Goal: Task Accomplishment & Management: Manage account settings

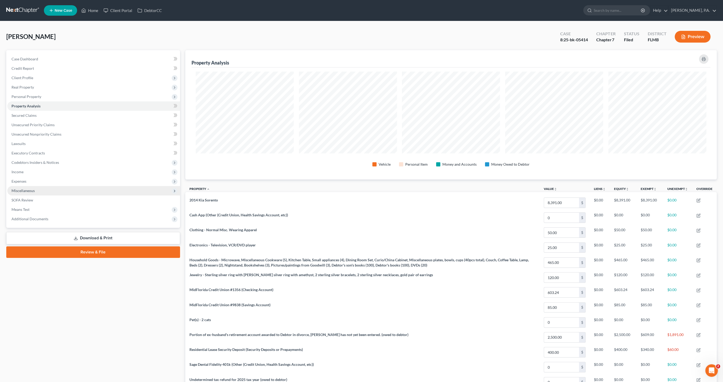
click at [28, 190] on span "Miscellaneous" at bounding box center [22, 190] width 23 height 4
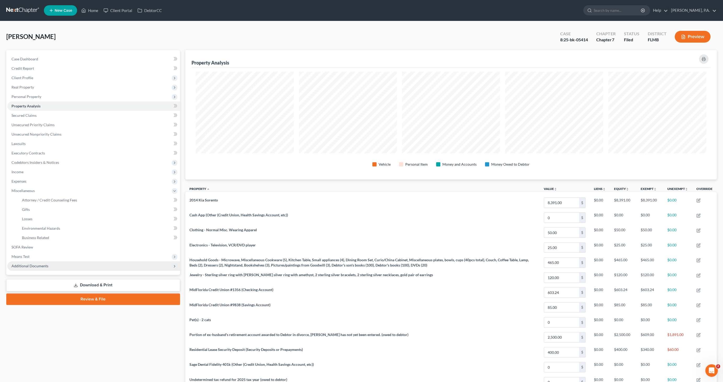
click at [32, 264] on span "Additional Documents" at bounding box center [29, 265] width 37 height 4
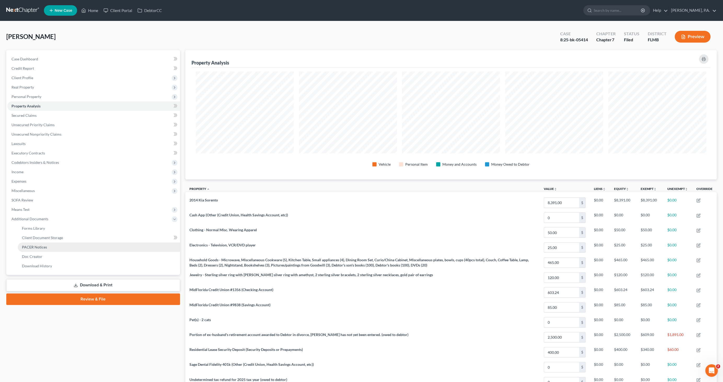
click at [39, 249] on link "PACER Notices" at bounding box center [99, 246] width 162 height 9
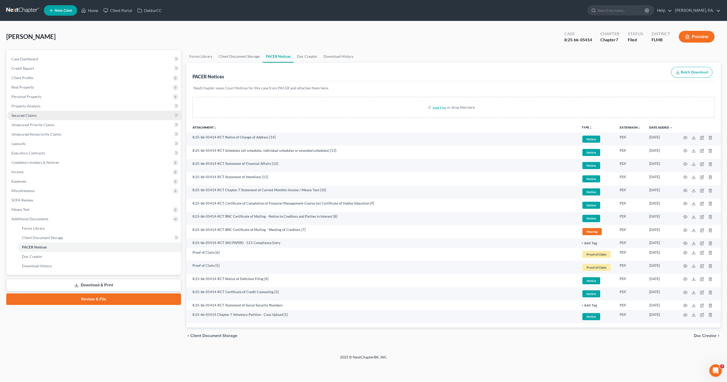
click at [29, 116] on span "Secured Claims" at bounding box center [23, 115] width 25 height 4
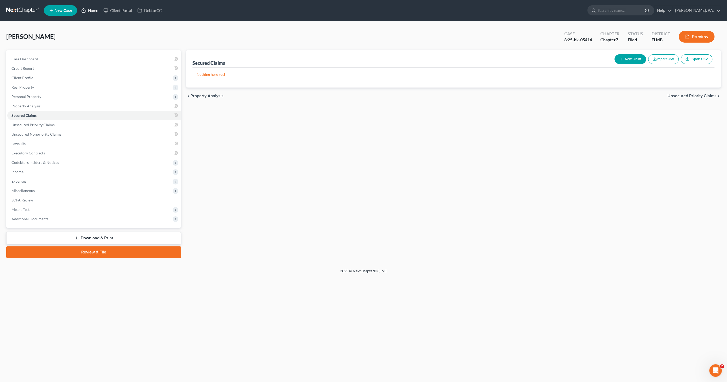
drag, startPoint x: 91, startPoint y: 9, endPoint x: 94, endPoint y: 12, distance: 3.7
click at [91, 9] on link "Home" at bounding box center [90, 10] width 22 height 9
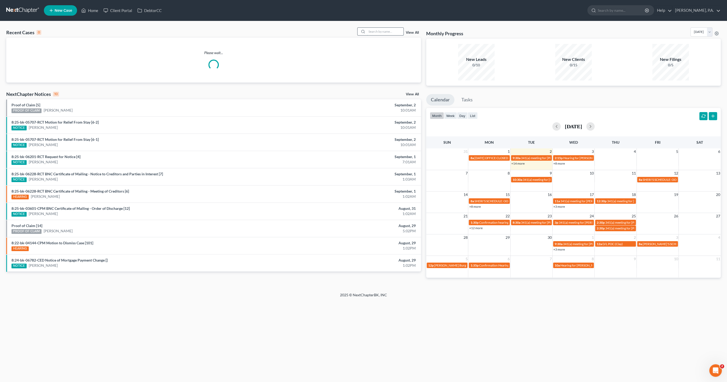
drag, startPoint x: 393, startPoint y: 31, endPoint x: 388, endPoint y: 34, distance: 6.0
click at [392, 31] on input "search" at bounding box center [385, 32] width 37 height 8
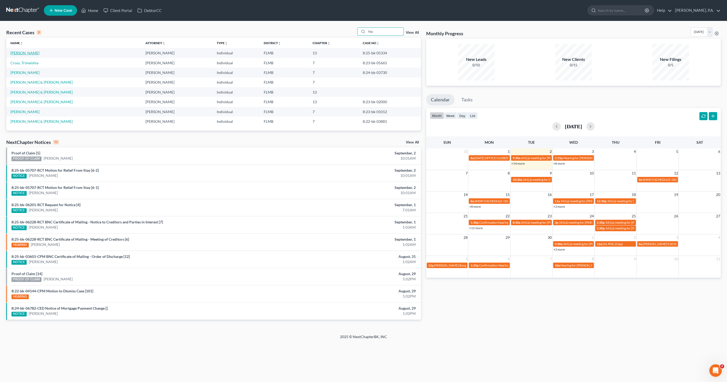
type input "hia"
click at [18, 53] on link "[PERSON_NAME]" at bounding box center [24, 53] width 29 height 4
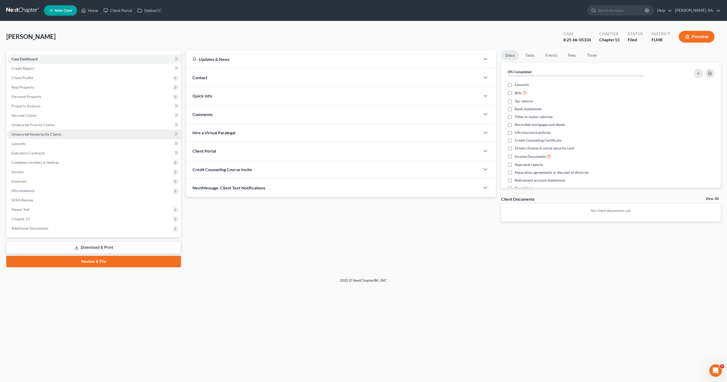
click at [38, 133] on span "Unsecured Nonpriority Claims" at bounding box center [36, 134] width 50 height 4
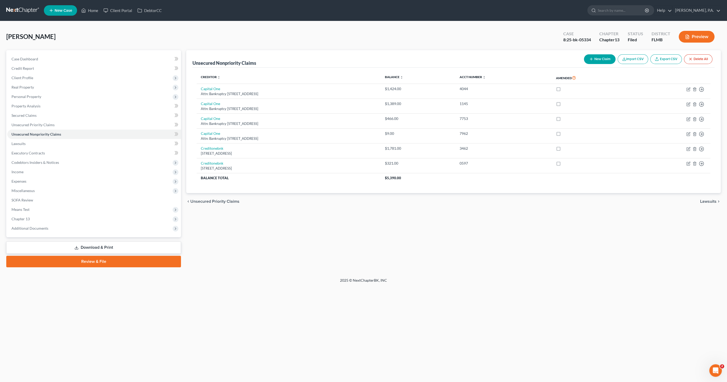
click at [671, 60] on link "Export CSV" at bounding box center [666, 59] width 32 height 10
click at [43, 125] on span "Unsecured Priority Claims" at bounding box center [32, 124] width 43 height 4
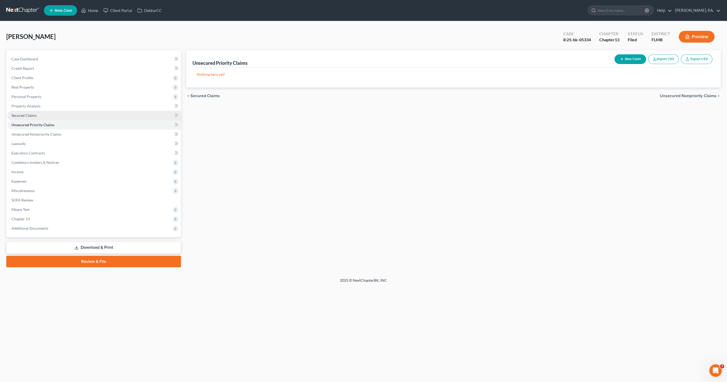
click at [43, 116] on link "Secured Claims" at bounding box center [94, 115] width 174 height 9
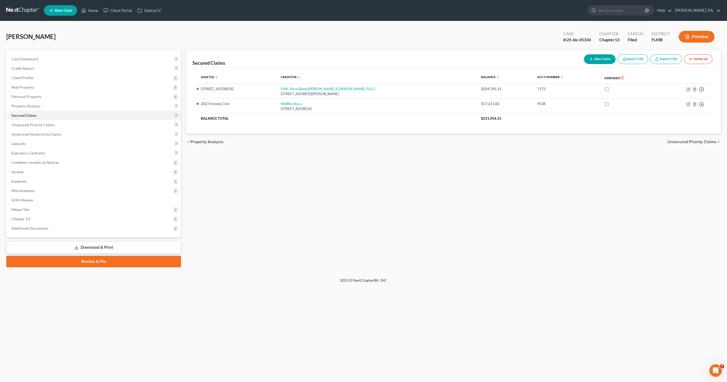
click at [673, 58] on link "Export CSV" at bounding box center [666, 59] width 32 height 10
click at [96, 248] on link "Download & Print" at bounding box center [93, 247] width 175 height 12
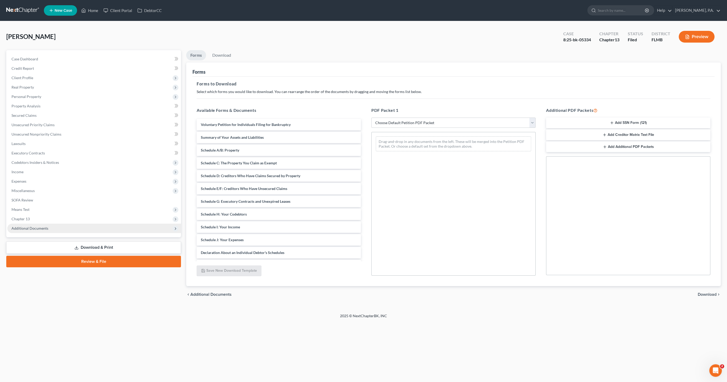
click at [31, 224] on span "Additional Documents" at bounding box center [94, 228] width 174 height 9
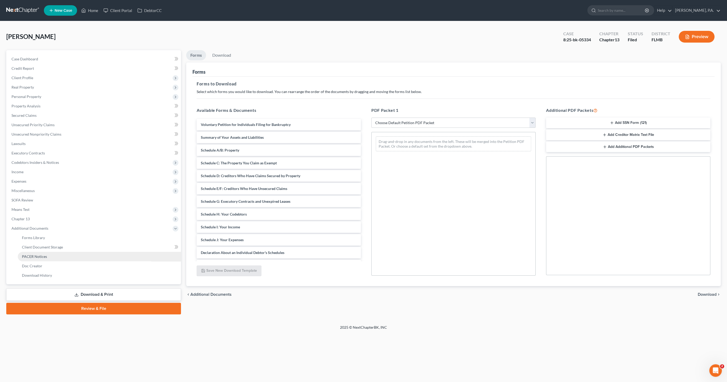
click at [36, 254] on span "PACER Notices" at bounding box center [34, 256] width 25 height 4
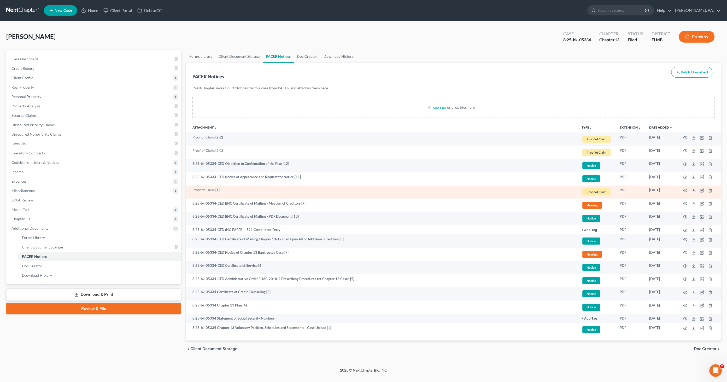
click at [694, 189] on line at bounding box center [694, 190] width 0 height 2
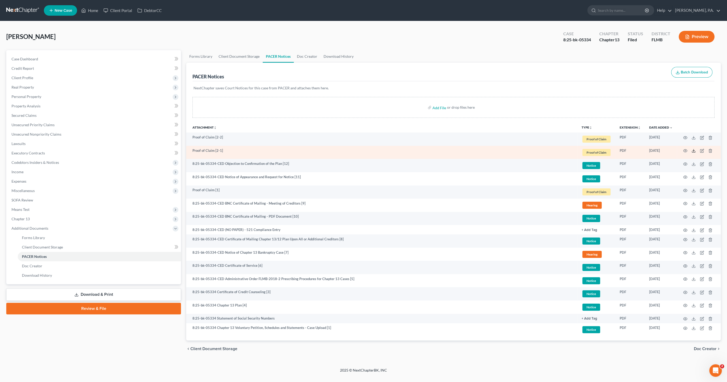
click at [693, 150] on icon at bounding box center [693, 151] width 4 height 4
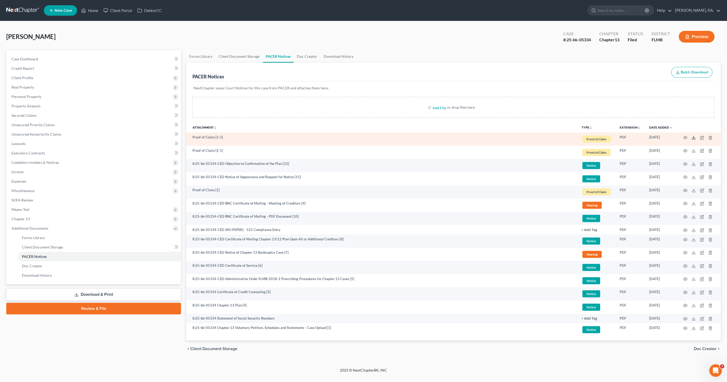
click at [693, 137] on icon at bounding box center [693, 138] width 4 height 4
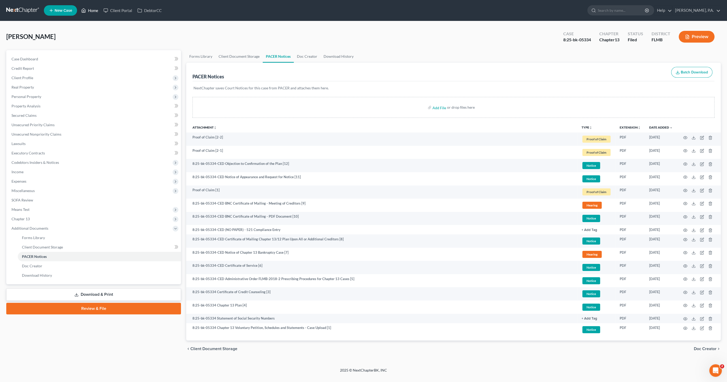
click at [96, 8] on link "Home" at bounding box center [90, 10] width 22 height 9
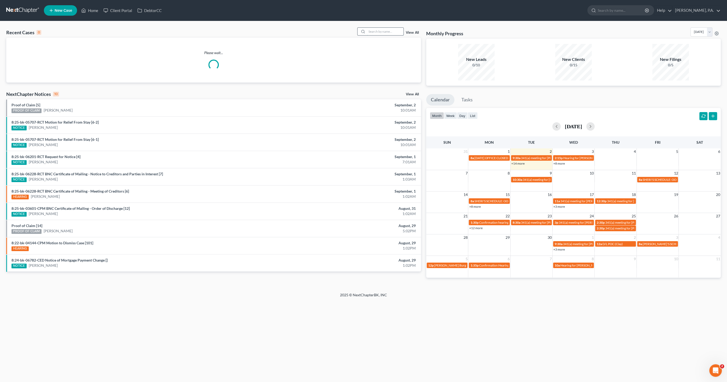
click at [382, 32] on input "search" at bounding box center [385, 32] width 37 height 8
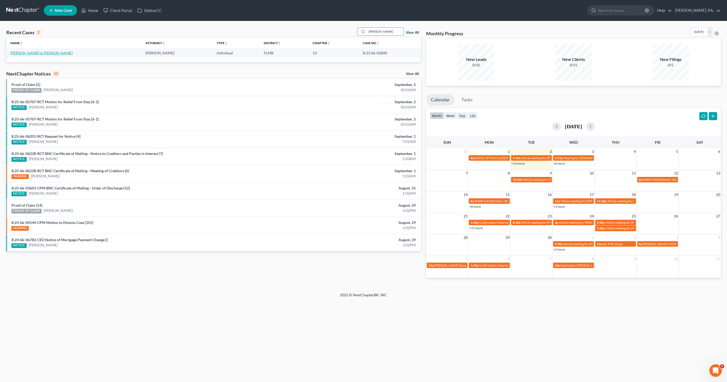
type input "[PERSON_NAME]"
click at [53, 54] on link "[PERSON_NAME] & [PERSON_NAME]" at bounding box center [41, 53] width 62 height 4
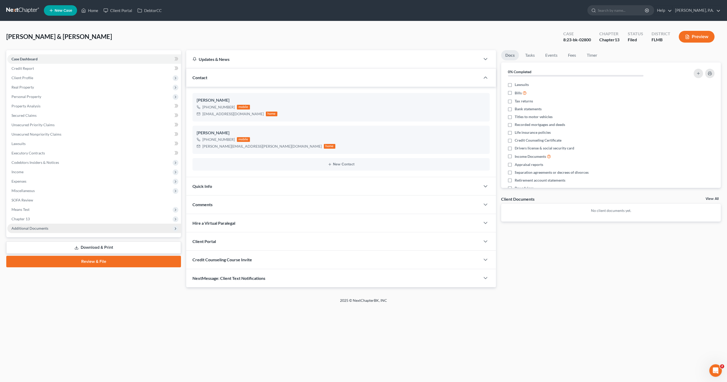
click at [79, 230] on span "Additional Documents" at bounding box center [94, 228] width 174 height 9
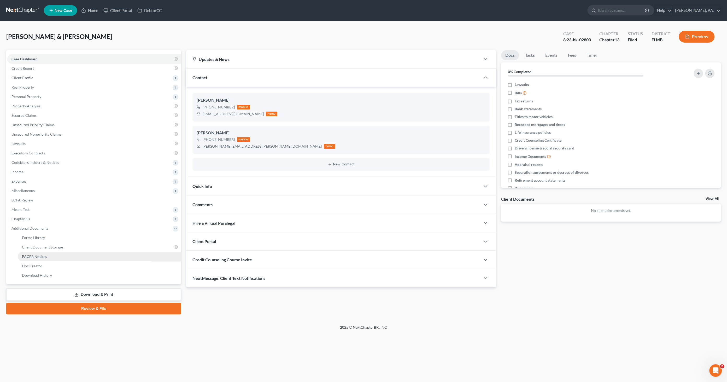
click at [36, 256] on span "PACER Notices" at bounding box center [34, 256] width 25 height 4
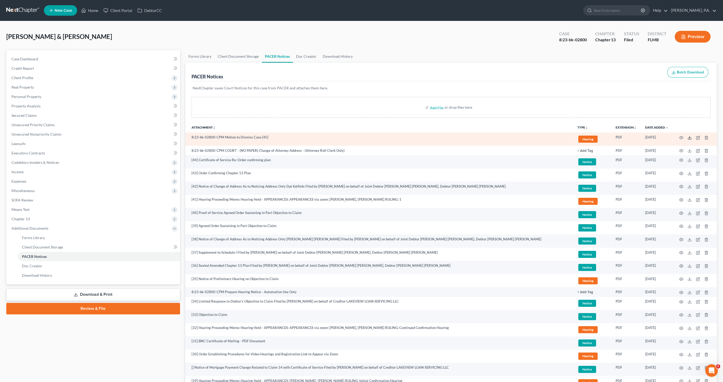
click at [690, 136] on icon at bounding box center [689, 138] width 4 height 4
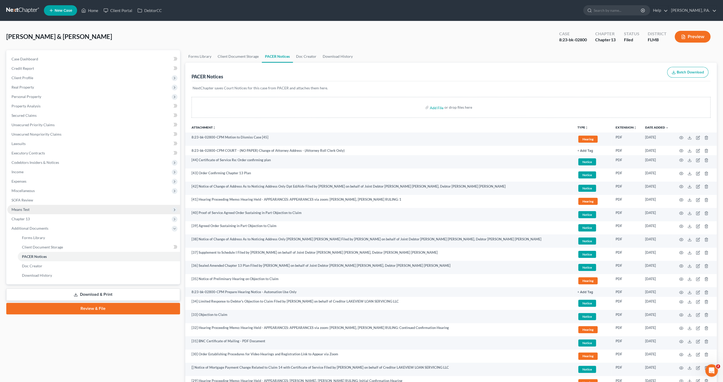
click at [24, 209] on span "Means Test" at bounding box center [20, 209] width 18 height 4
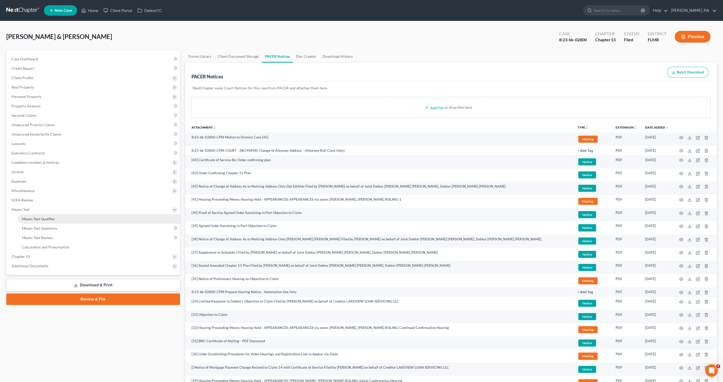
click at [32, 220] on span "Means Test Qualifier" at bounding box center [38, 218] width 33 height 4
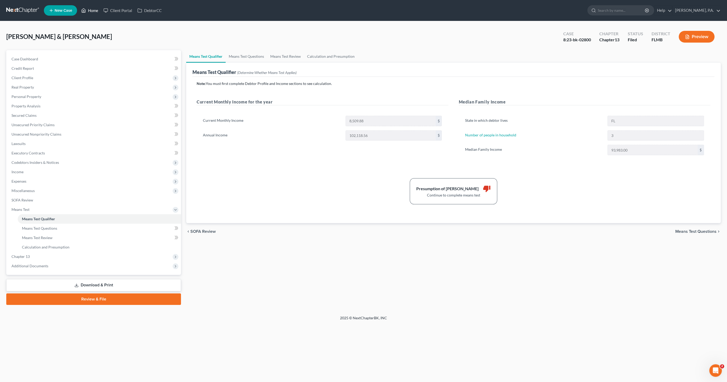
click at [93, 11] on link "Home" at bounding box center [90, 10] width 22 height 9
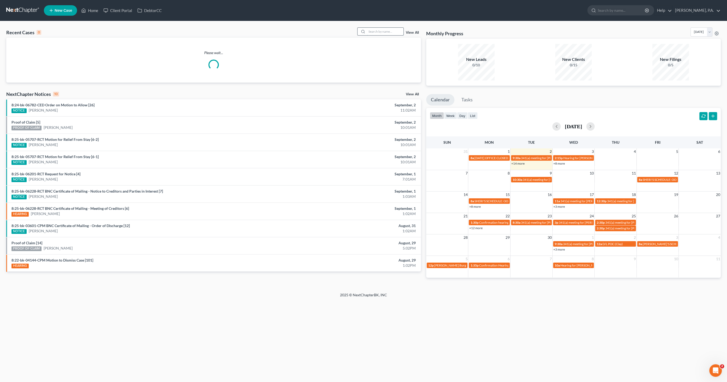
click at [376, 32] on input "search" at bounding box center [385, 32] width 37 height 8
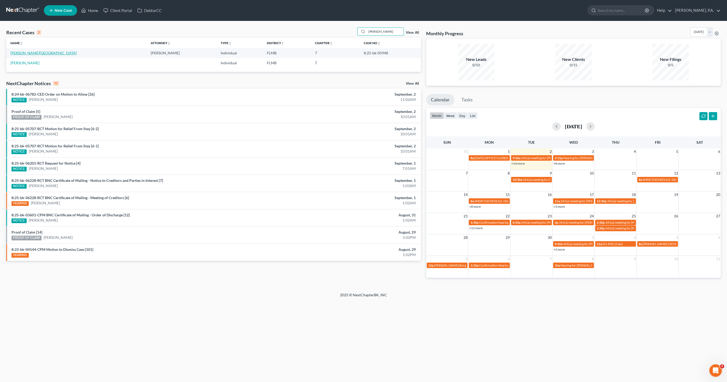
type input "[PERSON_NAME]"
click at [34, 54] on link "[PERSON_NAME][GEOGRAPHIC_DATA]" at bounding box center [43, 53] width 66 height 4
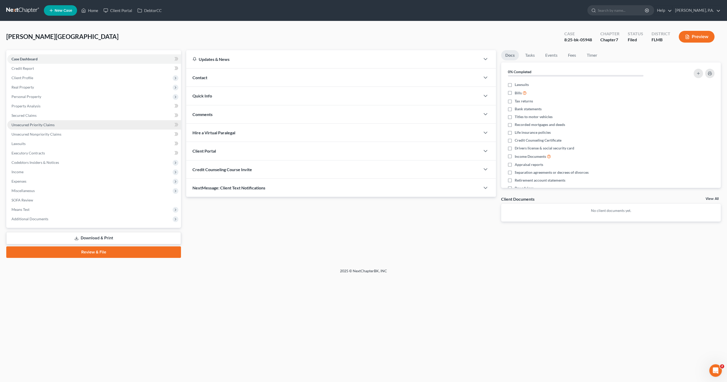
click at [49, 125] on span "Unsecured Priority Claims" at bounding box center [32, 124] width 43 height 4
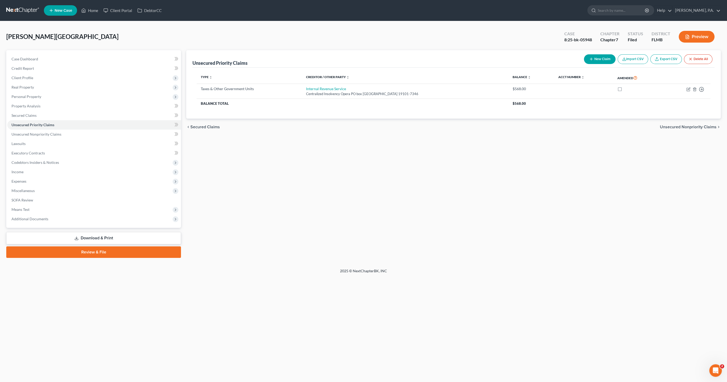
click at [689, 36] on icon "button" at bounding box center [687, 36] width 5 height 5
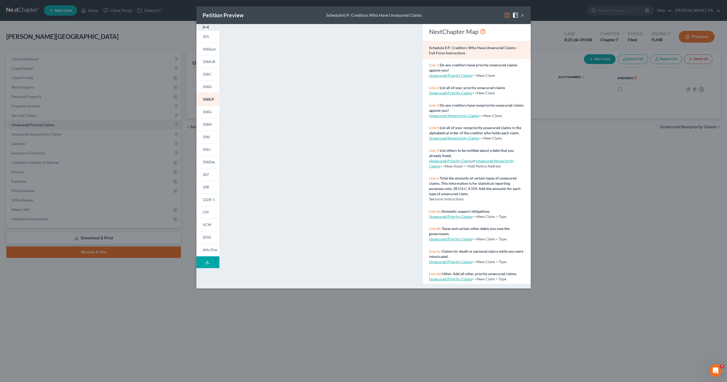
click at [206, 24] on img at bounding box center [206, 27] width 6 height 6
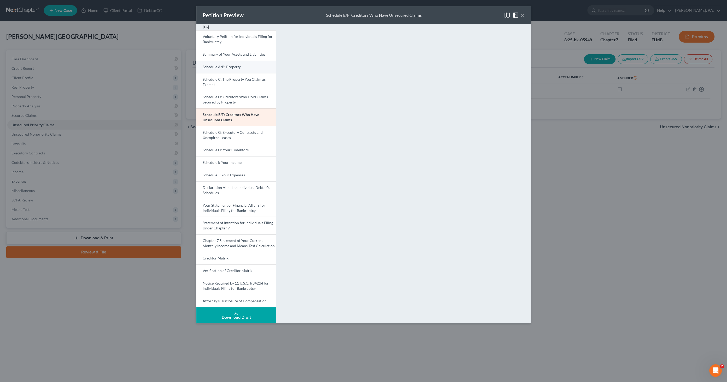
click at [230, 66] on span "Schedule A/B: Property" at bounding box center [222, 67] width 38 height 4
click at [226, 77] on link "Schedule C: The Property You Claim as Exempt" at bounding box center [236, 82] width 80 height 18
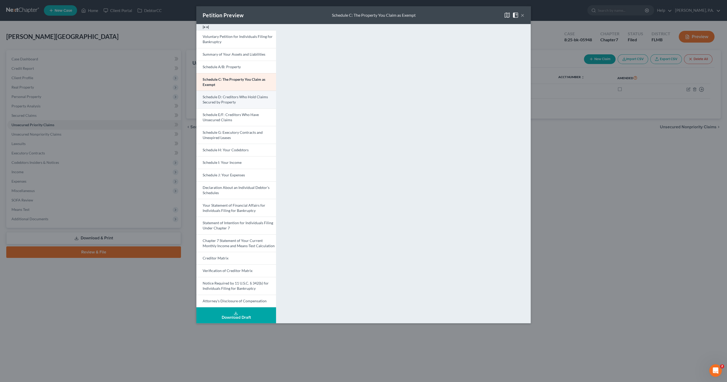
click at [248, 97] on span "Schedule D: Creditors Who Hold Claims Secured by Property" at bounding box center [235, 100] width 65 height 10
click at [230, 172] on link "Schedule J: Your Expenses" at bounding box center [236, 175] width 80 height 13
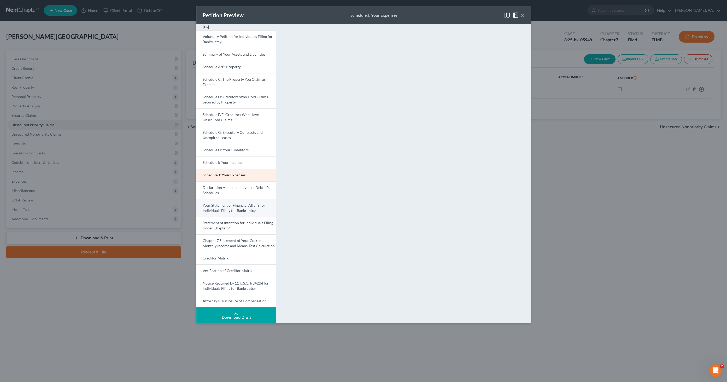
click at [228, 208] on span "Your Statement of Financial Affairs for Individuals Filing for Bankruptcy" at bounding box center [234, 208] width 63 height 10
click at [523, 14] on button "×" at bounding box center [523, 15] width 4 height 6
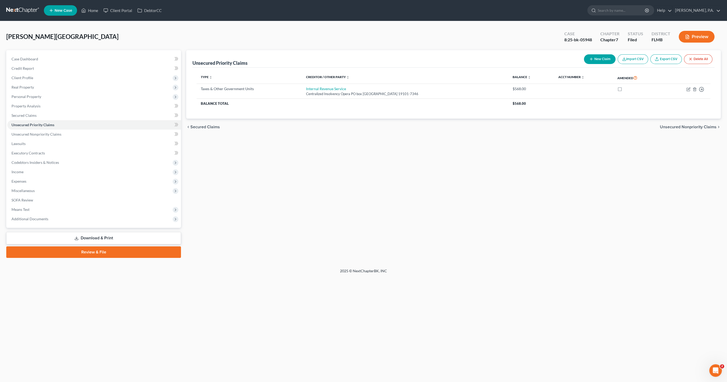
click at [110, 236] on link "Download & Print" at bounding box center [93, 238] width 175 height 12
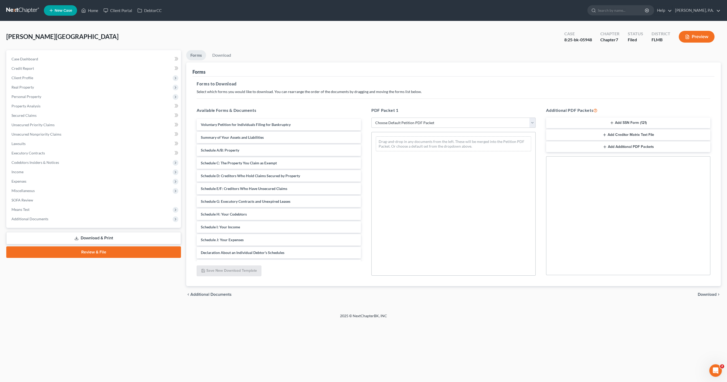
click at [435, 122] on select "Choose Default Petition PDF Packet Complete Bankruptcy Petition (all forms and …" at bounding box center [453, 123] width 164 height 10
select select "0"
click at [371, 118] on select "Choose Default Petition PDF Packet Complete Bankruptcy Petition (all forms and …" at bounding box center [453, 123] width 164 height 10
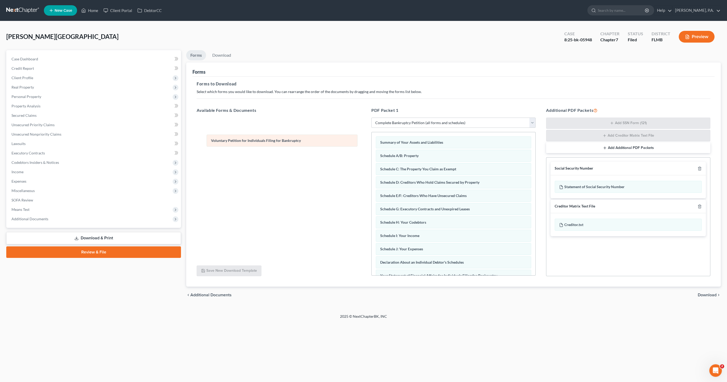
drag, startPoint x: 420, startPoint y: 140, endPoint x: 270, endPoint y: 140, distance: 150.7
click at [372, 139] on div "Voluntary Petition for Individuals Filing for Bankruptcy Voluntary Petition for…" at bounding box center [454, 257] width 164 height 250
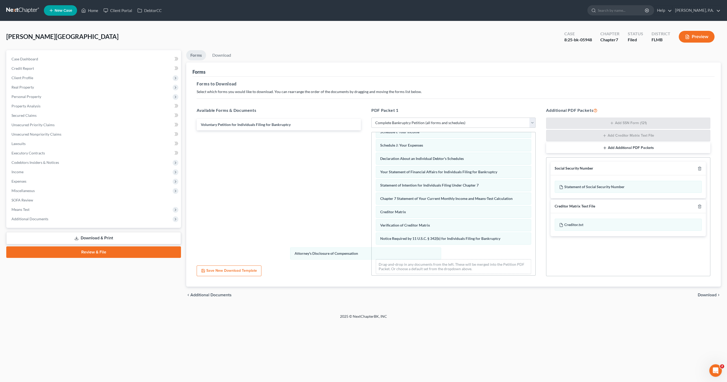
scroll to position [91, 0]
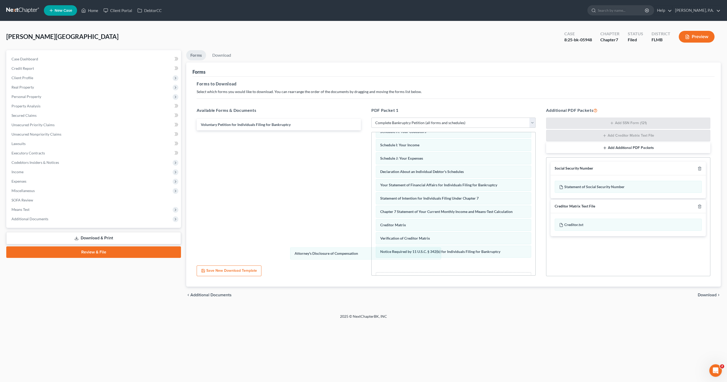
drag, startPoint x: 409, startPoint y: 248, endPoint x: 333, endPoint y: 242, distance: 76.5
click at [372, 246] on div "Attorney's Disclosure of Compensation Summary of Your Assets and Liabilities Sc…" at bounding box center [454, 166] width 164 height 249
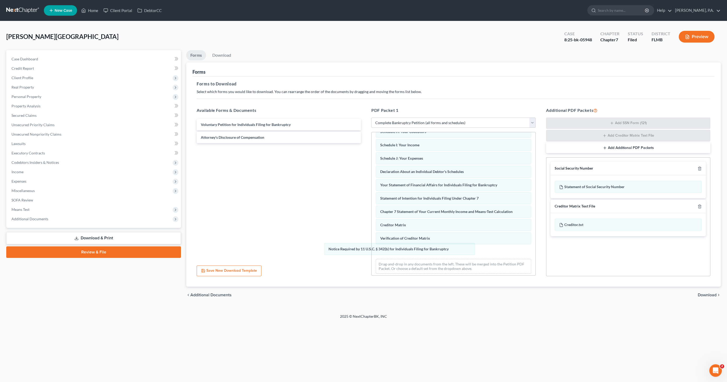
scroll to position [78, 0]
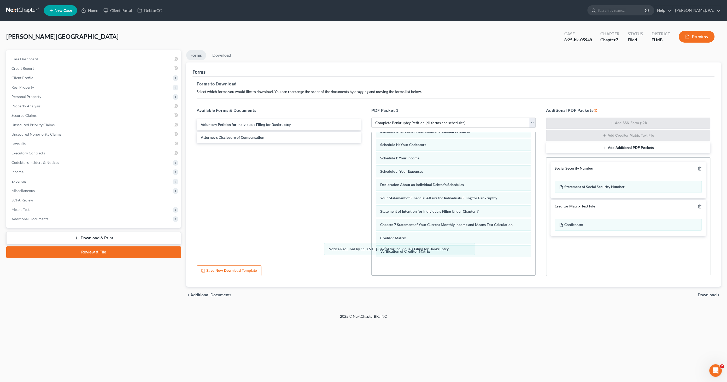
drag, startPoint x: 415, startPoint y: 252, endPoint x: 335, endPoint y: 231, distance: 82.6
click at [372, 246] on div "Notice Required by 11 U.S.C. § 342(b) for Individuals Filing for Bankruptcy Sum…" at bounding box center [454, 173] width 164 height 236
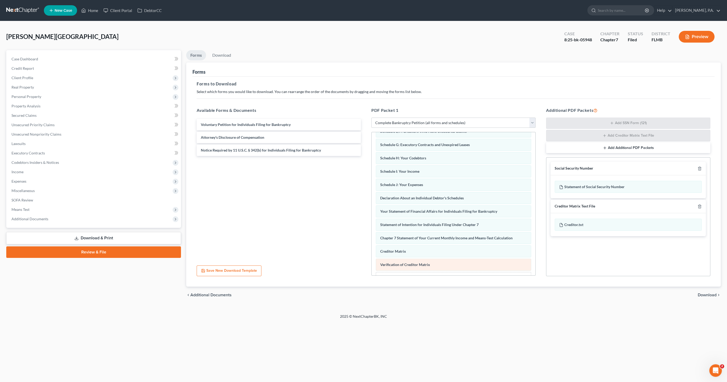
click at [372, 244] on div "Summary of Your Assets and Liabilities Schedule A/B: Property Schedule C: The P…" at bounding box center [454, 179] width 164 height 223
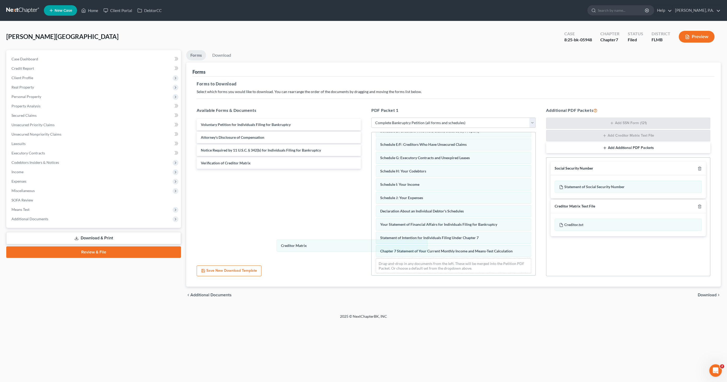
drag, startPoint x: 399, startPoint y: 247, endPoint x: 317, endPoint y: 243, distance: 82.1
click at [372, 243] on div "Creditor Matrix Summary of Your Assets and Liabilities Schedule A/B: Property S…" at bounding box center [454, 179] width 164 height 196
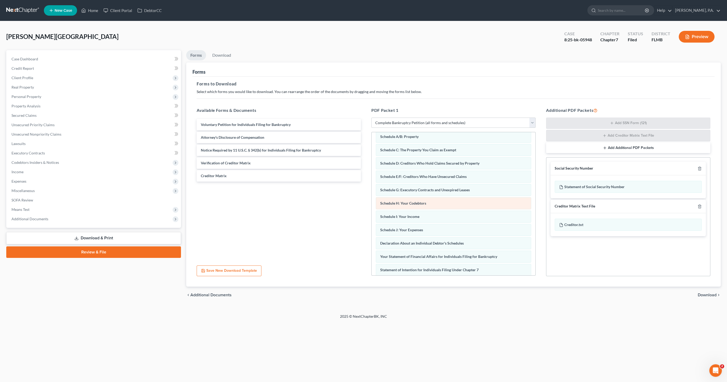
scroll to position [0, 0]
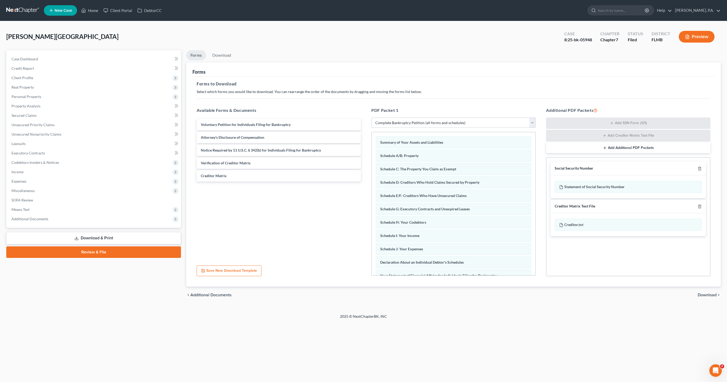
click at [711, 295] on span "Download" at bounding box center [707, 295] width 19 height 4
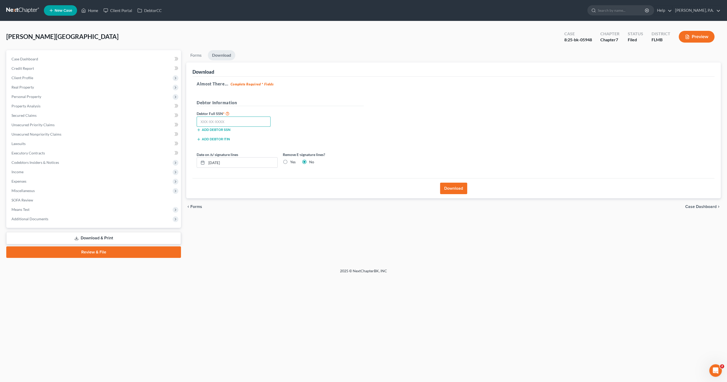
click at [239, 119] on input "text" at bounding box center [234, 121] width 74 height 10
type input "594-35-7350"
click at [292, 159] on label "Yes" at bounding box center [292, 161] width 5 height 5
click at [292, 159] on input "Yes" at bounding box center [293, 160] width 3 height 3
radio input "true"
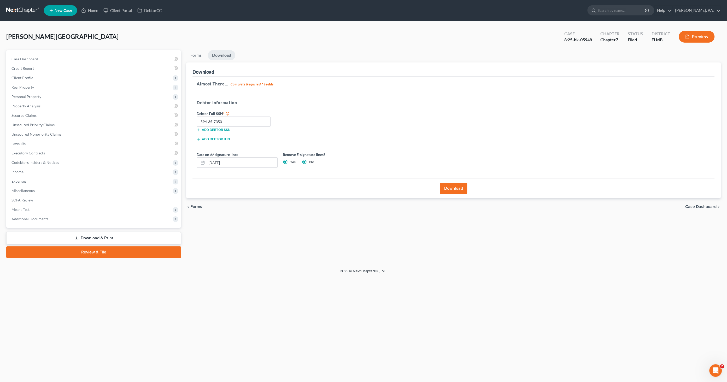
radio input "false"
click at [453, 188] on button "Download" at bounding box center [453, 188] width 27 height 11
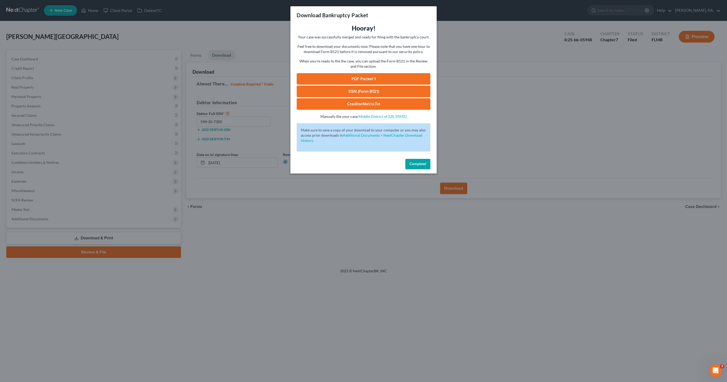
click at [351, 73] on link "PDF Packet 1" at bounding box center [364, 78] width 134 height 11
click at [413, 161] on button "Complete!" at bounding box center [417, 164] width 25 height 10
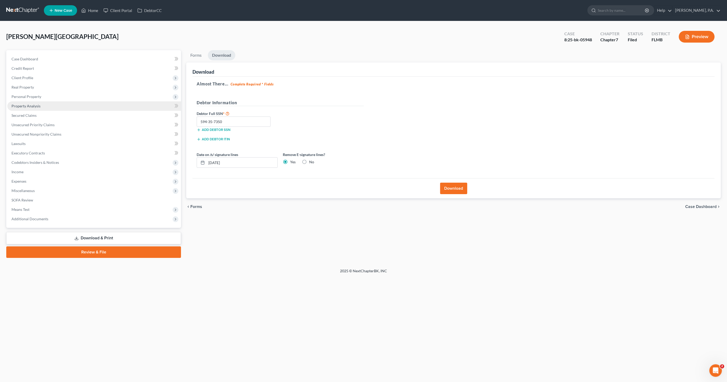
click at [33, 106] on span "Property Analysis" at bounding box center [25, 106] width 29 height 4
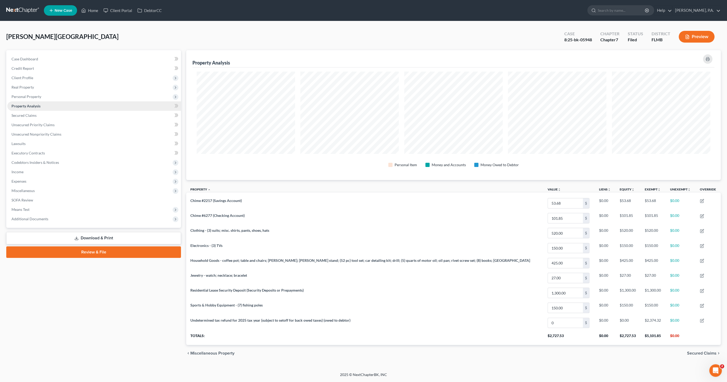
scroll to position [130, 534]
click at [24, 192] on span "Miscellaneous" at bounding box center [22, 190] width 23 height 4
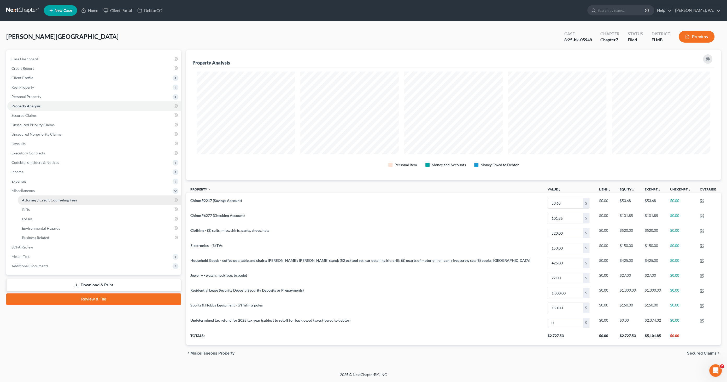
click at [38, 198] on span "Attorney / Credit Counseling Fees" at bounding box center [49, 200] width 55 height 4
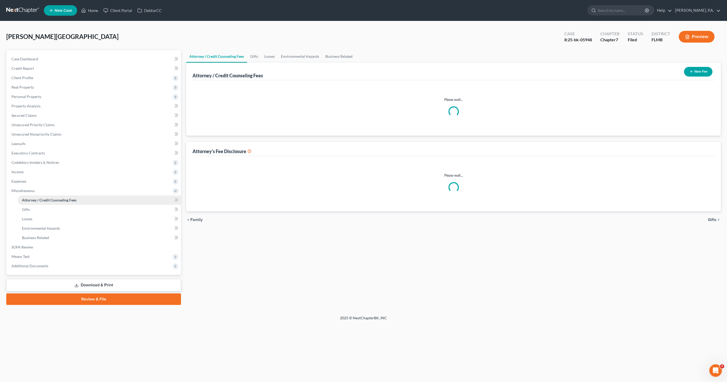
select select "2"
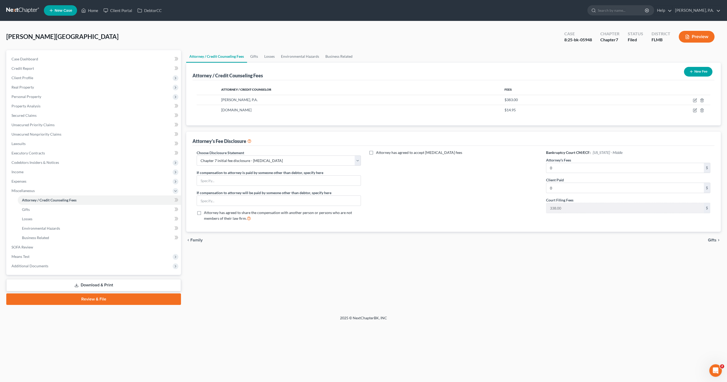
click at [577, 161] on div "Attorney's Fees 0 $" at bounding box center [628, 165] width 164 height 16
click at [579, 163] on input "0" at bounding box center [624, 168] width 157 height 10
drag, startPoint x: 560, startPoint y: 163, endPoint x: 576, endPoint y: 170, distance: 17.3
click at [560, 164] on input "0" at bounding box center [624, 168] width 157 height 10
type input "2,300.00"
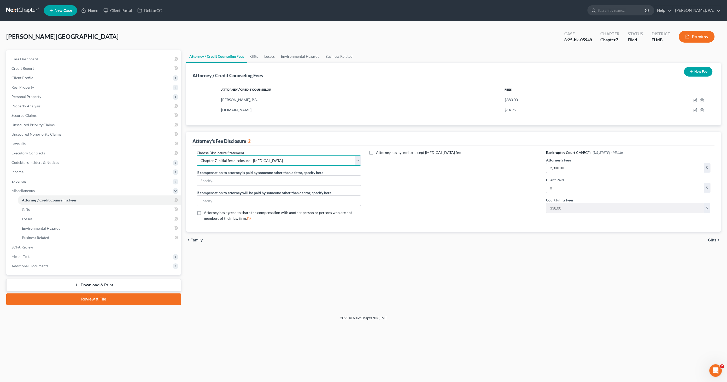
click at [224, 158] on select "Select Full Chapter 7 Fee Chapter 7 - Amended Post-Petition Fee Chapter 7 initi…" at bounding box center [279, 160] width 164 height 10
select select "1"
click at [197, 155] on select "Select Full Chapter 7 Fee Chapter 7 - Amended Post-Petition Fee Chapter 7 initi…" at bounding box center [279, 160] width 164 height 10
click at [126, 285] on link "Download & Print" at bounding box center [93, 285] width 175 height 12
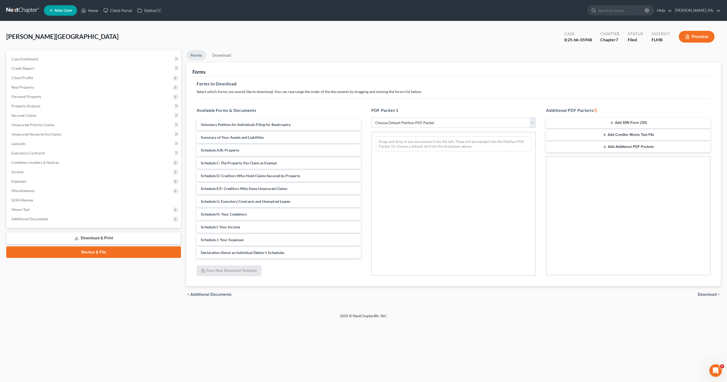
click at [421, 121] on select "Choose Default Petition PDF Packet Complete Bankruptcy Petition (all forms and …" at bounding box center [453, 123] width 164 height 10
select select "2"
click at [371, 118] on select "Choose Default Petition PDF Packet Complete Bankruptcy Petition (all forms and …" at bounding box center [453, 123] width 164 height 10
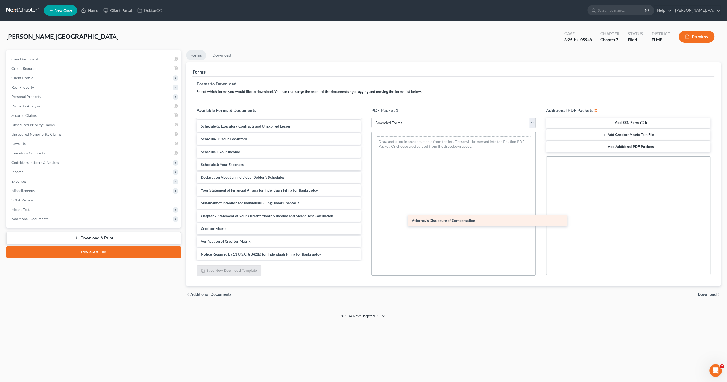
scroll to position [75, 0]
drag, startPoint x: 238, startPoint y: 256, endPoint x: 453, endPoint y: 174, distance: 230.1
click at [365, 174] on div "Attorney's Disclosure of Compensation Voluntary Petition for Individuals Filing…" at bounding box center [278, 152] width 173 height 216
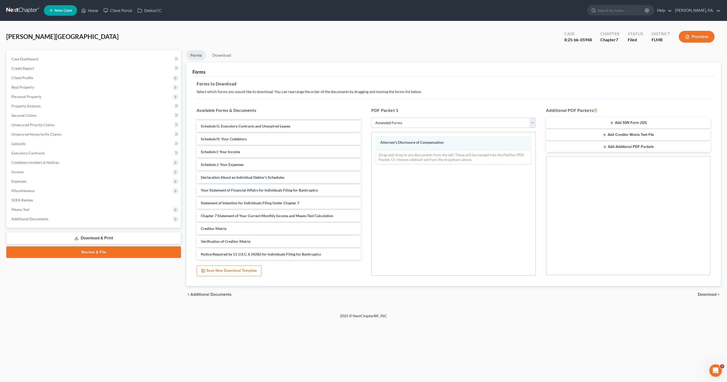
click at [707, 294] on span "Download" at bounding box center [707, 294] width 19 height 4
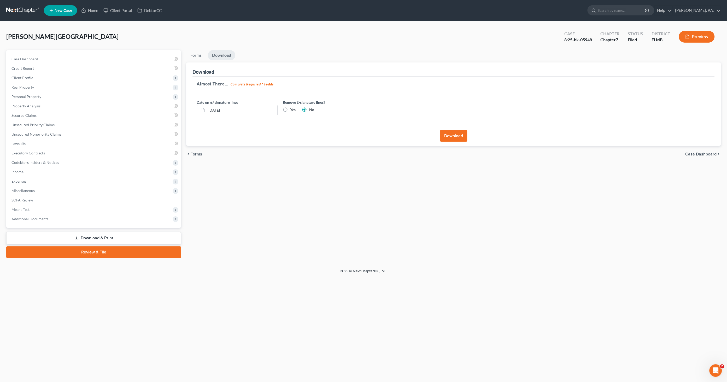
click at [451, 130] on button "Download" at bounding box center [453, 135] width 27 height 11
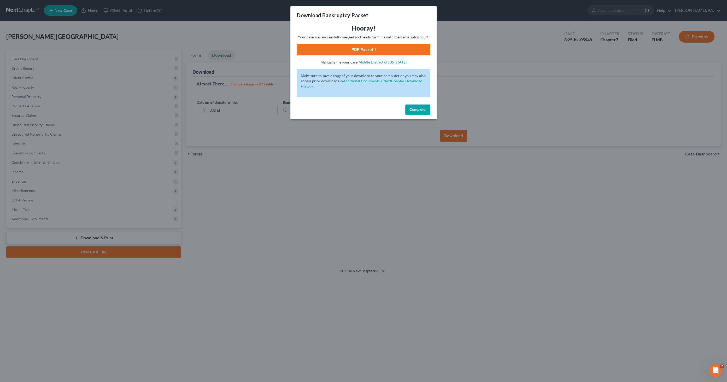
click at [380, 46] on link "PDF Packet 1" at bounding box center [364, 49] width 134 height 11
click at [424, 110] on span "Complete!" at bounding box center [417, 109] width 17 height 4
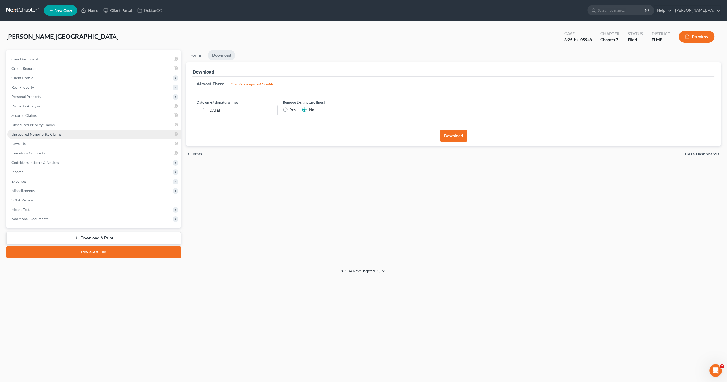
click at [34, 132] on span "Unsecured Nonpriority Claims" at bounding box center [36, 134] width 50 height 4
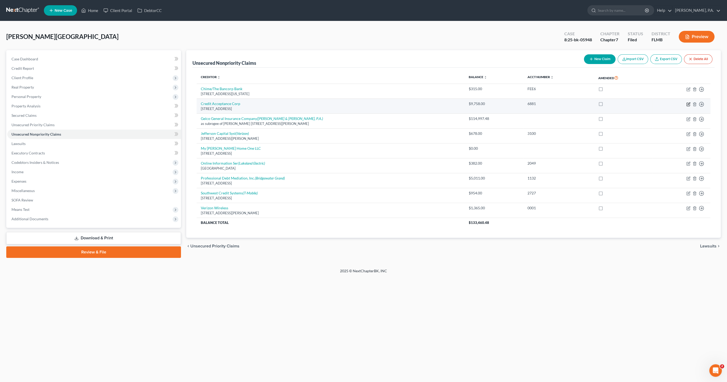
click at [686, 102] on icon "button" at bounding box center [688, 104] width 4 height 4
select select "23"
select select "14"
select select "0"
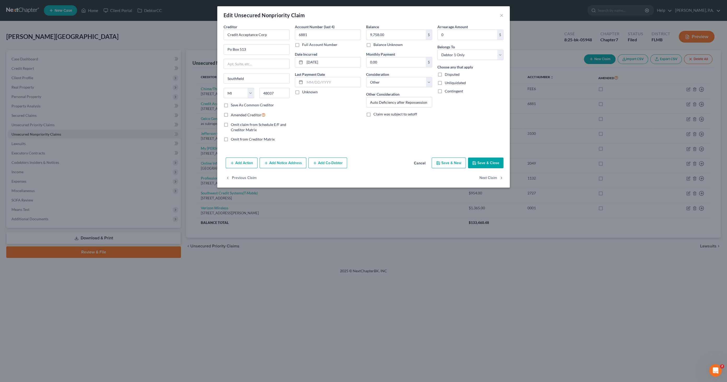
click at [250, 163] on button "Add Action" at bounding box center [242, 162] width 32 height 11
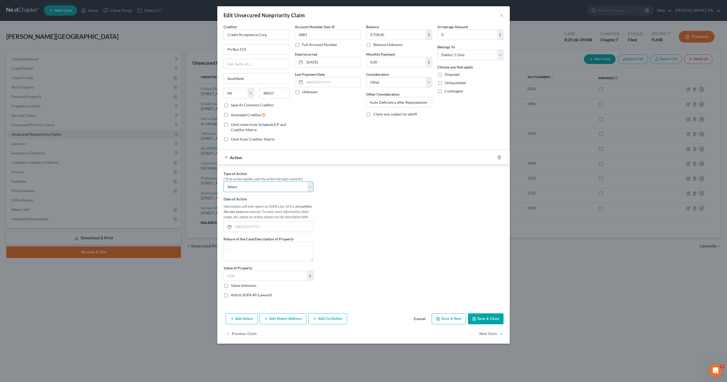
click at [248, 187] on select "Select Repossession Garnishment Foreclosure Personal Injury Attached, Seized, O…" at bounding box center [269, 186] width 90 height 10
select select "0"
click at [224, 181] on select "Select Repossession Garnishment Foreclosure Personal Injury Attached, Seized, O…" at bounding box center [269, 186] width 90 height 10
click at [263, 226] on input "text" at bounding box center [273, 227] width 80 height 10
click at [246, 184] on select "Select Repossession Garnishment Foreclosure Personal Injury Attached, Seized, O…" at bounding box center [269, 186] width 90 height 10
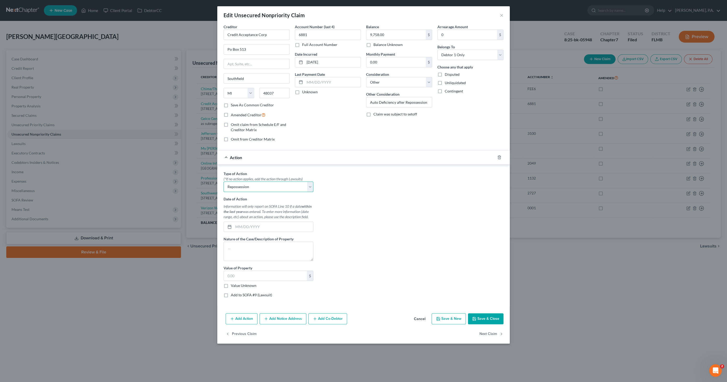
click at [224, 181] on select "Select Repossession Garnishment Foreclosure Personal Injury Attached, Seized, O…" at bounding box center [269, 186] width 90 height 10
click at [247, 226] on input "text" at bounding box center [273, 227] width 80 height 10
type input "03/2025"
drag, startPoint x: 249, startPoint y: 243, endPoint x: 260, endPoint y: 249, distance: 12.3
click at [250, 244] on textarea at bounding box center [269, 251] width 90 height 19
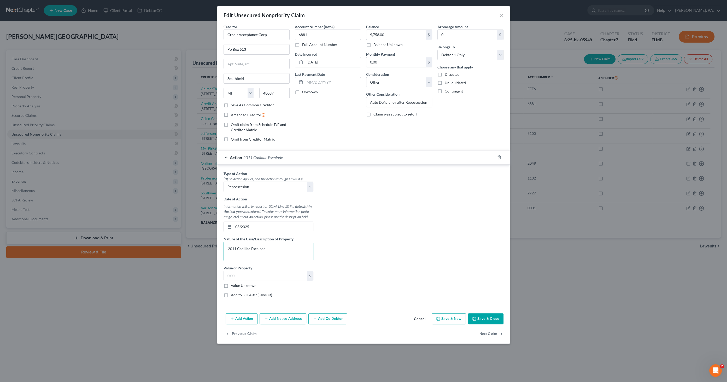
type textarea "2011 Cadillac Escalade"
click at [243, 286] on label "Value Unknown" at bounding box center [244, 285] width 26 height 5
click at [236, 286] on input "Value Unknown" at bounding box center [234, 284] width 3 height 3
checkbox input "true"
type input "0.00"
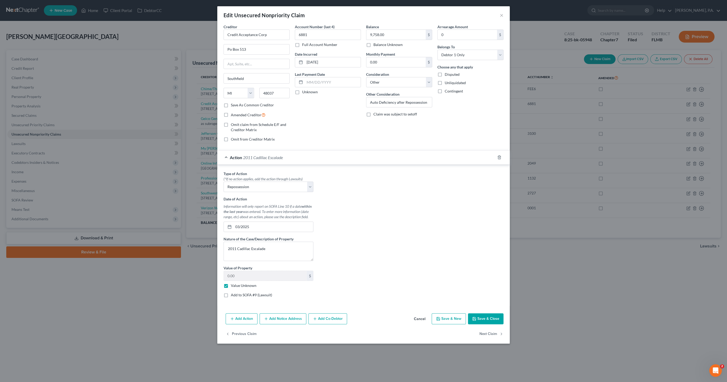
click at [479, 318] on button "Save & Close" at bounding box center [486, 318] width 36 height 11
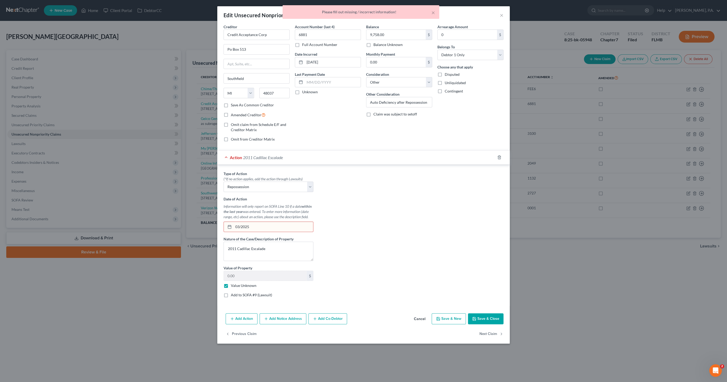
click at [256, 227] on input "03/2025" at bounding box center [273, 227] width 80 height 10
drag, startPoint x: 259, startPoint y: 225, endPoint x: 220, endPoint y: 229, distance: 39.4
click at [203, 227] on div "Edit Unsecured Nonpriority Claim × Creditor * Credit Acceptance Corp Po [GEOGRA…" at bounding box center [363, 191] width 727 height 382
click at [496, 319] on button "Save & Close" at bounding box center [486, 318] width 36 height 11
click at [264, 225] on input "004/02/2025" at bounding box center [273, 227] width 80 height 10
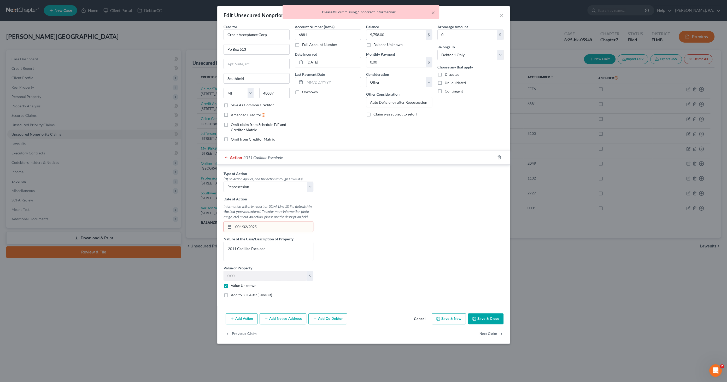
drag, startPoint x: 272, startPoint y: 224, endPoint x: 219, endPoint y: 227, distance: 52.6
click at [218, 227] on div "Type of Action * (*If no action applies, add the action through Lawsuits) Selec…" at bounding box center [363, 235] width 292 height 141
type input "[DATE]"
click at [487, 319] on button "Save & Close" at bounding box center [486, 318] width 36 height 11
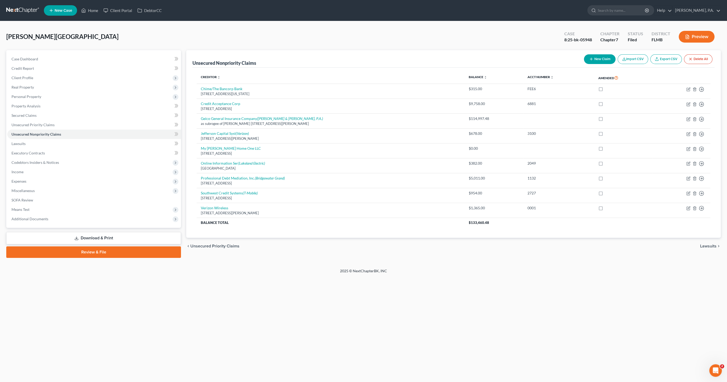
drag, startPoint x: 108, startPoint y: 236, endPoint x: 114, endPoint y: 236, distance: 6.0
click at [108, 236] on link "Download & Print" at bounding box center [93, 238] width 175 height 12
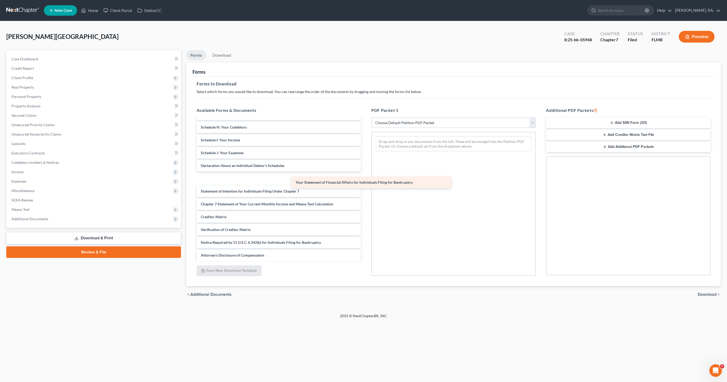
scroll to position [75, 0]
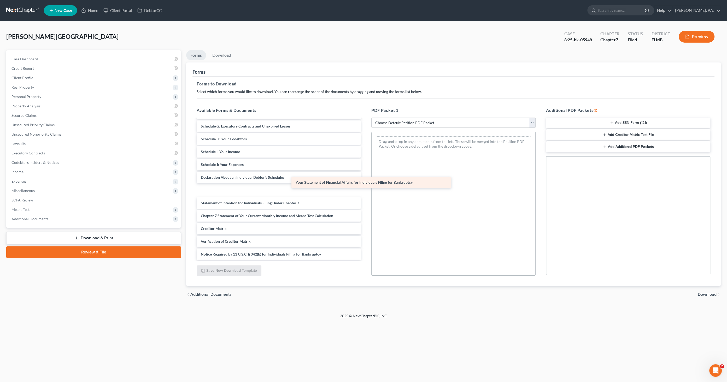
drag, startPoint x: 233, startPoint y: 177, endPoint x: 418, endPoint y: 168, distance: 185.4
click at [365, 168] on div "Your Statement of Financial Affairs for Individuals Filing for Bankruptcy Volun…" at bounding box center [278, 158] width 173 height 229
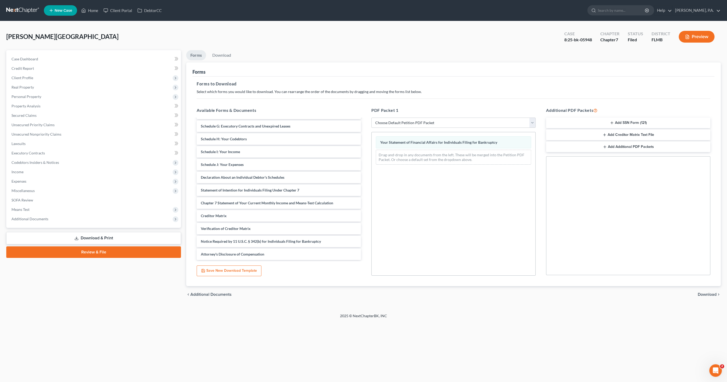
click at [708, 292] on span "Download" at bounding box center [707, 294] width 19 height 4
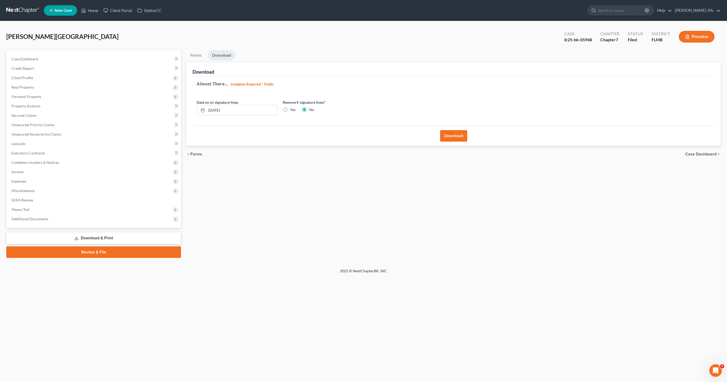
click at [290, 109] on label "Yes" at bounding box center [292, 109] width 5 height 5
click at [292, 109] on input "Yes" at bounding box center [293, 108] width 3 height 3
radio input "true"
radio input "false"
click at [450, 136] on button "Download" at bounding box center [453, 135] width 27 height 11
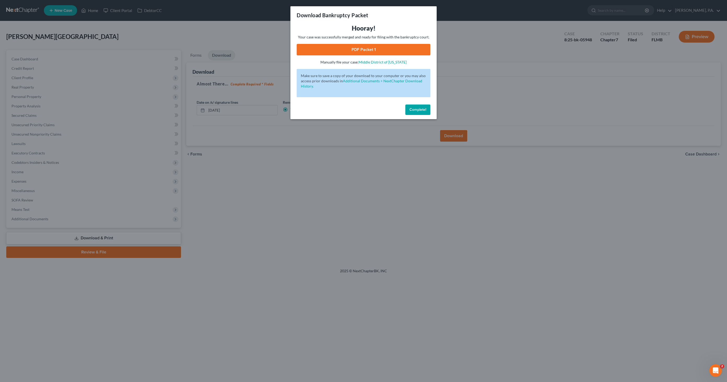
click at [359, 52] on link "PDF Packet 1" at bounding box center [364, 49] width 134 height 11
click at [418, 107] on button "Complete!" at bounding box center [417, 109] width 25 height 10
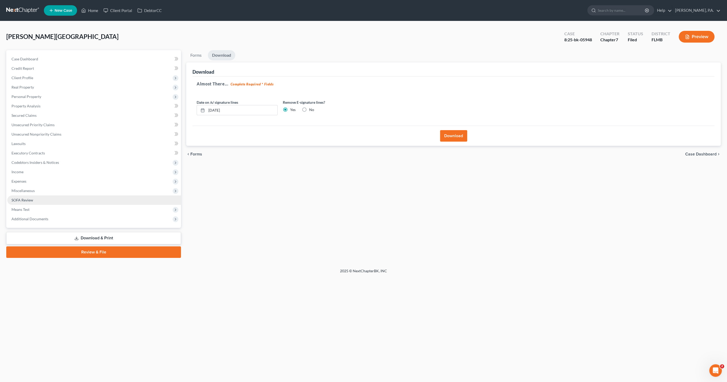
click at [30, 200] on span "SOFA Review" at bounding box center [22, 200] width 22 height 4
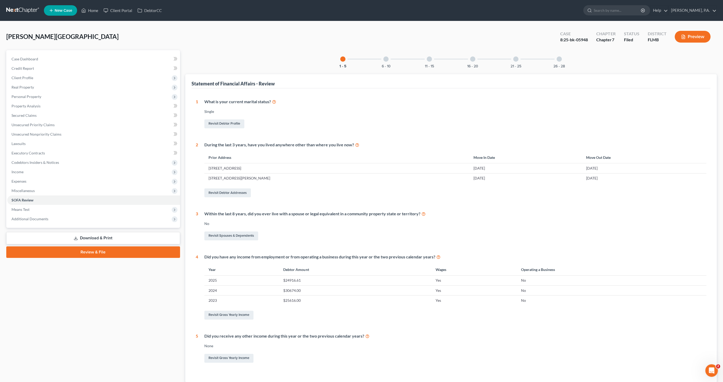
drag, startPoint x: 473, startPoint y: 58, endPoint x: 479, endPoint y: 71, distance: 14.9
click at [473, 58] on div at bounding box center [472, 58] width 5 height 5
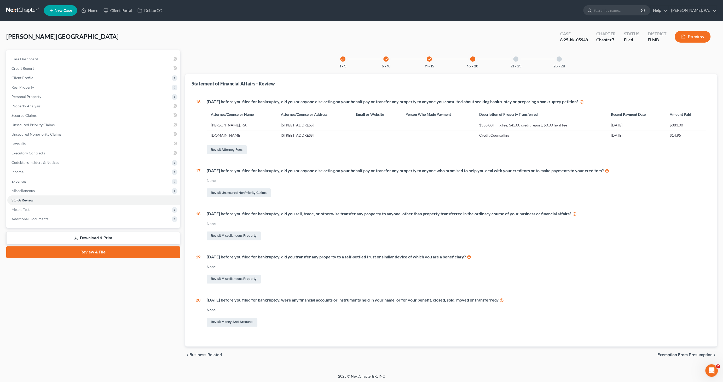
click at [517, 60] on div at bounding box center [515, 58] width 5 height 5
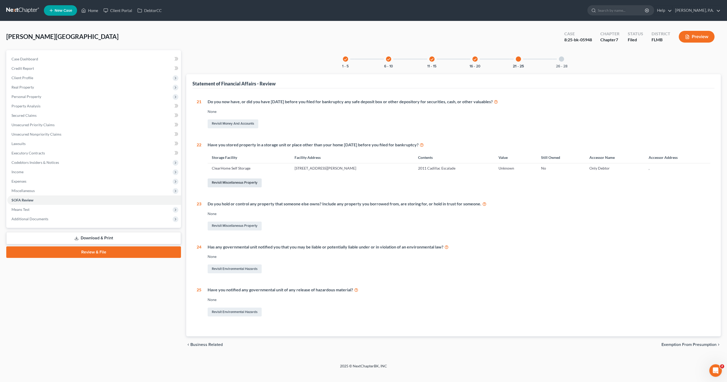
click at [245, 178] on link "Revisit Miscellaneous Property" at bounding box center [235, 182] width 54 height 9
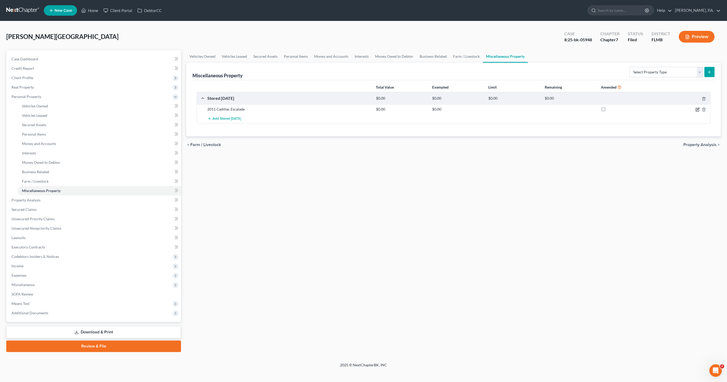
click at [697, 108] on icon "button" at bounding box center [697, 109] width 4 height 4
select select "9"
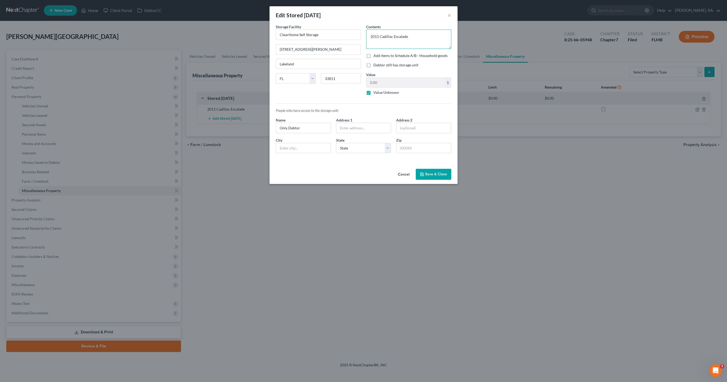
drag, startPoint x: 409, startPoint y: 36, endPoint x: 556, endPoint y: 57, distance: 147.8
click at [411, 36] on textarea "2011 Cadillac Escalade" at bounding box center [408, 39] width 85 height 19
type textarea "2011 Cadillac Escalade (Subsequently Repossessed)"
click at [426, 172] on button "Save & Close" at bounding box center [434, 174] width 36 height 11
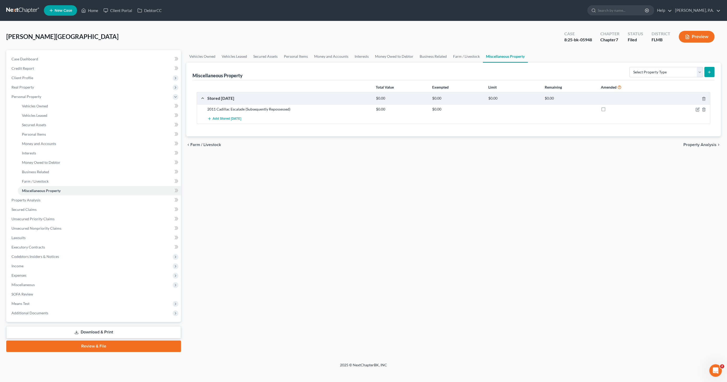
click at [113, 329] on link "Download & Print" at bounding box center [93, 332] width 175 height 12
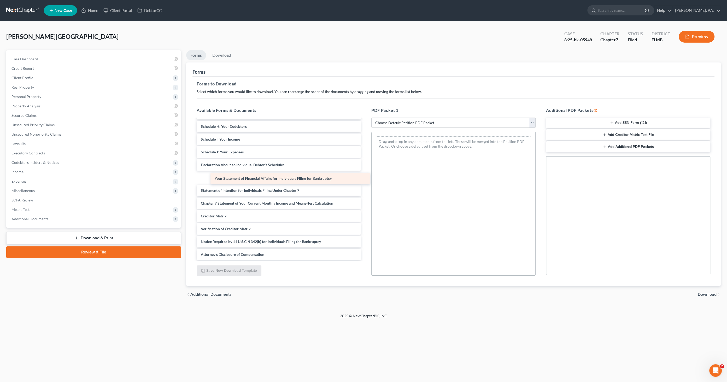
scroll to position [75, 0]
drag, startPoint x: 239, startPoint y: 177, endPoint x: 420, endPoint y: 186, distance: 181.2
click at [365, 176] on div "Your Statement of Financial Affairs for Individuals Filing for Bankruptcy Volun…" at bounding box center [278, 152] width 173 height 216
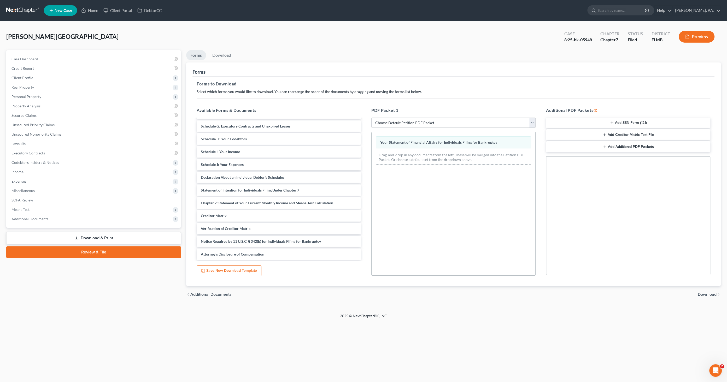
click at [702, 294] on span "Download" at bounding box center [707, 294] width 19 height 4
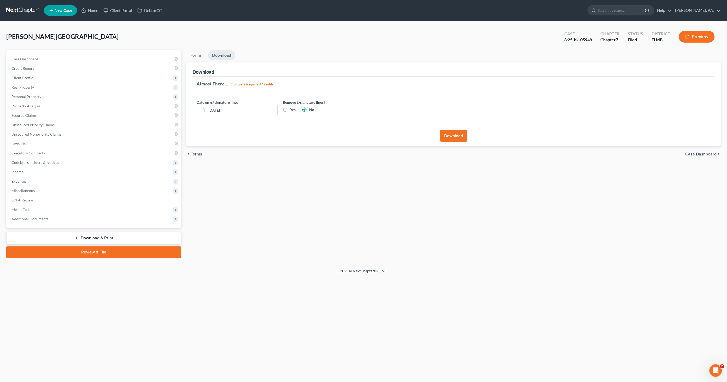
click at [290, 107] on label "Yes" at bounding box center [292, 109] width 5 height 5
click at [292, 107] on input "Yes" at bounding box center [293, 108] width 3 height 3
radio input "true"
radio input "false"
click at [459, 139] on button "Download" at bounding box center [453, 135] width 27 height 11
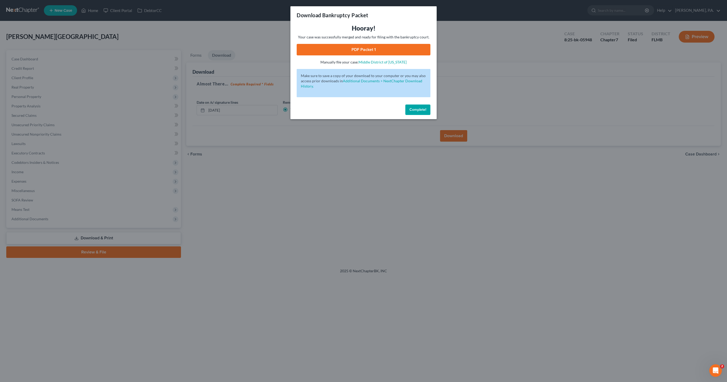
click at [374, 52] on link "PDF Packet 1" at bounding box center [364, 49] width 134 height 11
click at [411, 106] on button "Complete!" at bounding box center [417, 109] width 25 height 10
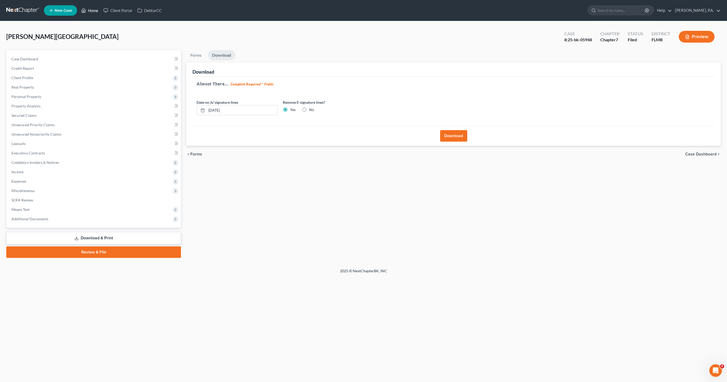
click at [92, 10] on link "Home" at bounding box center [90, 10] width 22 height 9
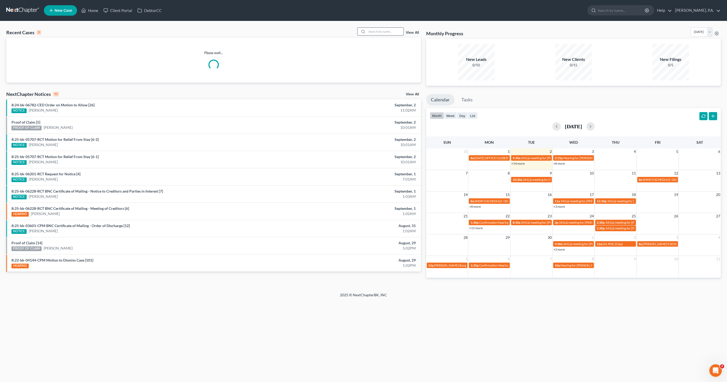
click at [378, 32] on input "search" at bounding box center [385, 32] width 37 height 8
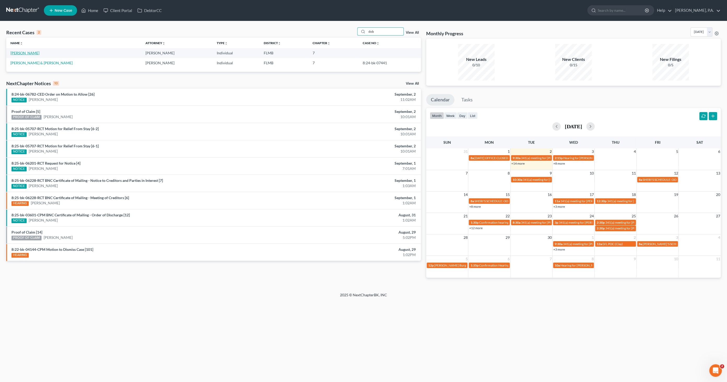
type input "dob"
click at [34, 53] on link "[PERSON_NAME]" at bounding box center [24, 53] width 29 height 4
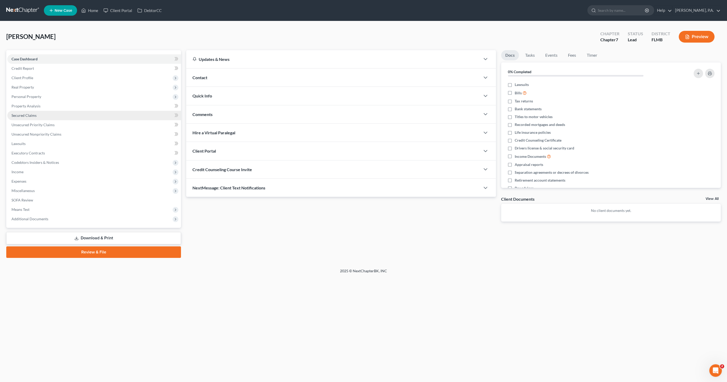
click at [47, 115] on link "Secured Claims" at bounding box center [94, 115] width 174 height 9
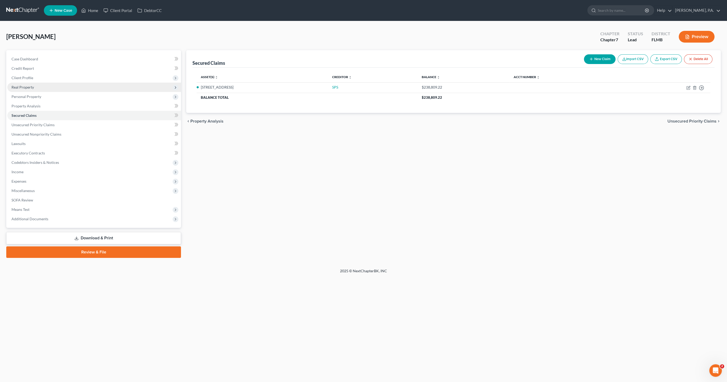
click at [27, 84] on span "Real Property" at bounding box center [94, 87] width 174 height 9
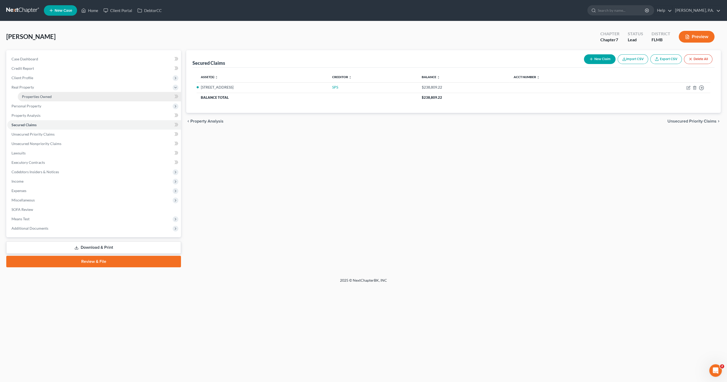
click at [31, 96] on span "Properties Owned" at bounding box center [37, 96] width 30 height 4
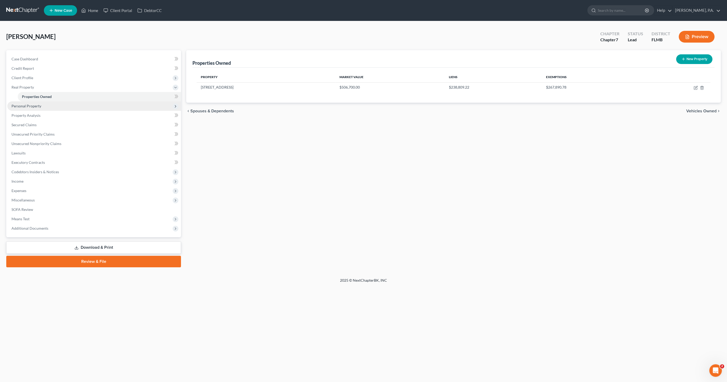
click at [46, 105] on span "Personal Property" at bounding box center [94, 105] width 174 height 9
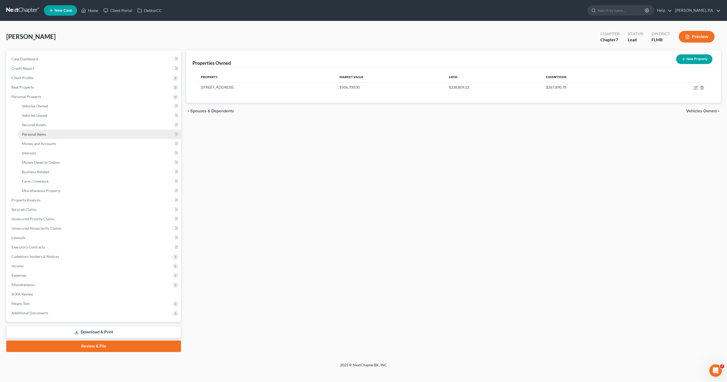
click at [37, 133] on span "Personal Items" at bounding box center [34, 134] width 24 height 4
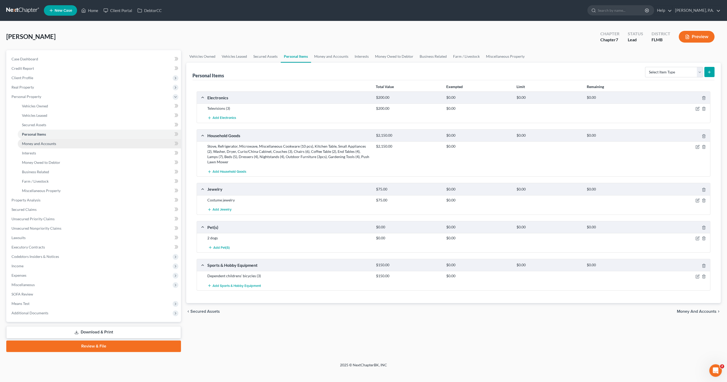
click at [36, 142] on span "Money and Accounts" at bounding box center [39, 143] width 34 height 4
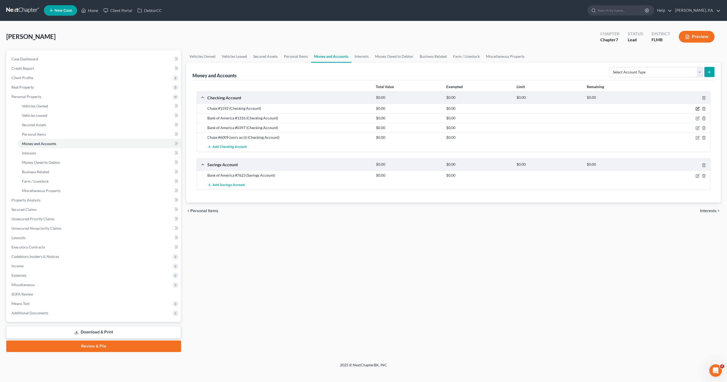
click at [697, 109] on icon "button" at bounding box center [698, 108] width 2 height 2
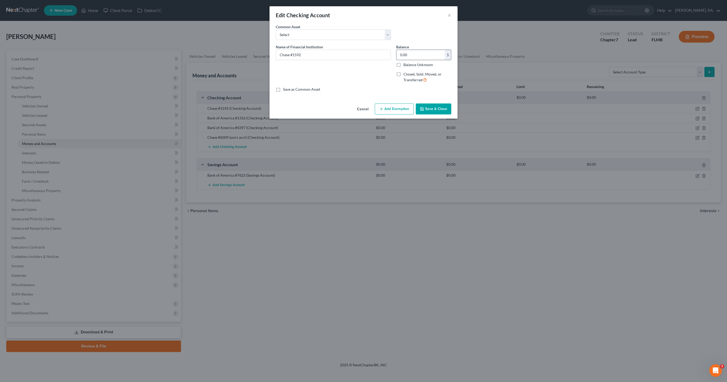
click at [432, 55] on input "0.00" at bounding box center [420, 55] width 48 height 10
type input "10.00"
click at [432, 110] on button "Save & Close" at bounding box center [434, 108] width 36 height 11
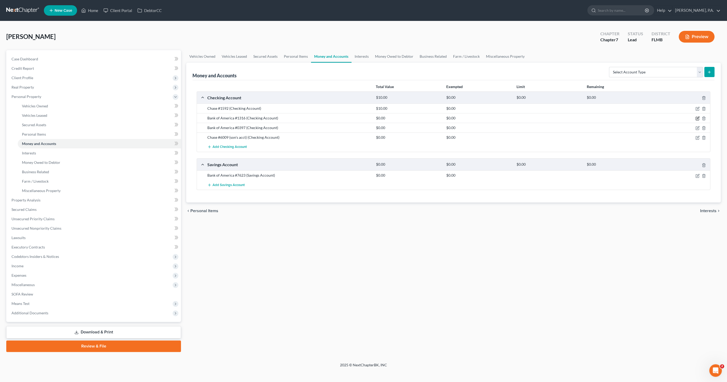
click at [699, 117] on icon "button" at bounding box center [698, 118] width 2 height 2
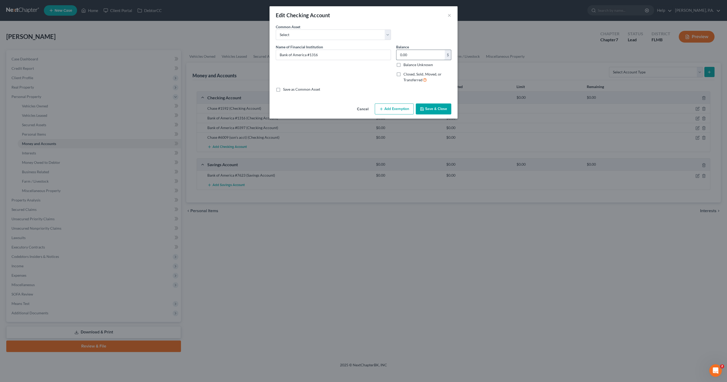
click at [414, 54] on input "0.00" at bounding box center [420, 55] width 48 height 10
type input "10.00"
click at [434, 106] on button "Save & Close" at bounding box center [434, 108] width 36 height 11
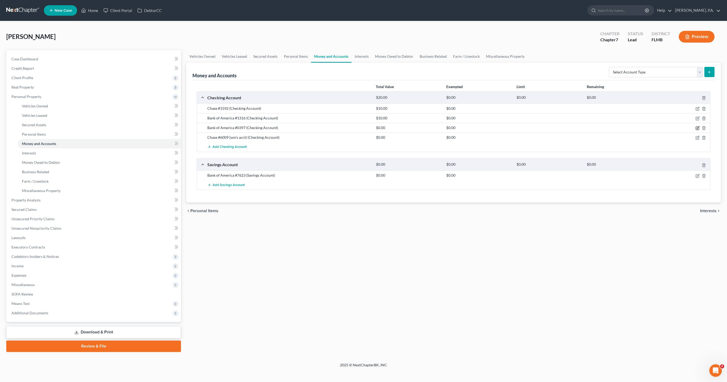
click at [698, 127] on icon "button" at bounding box center [698, 127] width 2 height 2
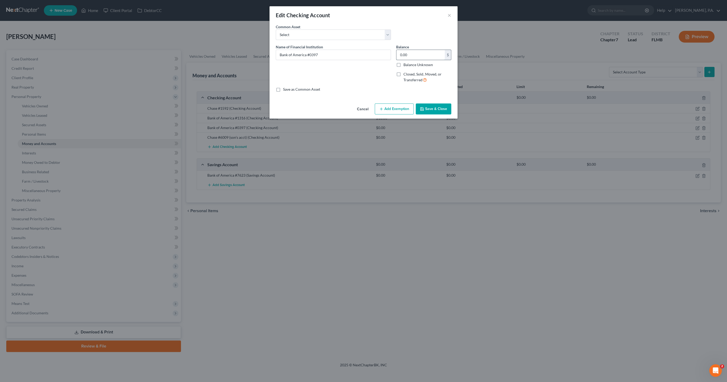
click at [427, 55] on input "0.00" at bounding box center [420, 55] width 48 height 10
type input "14.57"
click at [428, 112] on button "Save & Close" at bounding box center [434, 108] width 36 height 11
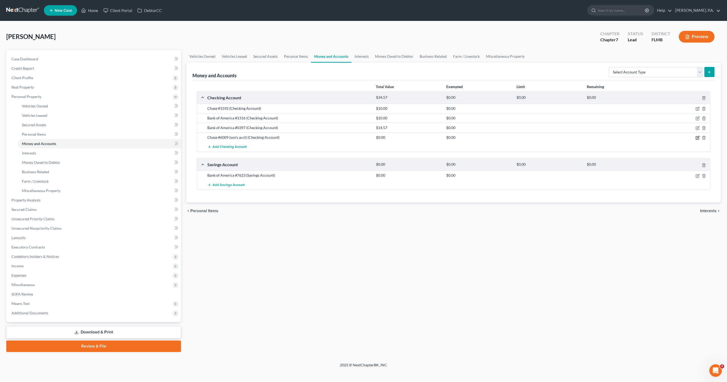
click at [698, 137] on icon "button" at bounding box center [697, 138] width 4 height 4
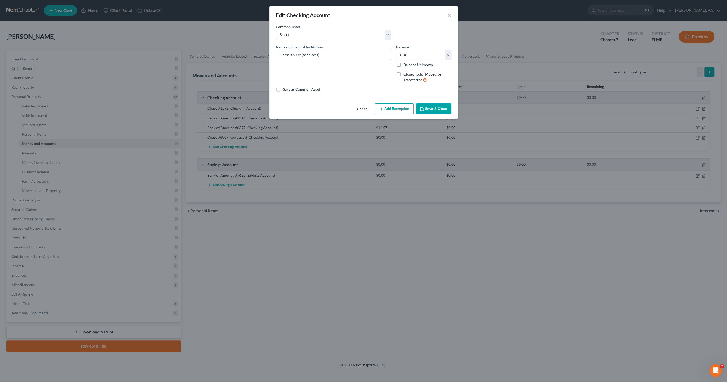
click at [334, 54] on input "Chase #6009 (son's acct)" at bounding box center [333, 55] width 115 height 10
type input "Chase #6009 (son's acct) (bare legal title)"
click at [435, 109] on button "Save & Close" at bounding box center [434, 108] width 36 height 11
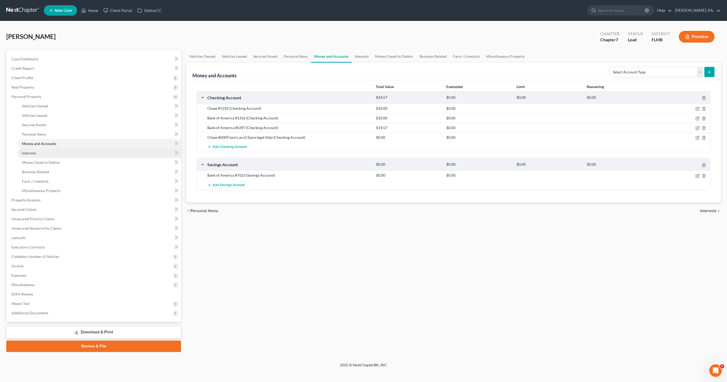
click at [34, 152] on span "Interests" at bounding box center [29, 153] width 14 height 4
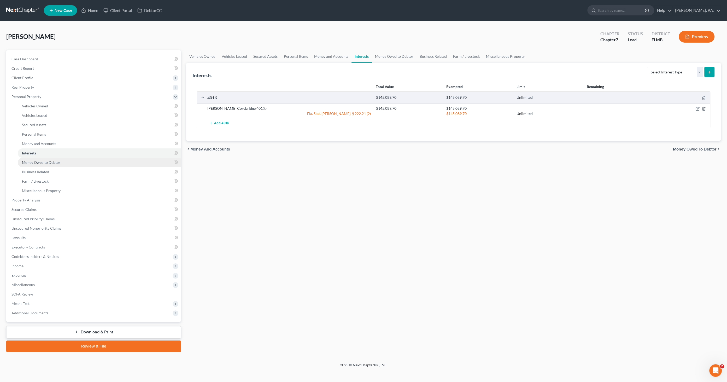
click at [31, 162] on span "Money Owed to Debtor" at bounding box center [41, 162] width 38 height 4
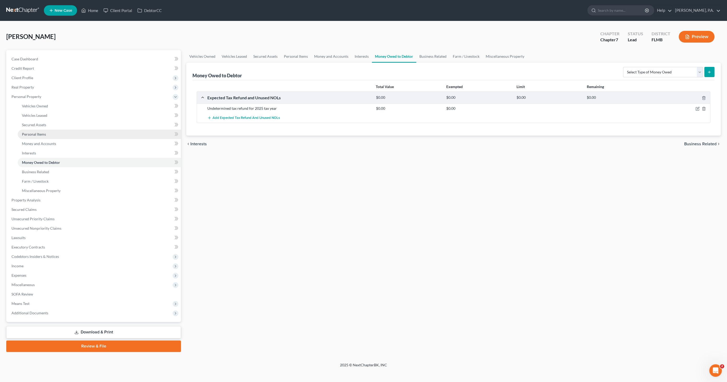
click at [41, 134] on span "Personal Items" at bounding box center [34, 134] width 24 height 4
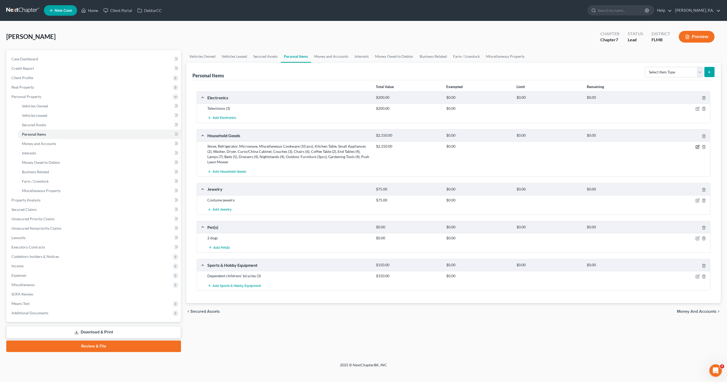
click at [696, 146] on icon "button" at bounding box center [697, 146] width 3 height 3
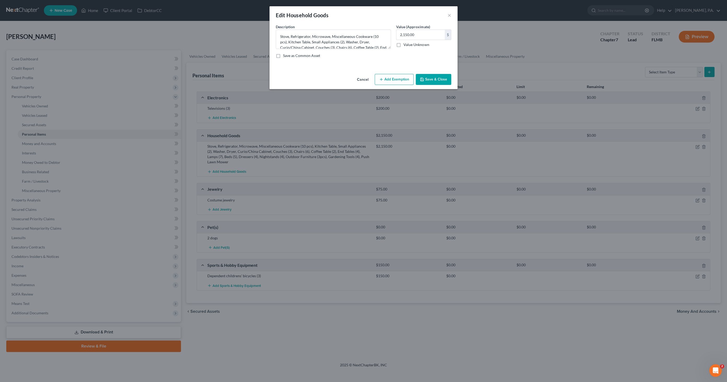
click at [401, 79] on button "Add Exemption" at bounding box center [394, 79] width 39 height 11
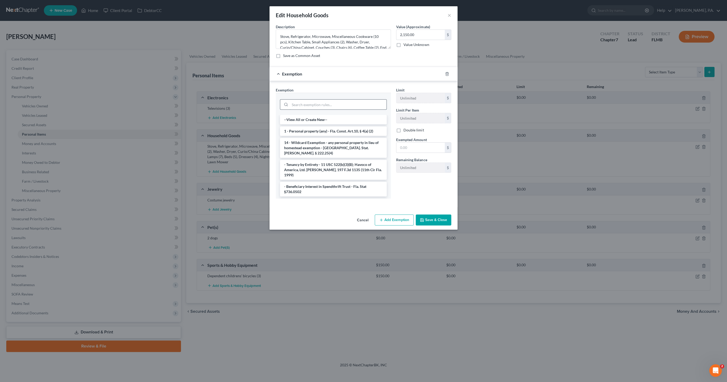
click at [304, 104] on input "search" at bounding box center [338, 104] width 97 height 10
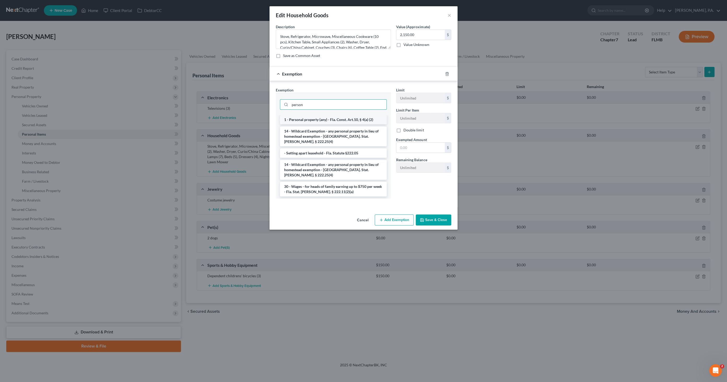
type input "person"
click at [316, 116] on li "1 - Personal property (any) - Fla. Const. Art.10, § 4(a) (2)" at bounding box center [333, 119] width 107 height 9
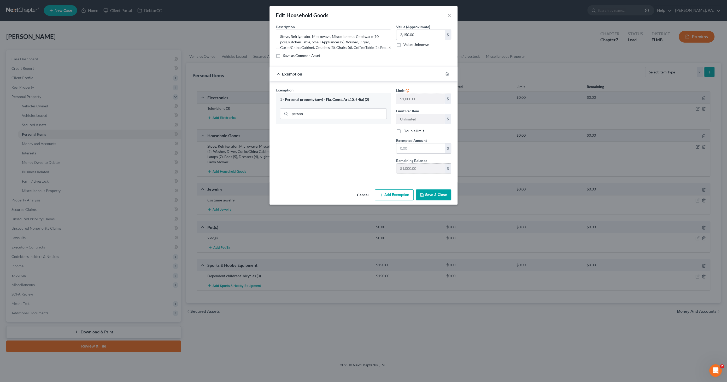
click at [388, 173] on div "Exemption Set must be selected for CA. Exemption * 1 - Personal property (any) …" at bounding box center [363, 132] width 181 height 91
click at [412, 146] on input "text" at bounding box center [420, 148] width 48 height 10
paste input "$1,000.00"
type input "$1,000.00"
click at [442, 196] on button "Save & Close" at bounding box center [434, 194] width 36 height 11
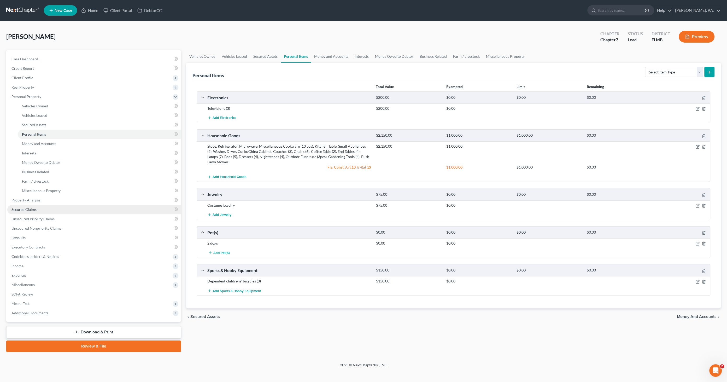
click at [17, 208] on span "Secured Claims" at bounding box center [23, 209] width 25 height 4
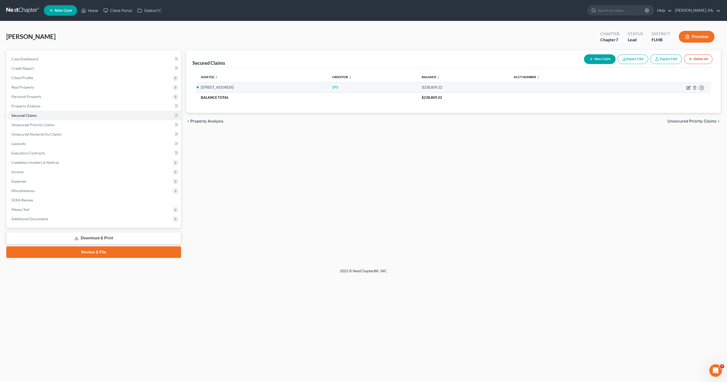
click at [687, 87] on icon "button" at bounding box center [688, 88] width 4 height 4
select select "4"
select select "3"
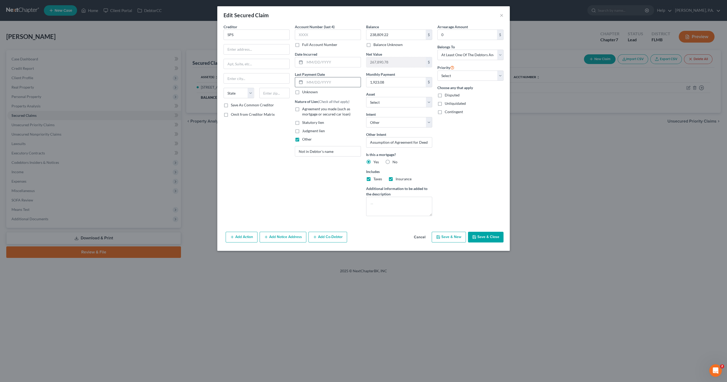
click at [323, 80] on input "text" at bounding box center [333, 82] width 56 height 10
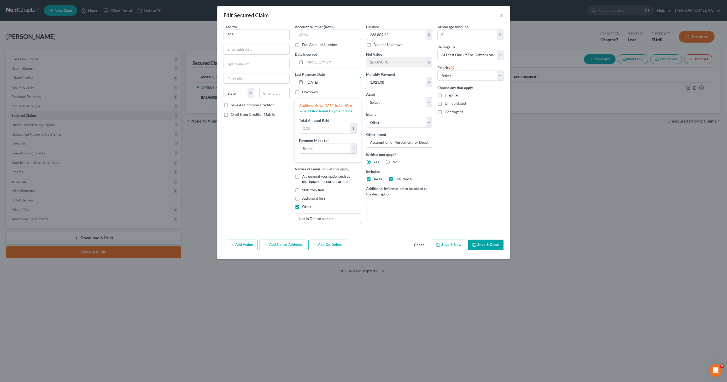
type input "[DATE]"
click at [324, 113] on button "Add Additional Payment Date" at bounding box center [326, 111] width 54 height 4
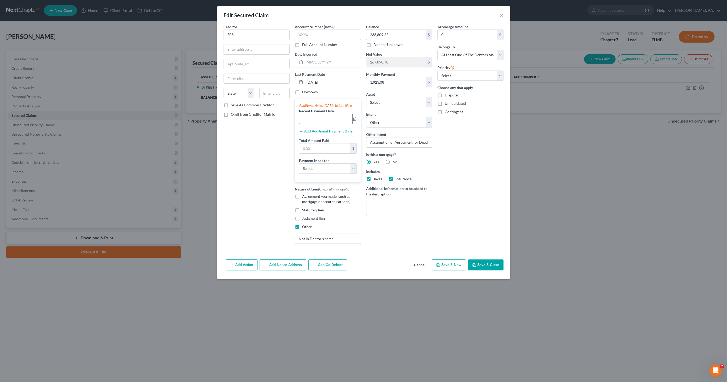
click at [321, 122] on input "text" at bounding box center [325, 119] width 53 height 10
type input "[DATE]"
click at [323, 133] on button "Add Additional Payment Date" at bounding box center [326, 131] width 54 height 4
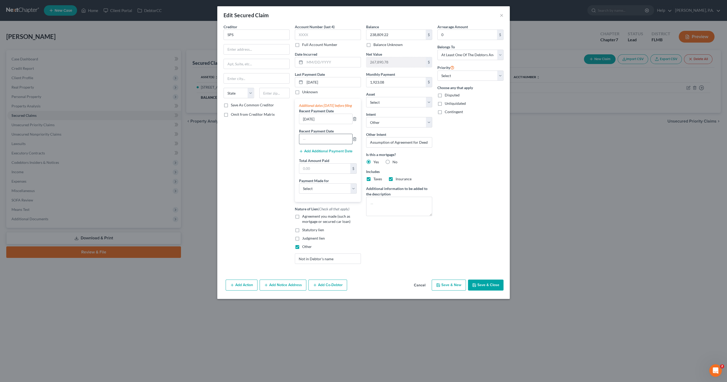
click at [323, 142] on input "text" at bounding box center [325, 139] width 53 height 10
type input "[DATE]"
click at [323, 153] on button "Add Additional Payment Date" at bounding box center [326, 151] width 54 height 4
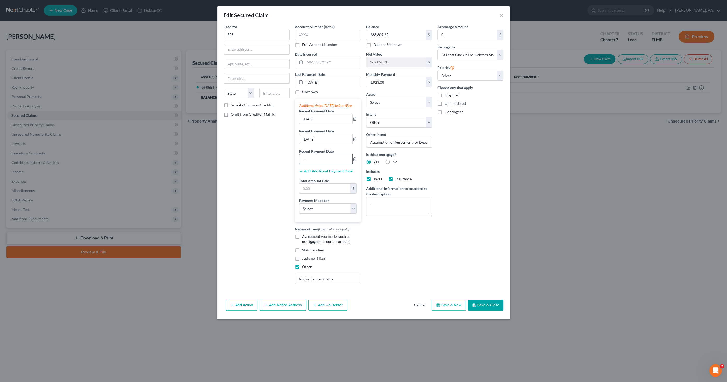
click at [318, 161] on input "text" at bounding box center [325, 159] width 53 height 10
type input "[DATE]"
click at [318, 193] on input "text" at bounding box center [324, 189] width 51 height 10
type input "7,712.32"
click at [331, 212] on select "Select Car Credit Card Loan Repayment Mortgage Other Suppliers Or Vendors" at bounding box center [328, 208] width 58 height 10
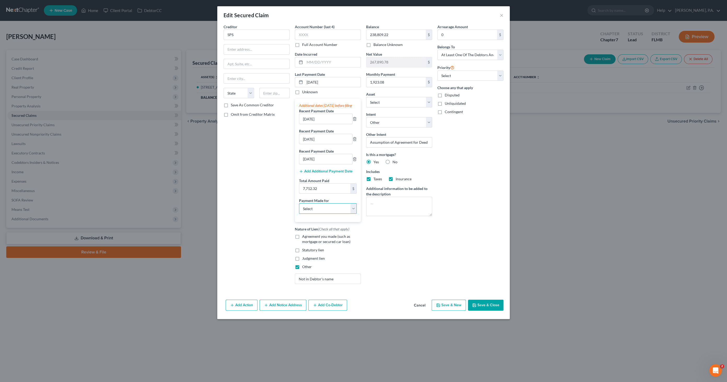
select select "3"
click at [299, 207] on select "Select Car Credit Card Loan Repayment Mortgage Other Suppliers Or Vendors" at bounding box center [328, 208] width 58 height 10
click at [338, 282] on input "Not in Debtor's name" at bounding box center [328, 279] width 66 height 10
drag, startPoint x: 343, startPoint y: 282, endPoint x: 287, endPoint y: 280, distance: 56.7
click at [263, 279] on div "Creditor * SPS State [US_STATE] AK AR AZ CA CO [GEOGRAPHIC_DATA] DE DC [GEOGRAP…" at bounding box center [363, 156] width 285 height 264
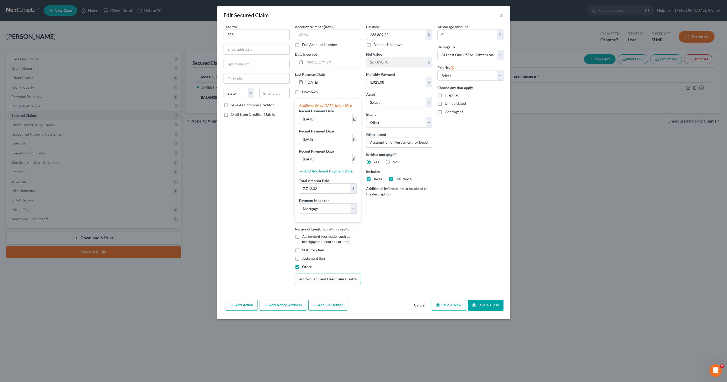
scroll to position [0, 28]
type input "Mortgage Assumed through Land Deed Sales Contract"
click at [493, 309] on button "Save & Close" at bounding box center [486, 305] width 36 height 11
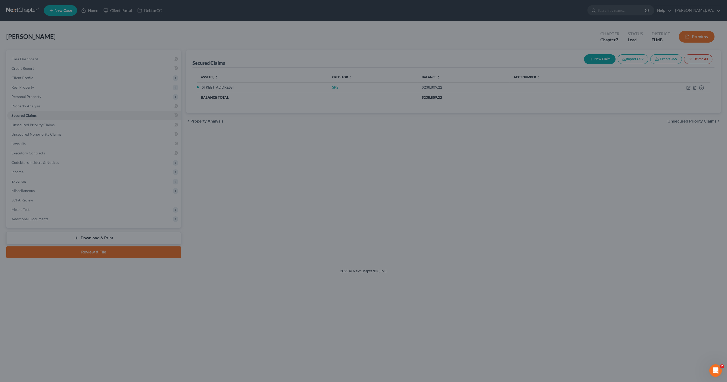
scroll to position [0, 0]
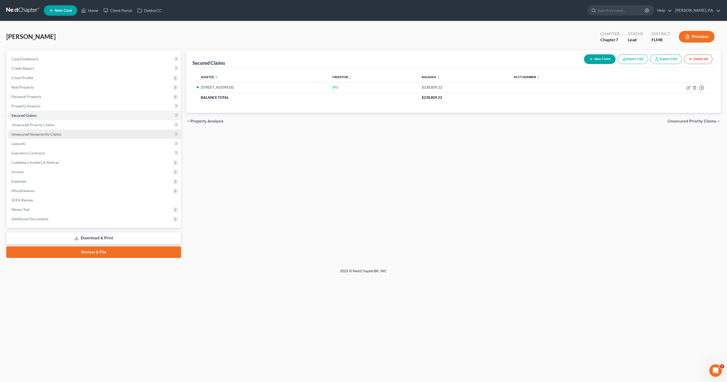
click at [42, 133] on span "Unsecured Nonpriority Claims" at bounding box center [36, 134] width 50 height 4
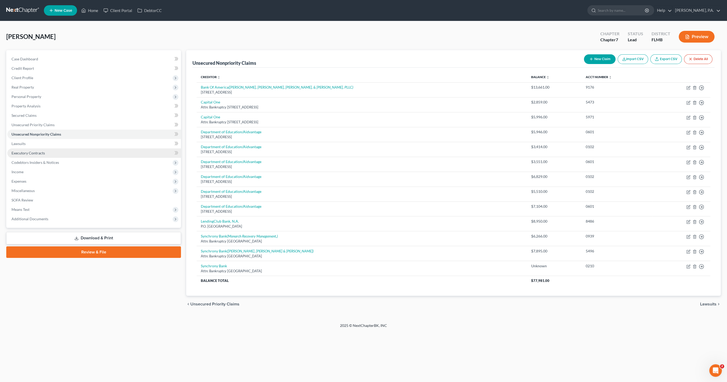
click at [31, 154] on span "Executory Contracts" at bounding box center [27, 153] width 33 height 4
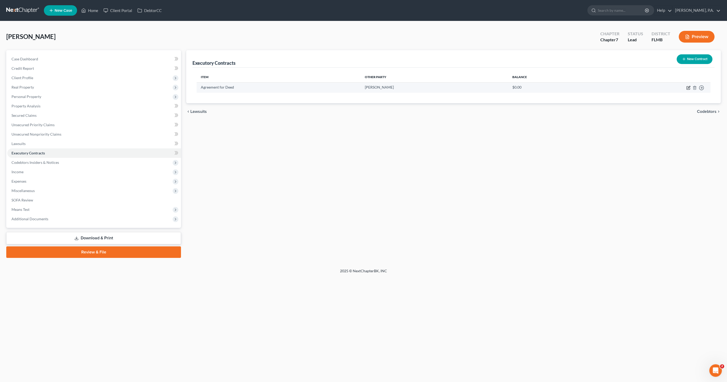
click at [688, 88] on icon "button" at bounding box center [688, 88] width 4 height 4
select select "0"
select select "3"
select select "2"
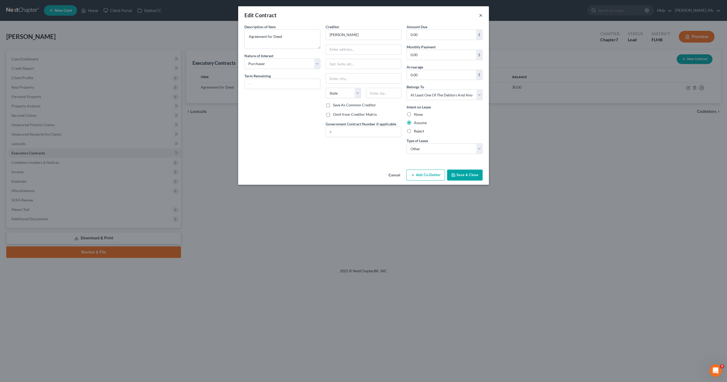
click at [479, 14] on button "×" at bounding box center [481, 15] width 4 height 6
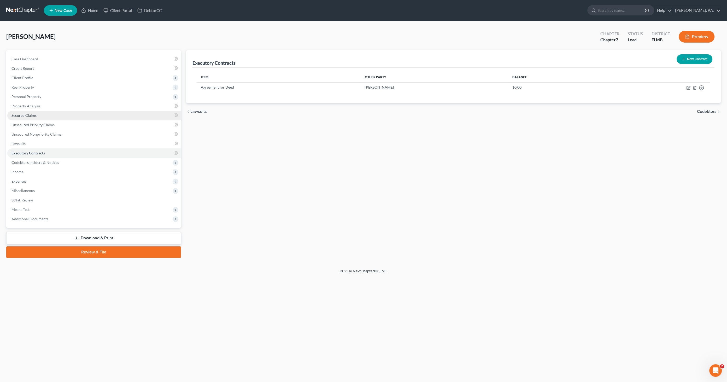
click at [21, 113] on span "Secured Claims" at bounding box center [23, 115] width 25 height 4
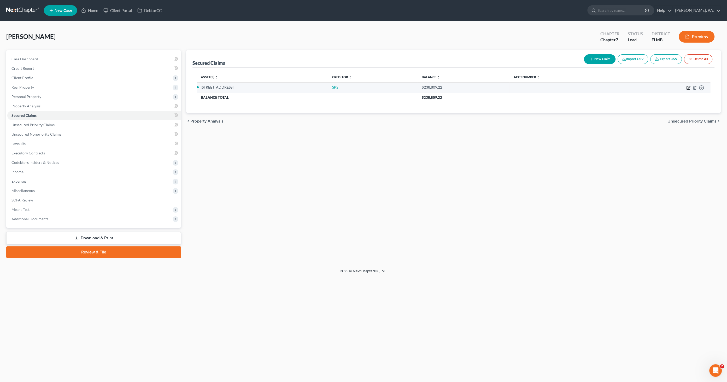
click at [689, 88] on icon "button" at bounding box center [688, 88] width 4 height 4
select select "3"
select select "4"
select select "3"
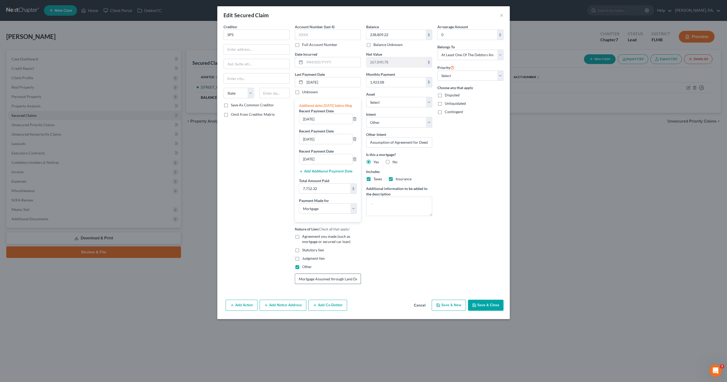
click at [332, 283] on input "Mortgage Assumed through Land Deed Sales Contract" at bounding box center [328, 279] width 66 height 10
drag, startPoint x: 343, startPoint y: 282, endPoint x: 388, endPoint y: 284, distance: 44.7
click at [394, 284] on div "Creditor * SPS State [US_STATE] AK AR AZ CA CO [GEOGRAPHIC_DATA] DE DC [GEOGRAP…" at bounding box center [363, 156] width 285 height 264
click at [350, 283] on input "Mortgage Assumed through Land Deed Sales Contract" at bounding box center [328, 279] width 66 height 10
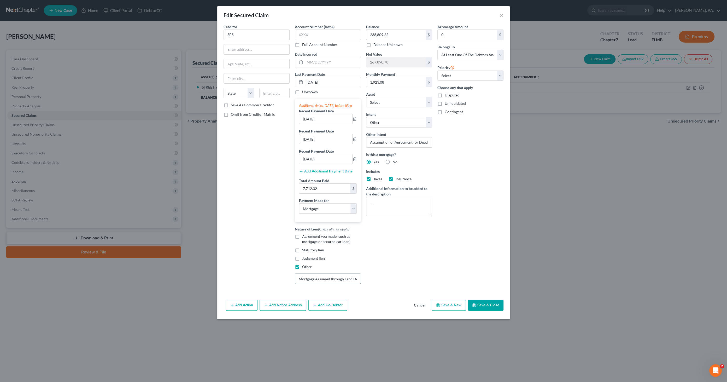
click at [347, 283] on input "Mortgage Assumed through Land Deed Sales Contract" at bounding box center [328, 279] width 66 height 10
click at [345, 281] on input "Mortgage Assumed through Land Deed Sales Contract" at bounding box center [328, 279] width 66 height 10
drag, startPoint x: 344, startPoint y: 281, endPoint x: 376, endPoint y: 281, distance: 31.6
click at [377, 280] on div "Creditor * SPS State [US_STATE] AK AR AZ CA CO [GEOGRAPHIC_DATA] DE DC [GEOGRAP…" at bounding box center [363, 156] width 285 height 264
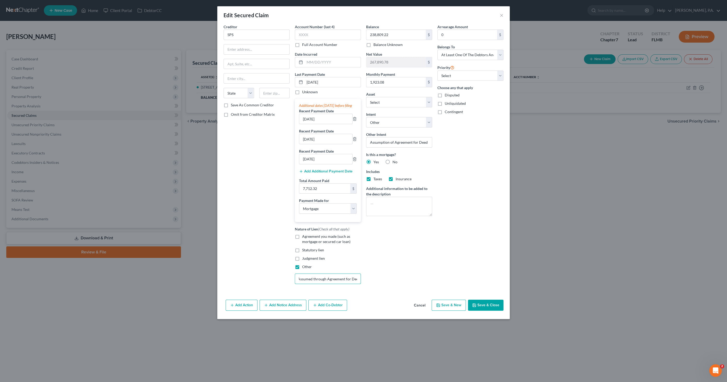
scroll to position [0, 20]
type input "Mortgage Assumed through Agreement for Deed"
click at [479, 309] on button "Save & Close" at bounding box center [486, 305] width 36 height 11
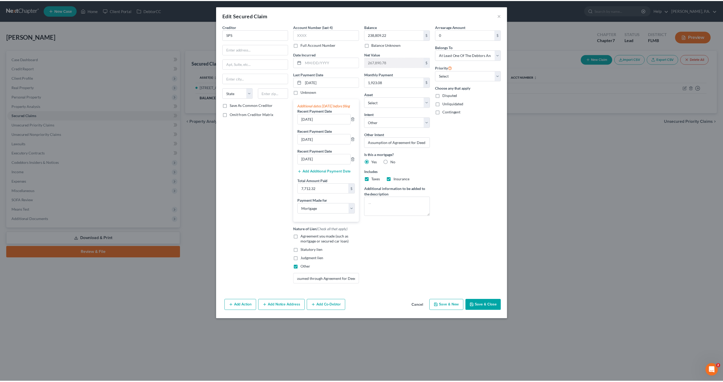
scroll to position [0, 0]
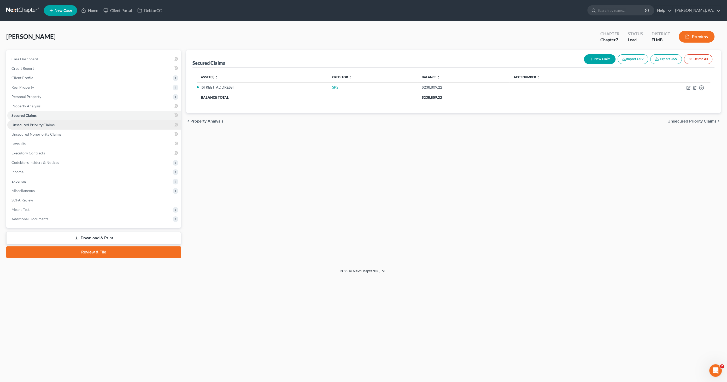
click at [48, 123] on span "Unsecured Priority Claims" at bounding box center [32, 124] width 43 height 4
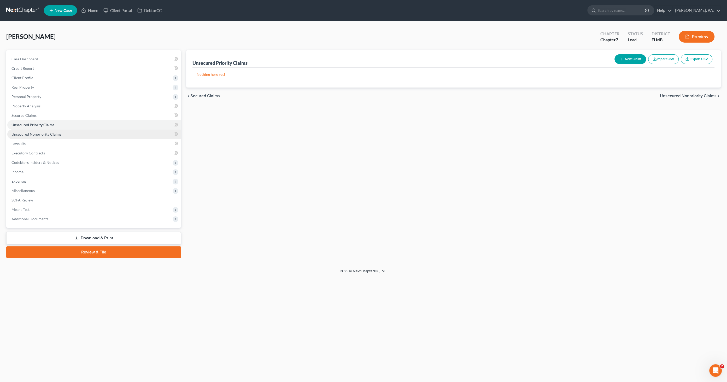
click at [51, 131] on link "Unsecured Nonpriority Claims" at bounding box center [94, 134] width 174 height 9
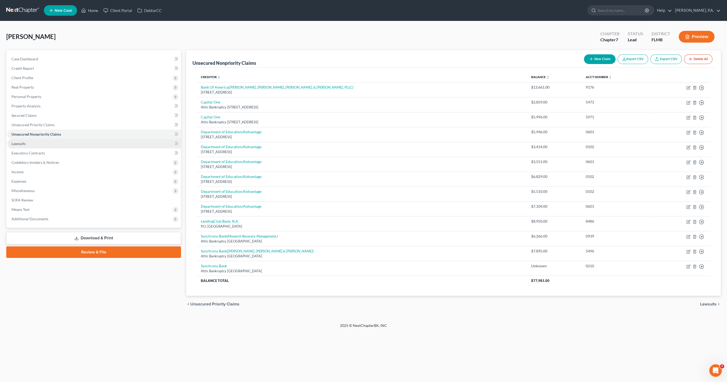
click at [42, 145] on link "Lawsuits" at bounding box center [94, 143] width 174 height 9
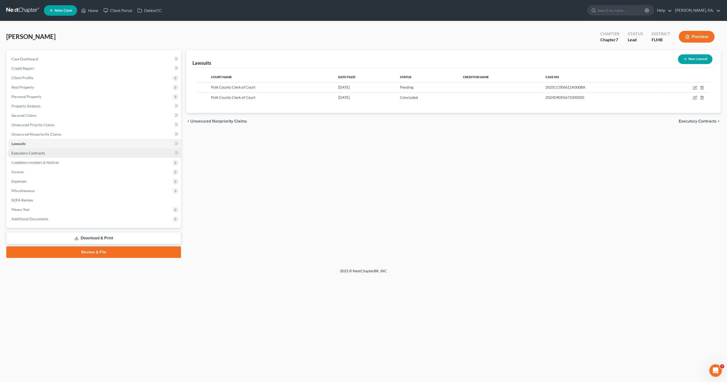
click at [42, 151] on span "Executory Contracts" at bounding box center [27, 153] width 33 height 4
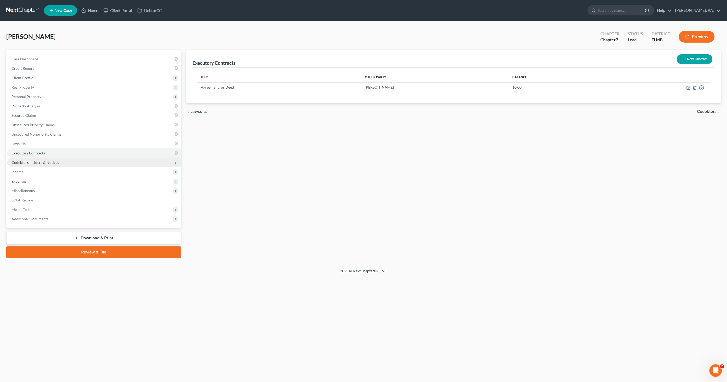
click at [38, 164] on span "Codebtors Insiders & Notices" at bounding box center [35, 162] width 48 height 4
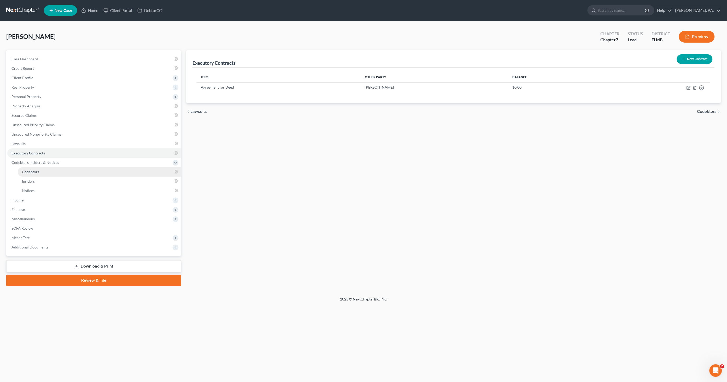
click at [35, 170] on span "Codebtors" at bounding box center [30, 171] width 17 height 4
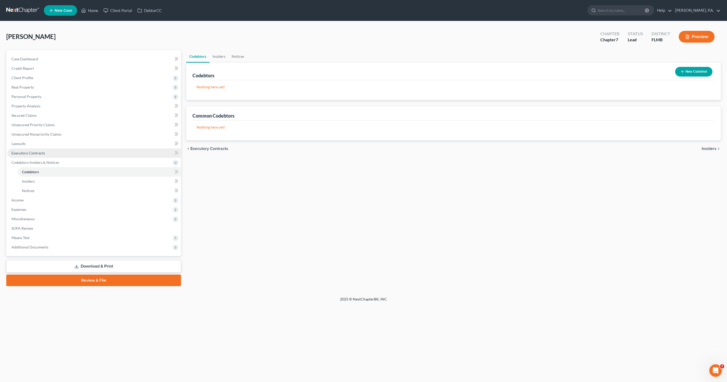
click at [44, 154] on span "Executory Contracts" at bounding box center [27, 153] width 33 height 4
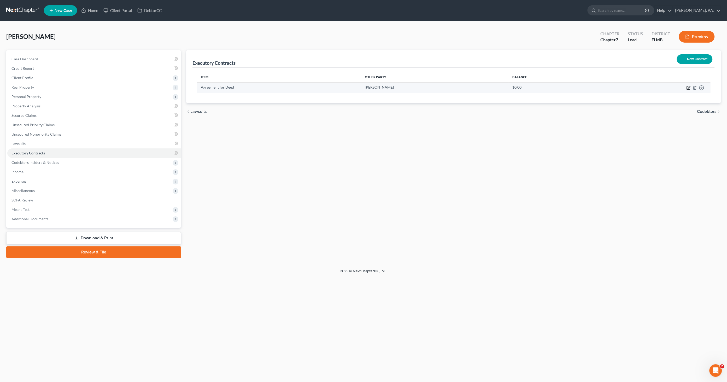
click at [689, 87] on icon "button" at bounding box center [688, 88] width 4 height 4
select select "0"
select select "3"
select select "2"
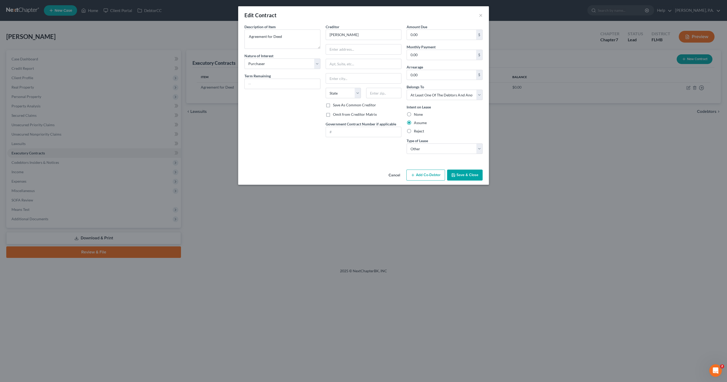
click at [463, 175] on button "Save & Close" at bounding box center [465, 174] width 36 height 11
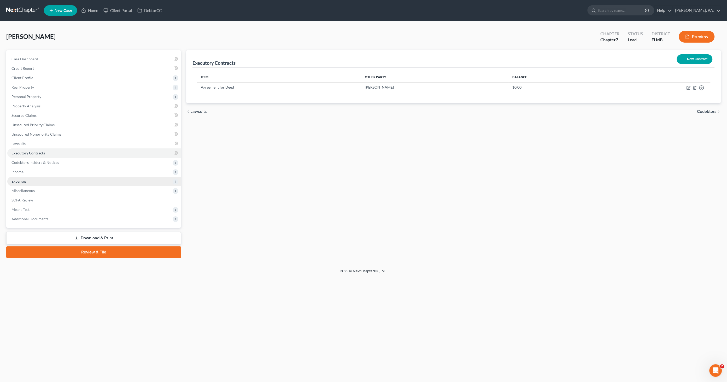
click at [27, 180] on span "Expenses" at bounding box center [94, 181] width 174 height 9
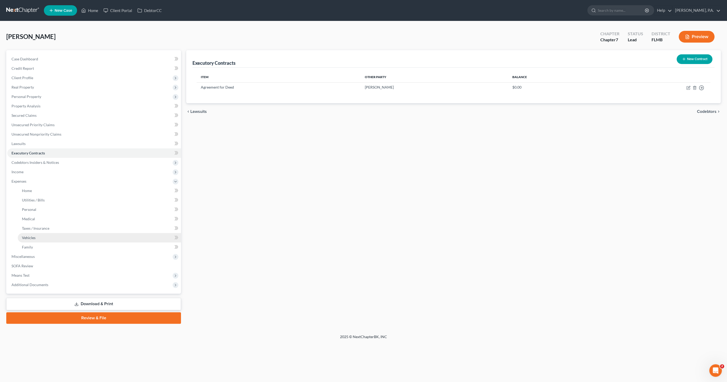
click at [30, 237] on span "Vehicles" at bounding box center [29, 237] width 14 height 4
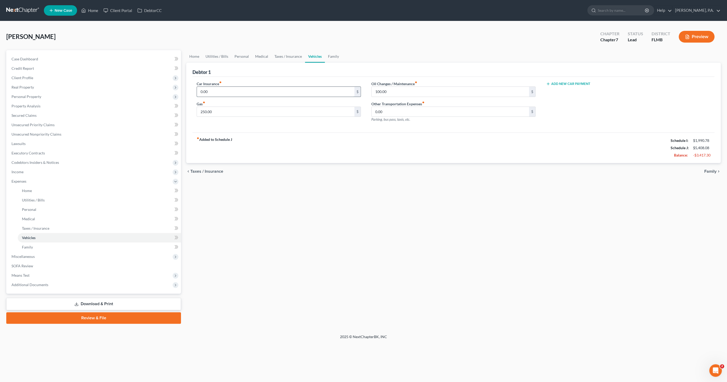
click at [222, 94] on input "0.00" at bounding box center [275, 92] width 157 height 10
type input "281.00"
click at [190, 56] on link "Home" at bounding box center [194, 56] width 16 height 13
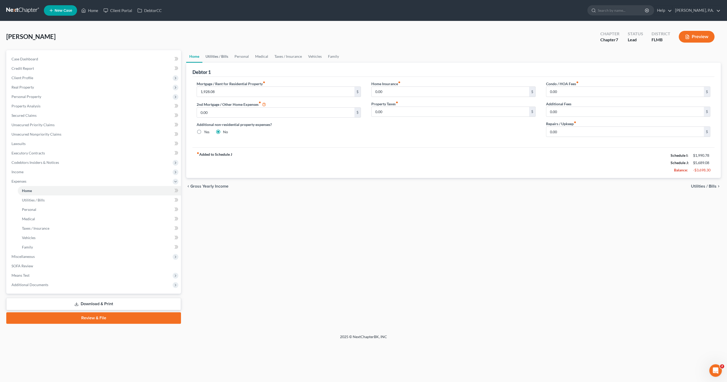
click at [219, 57] on link "Utilities / Bills" at bounding box center [216, 56] width 29 height 13
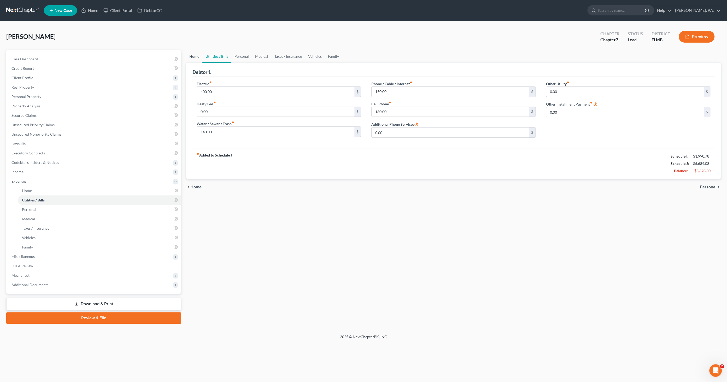
click at [197, 57] on link "Home" at bounding box center [194, 56] width 16 height 13
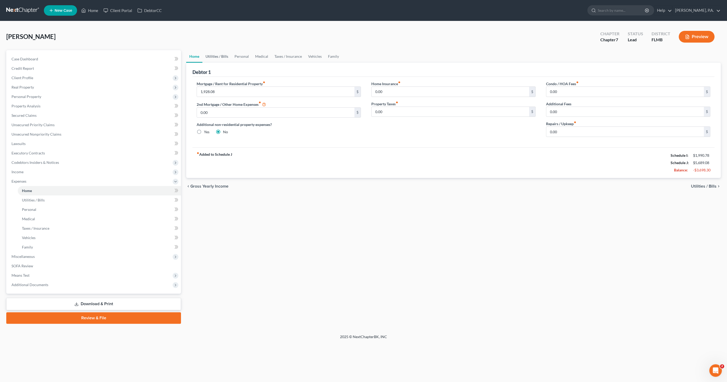
click at [215, 56] on link "Utilities / Bills" at bounding box center [216, 56] width 29 height 13
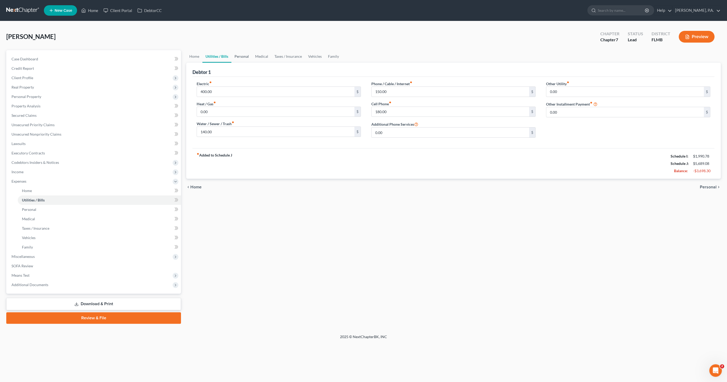
click at [242, 55] on link "Personal" at bounding box center [241, 56] width 21 height 13
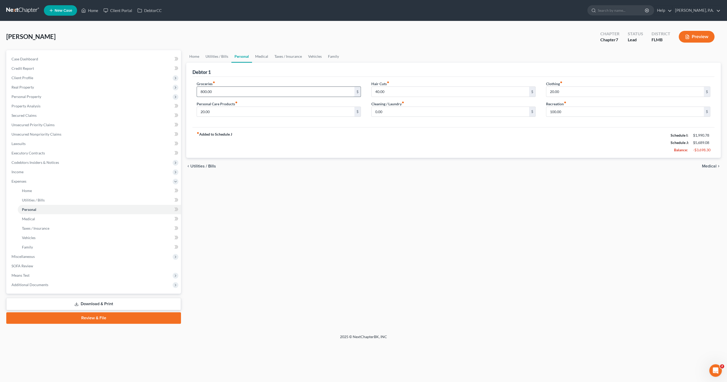
click at [227, 94] on input "800.00" at bounding box center [275, 92] width 157 height 10
type input "900.00"
click at [560, 107] on input "100.00" at bounding box center [624, 112] width 157 height 10
click at [637, 150] on div "fiber_manual_record Added to Schedule J Schedule I: $1,990.78 Schedule J: $5,68…" at bounding box center [453, 142] width 522 height 31
click at [256, 54] on link "Medical" at bounding box center [261, 56] width 19 height 13
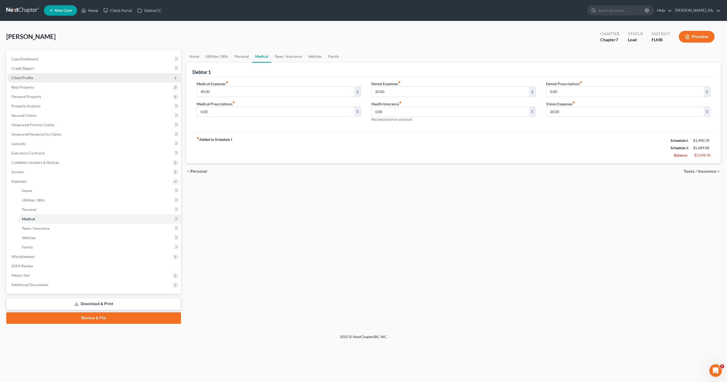
click at [29, 78] on span "Client Profile" at bounding box center [22, 77] width 22 height 4
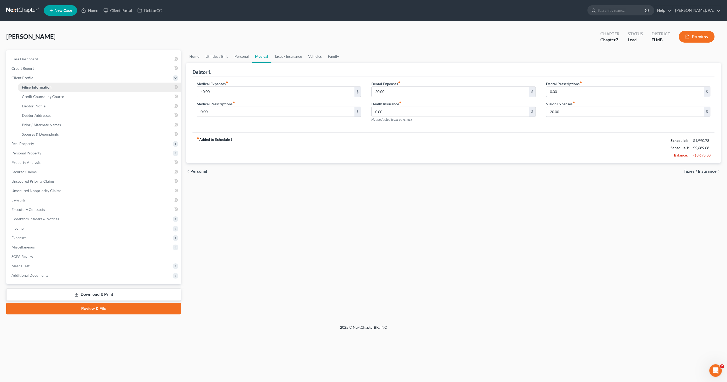
click at [34, 87] on span "Filing Information" at bounding box center [37, 87] width 30 height 4
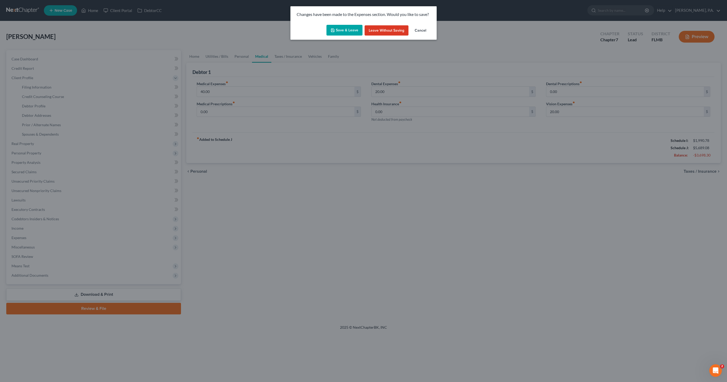
click at [339, 33] on button "Save & Leave" at bounding box center [344, 30] width 36 height 11
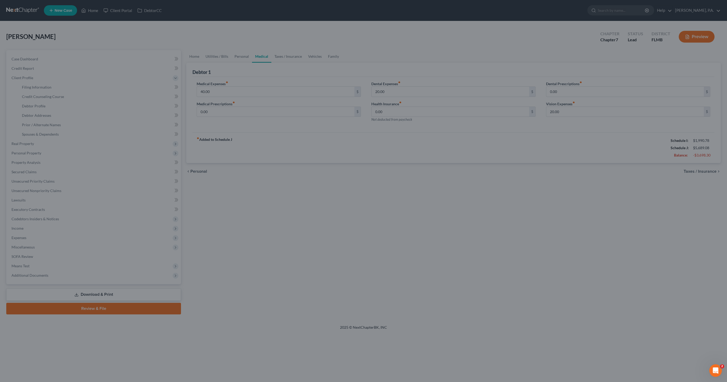
select select "1"
select select "0"
select select "9"
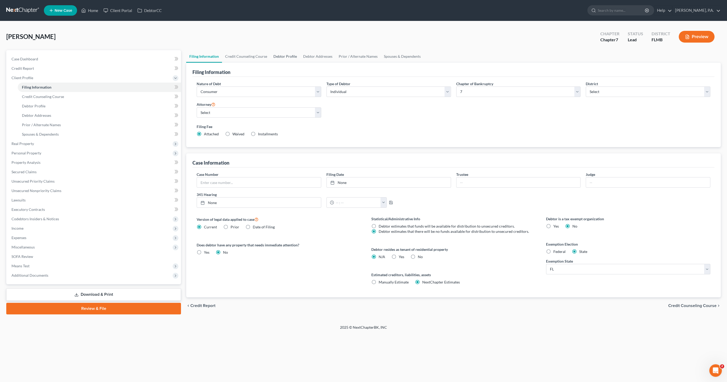
click at [283, 57] on link "Debtor Profile" at bounding box center [285, 56] width 30 height 13
select select "2"
select select "4"
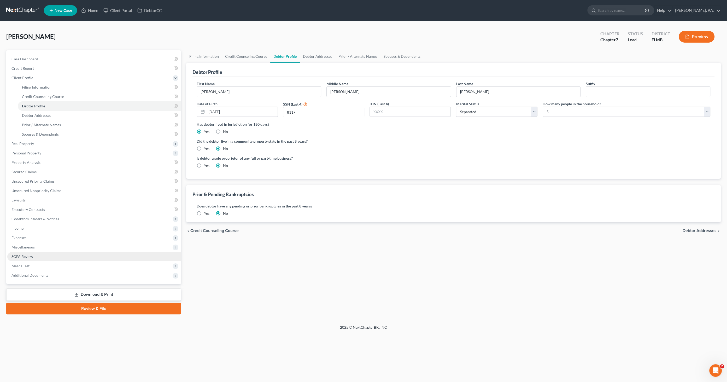
click at [26, 256] on span "SOFA Review" at bounding box center [22, 256] width 22 height 4
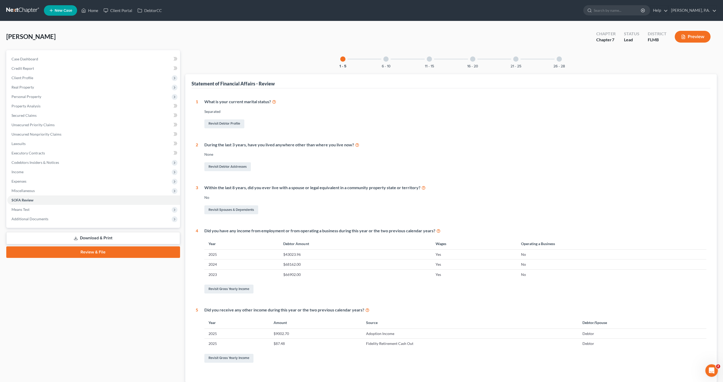
click at [429, 61] on div at bounding box center [428, 58] width 5 height 5
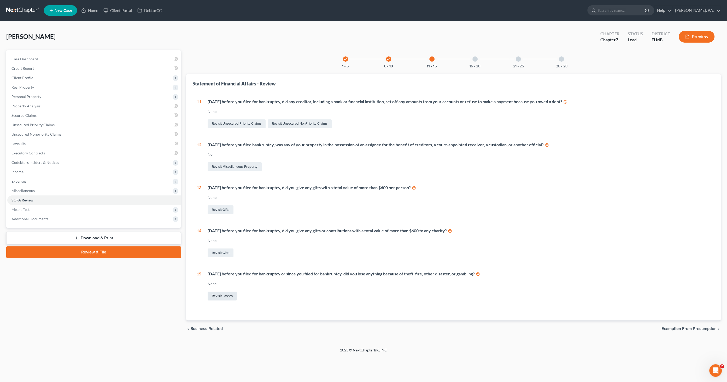
click at [219, 295] on link "Revisit Losses" at bounding box center [222, 295] width 29 height 9
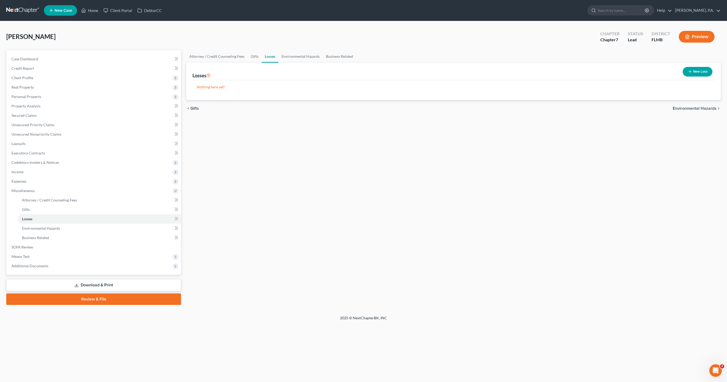
click at [703, 71] on button "New Loss" at bounding box center [698, 72] width 30 height 10
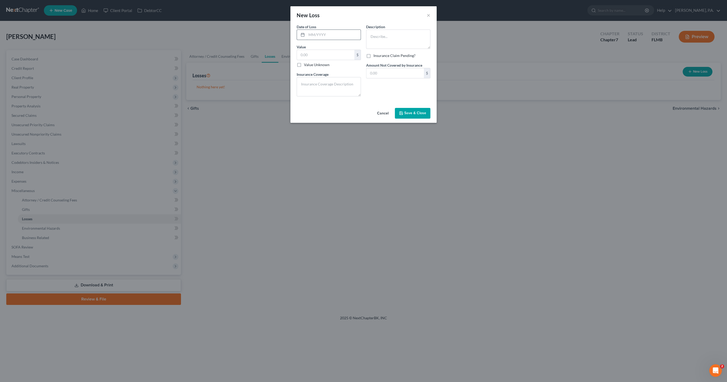
click at [318, 36] on input "text" at bounding box center [334, 35] width 54 height 10
type input "11/2024"
click at [412, 37] on textarea at bounding box center [398, 39] width 64 height 19
type textarea "Misc. personal belongings; clothes, Alexa"
drag, startPoint x: 314, startPoint y: 84, endPoint x: 355, endPoint y: 85, distance: 40.7
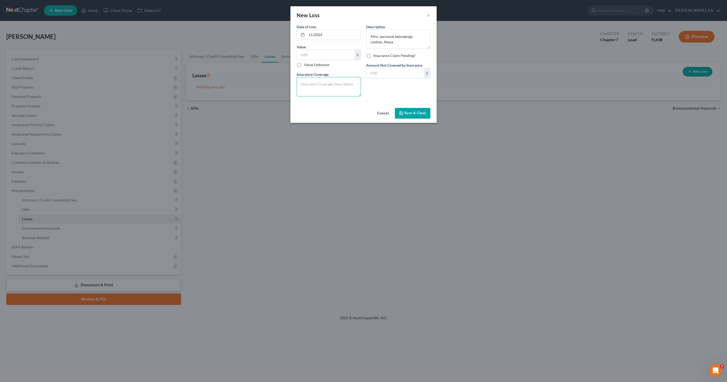
click at [314, 84] on textarea at bounding box center [329, 86] width 64 height 19
type textarea "None"
drag, startPoint x: 404, startPoint y: 72, endPoint x: 437, endPoint y: 76, distance: 33.1
click at [405, 72] on input "text" at bounding box center [394, 73] width 57 height 10
type input "600.00"
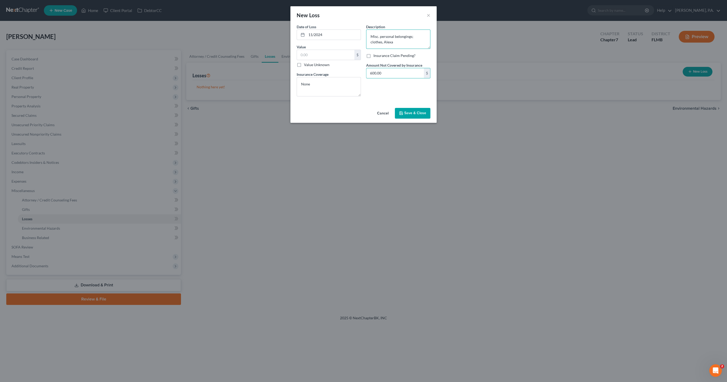
click at [395, 39] on textarea "Misc. personal belongings; clothes, Alexa" at bounding box center [398, 39] width 64 height 19
click at [387, 43] on textarea "Misc. personal belongings; clothes, Alexa" at bounding box center [398, 39] width 64 height 19
type textarea "Misc. personal belongings; clothes, [PERSON_NAME] ([PERSON_NAME]/police report …"
drag, startPoint x: 322, startPoint y: 53, endPoint x: 325, endPoint y: 54, distance: 3.2
click at [322, 53] on input "text" at bounding box center [325, 55] width 57 height 10
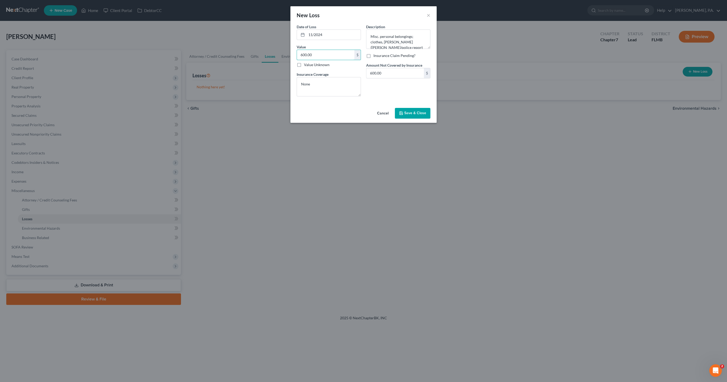
type input "600.00"
click at [412, 115] on button "Save & Close" at bounding box center [413, 113] width 36 height 11
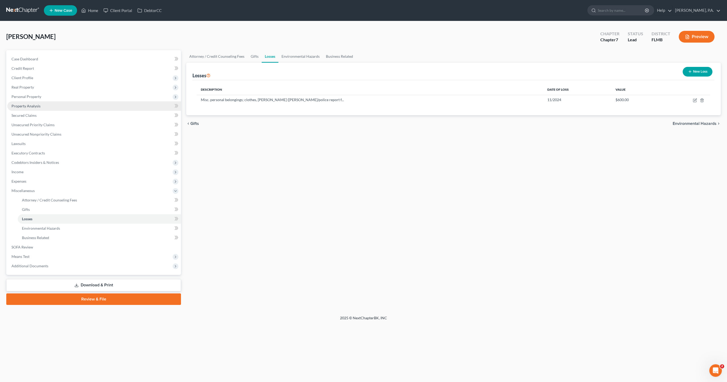
click at [28, 106] on span "Property Analysis" at bounding box center [25, 106] width 29 height 4
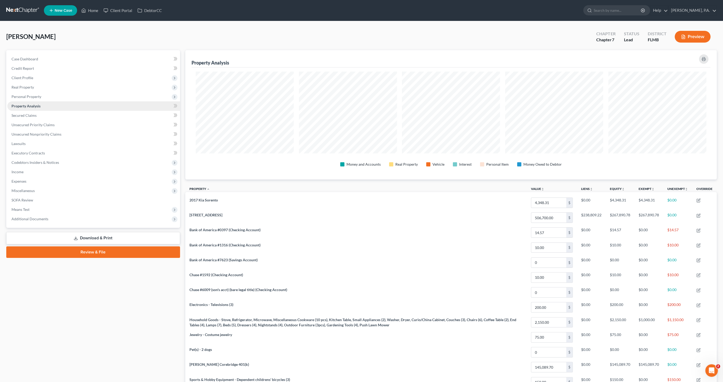
scroll to position [129, 531]
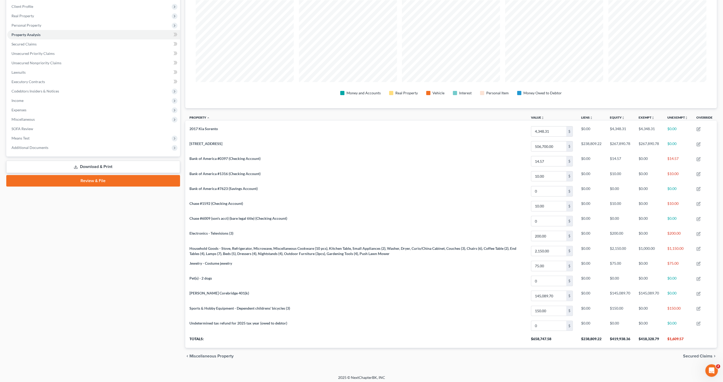
click at [100, 166] on link "Download & Print" at bounding box center [93, 167] width 174 height 12
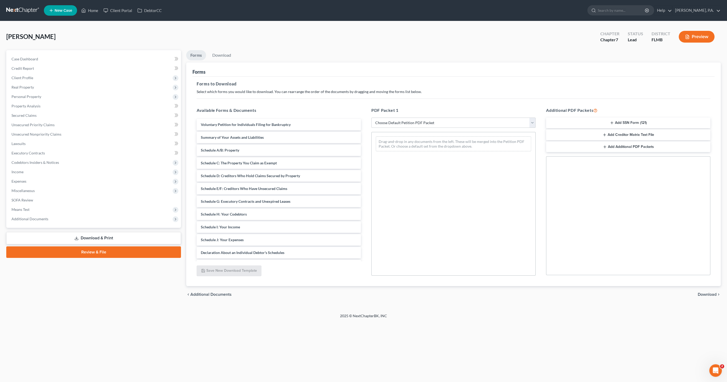
click at [408, 119] on select "Choose Default Petition PDF Packet Complete Bankruptcy Petition (all forms and …" at bounding box center [453, 123] width 164 height 10
select select "0"
click at [371, 118] on select "Choose Default Petition PDF Packet Complete Bankruptcy Petition (all forms and …" at bounding box center [453, 123] width 164 height 10
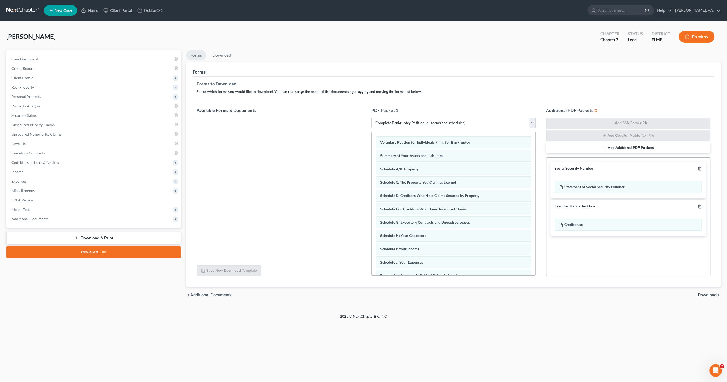
click at [701, 293] on span "Download" at bounding box center [707, 295] width 19 height 4
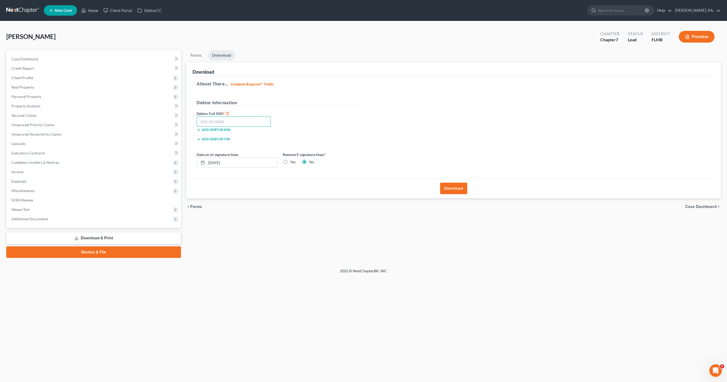
click at [238, 119] on input "text" at bounding box center [234, 121] width 74 height 10
type input "591-20-8117"
drag, startPoint x: 289, startPoint y: 160, endPoint x: 308, endPoint y: 164, distance: 19.4
click at [291, 161] on div "Yes" at bounding box center [289, 161] width 13 height 5
click at [290, 162] on label "Yes" at bounding box center [292, 161] width 5 height 5
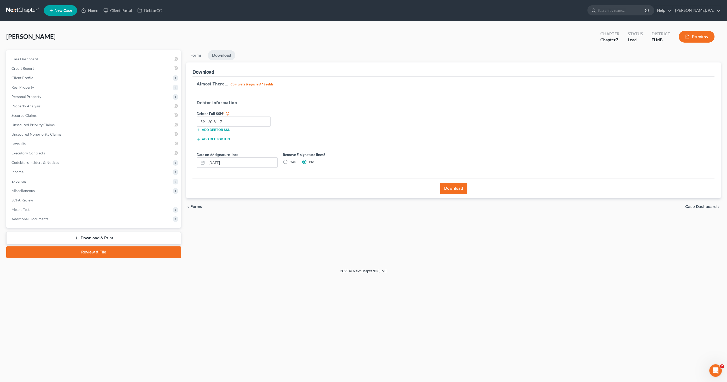
click at [292, 162] on input "Yes" at bounding box center [293, 160] width 3 height 3
radio input "true"
radio input "false"
click at [459, 190] on button "Download" at bounding box center [453, 188] width 27 height 11
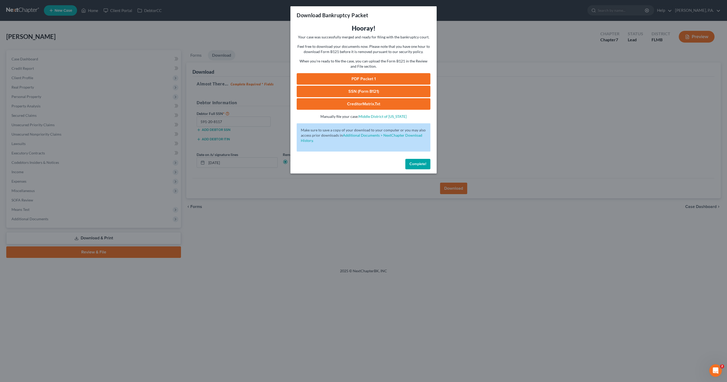
click at [418, 166] on span "Complete!" at bounding box center [417, 164] width 17 height 4
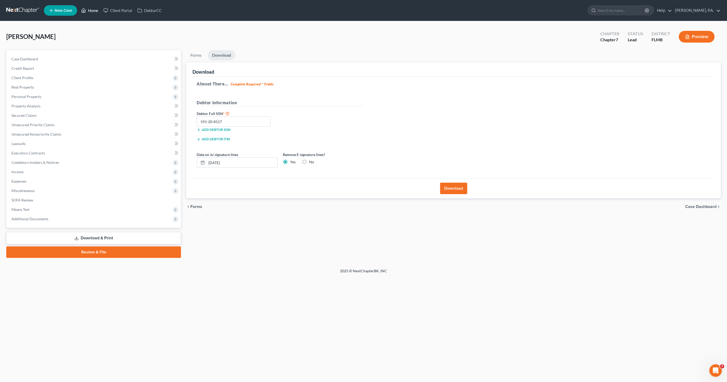
click at [89, 8] on link "Home" at bounding box center [90, 10] width 22 height 9
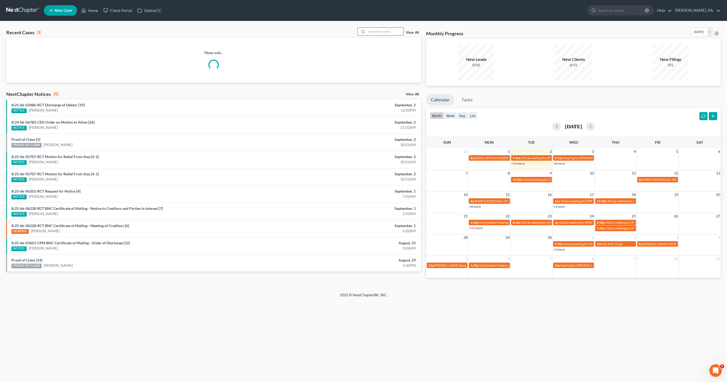
click at [373, 31] on input "search" at bounding box center [385, 32] width 37 height 8
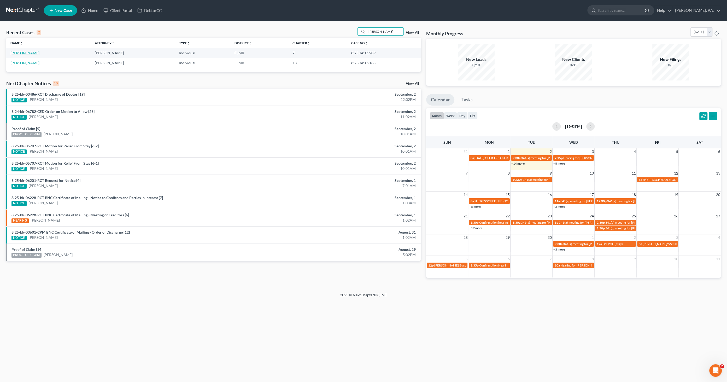
type input "[PERSON_NAME]"
click at [32, 55] on link "[PERSON_NAME]" at bounding box center [24, 53] width 29 height 4
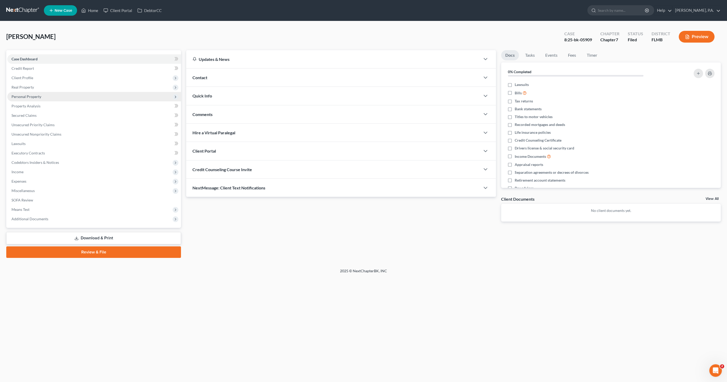
click at [31, 95] on span "Personal Property" at bounding box center [26, 96] width 30 height 4
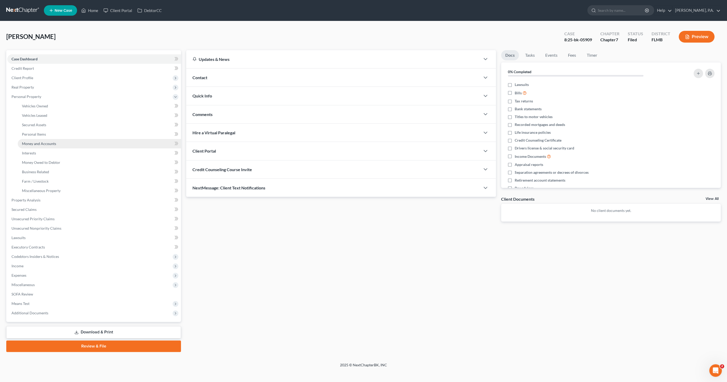
click at [38, 142] on span "Money and Accounts" at bounding box center [39, 143] width 34 height 4
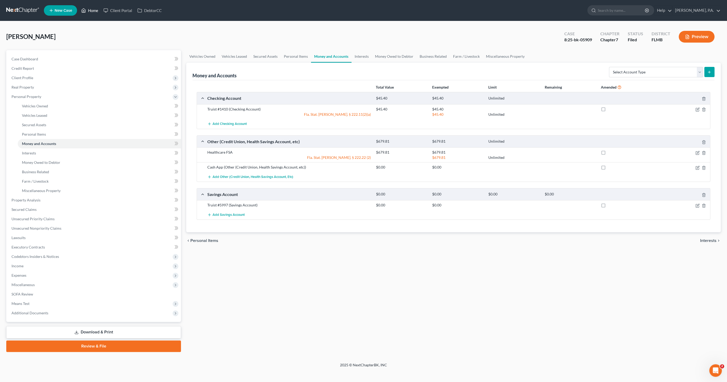
drag, startPoint x: 89, startPoint y: 9, endPoint x: 110, endPoint y: 22, distance: 24.8
click at [89, 9] on link "Home" at bounding box center [90, 10] width 22 height 9
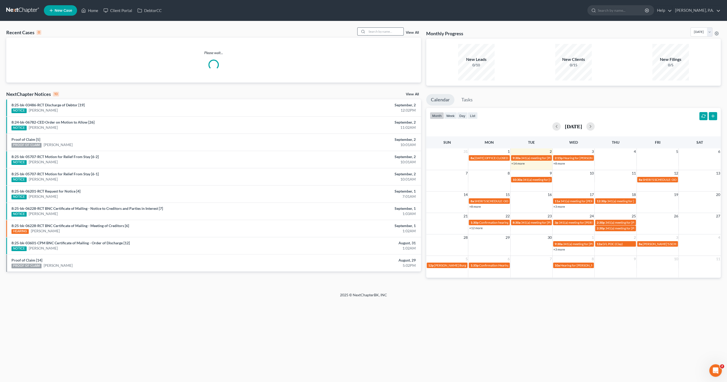
click at [373, 29] on input "search" at bounding box center [385, 32] width 37 height 8
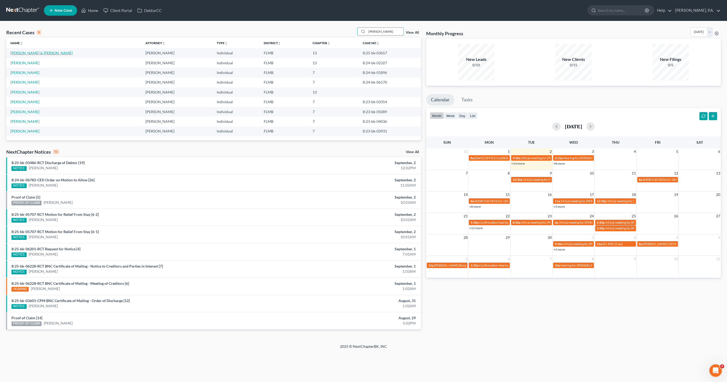
type input "[PERSON_NAME]"
click at [44, 52] on link "[PERSON_NAME] & [PERSON_NAME]" at bounding box center [41, 53] width 62 height 4
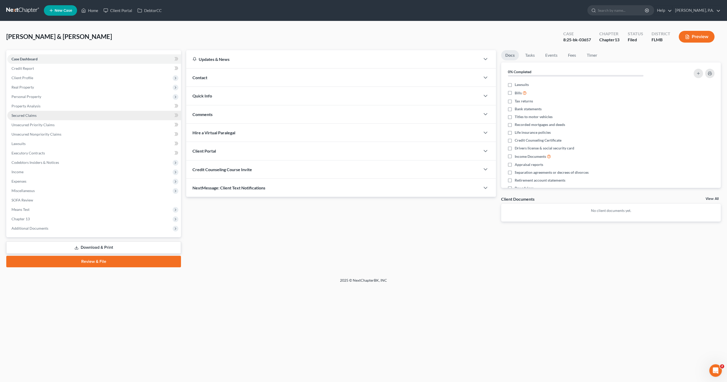
click at [31, 115] on span "Secured Claims" at bounding box center [23, 115] width 25 height 4
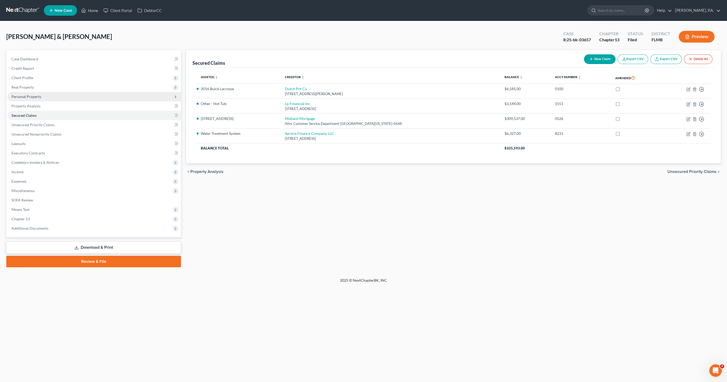
click at [29, 96] on span "Personal Property" at bounding box center [26, 96] width 30 height 4
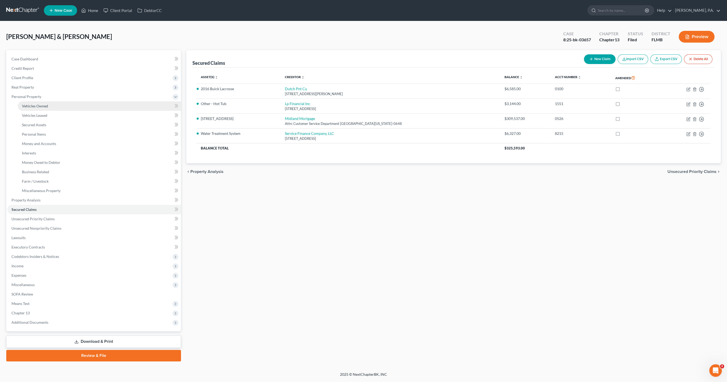
click at [28, 105] on span "Vehicles Owned" at bounding box center [35, 106] width 26 height 4
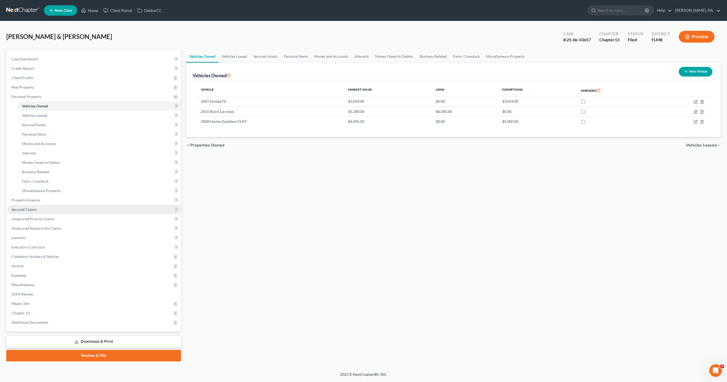
click at [29, 209] on span "Secured Claims" at bounding box center [23, 209] width 25 height 4
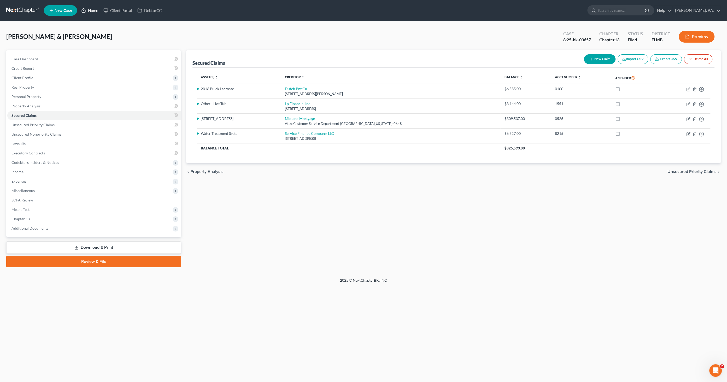
click at [92, 10] on link "Home" at bounding box center [90, 10] width 22 height 9
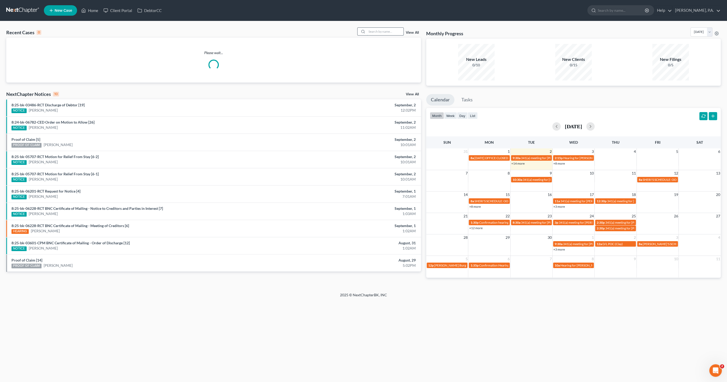
click at [393, 32] on input "search" at bounding box center [385, 32] width 37 height 8
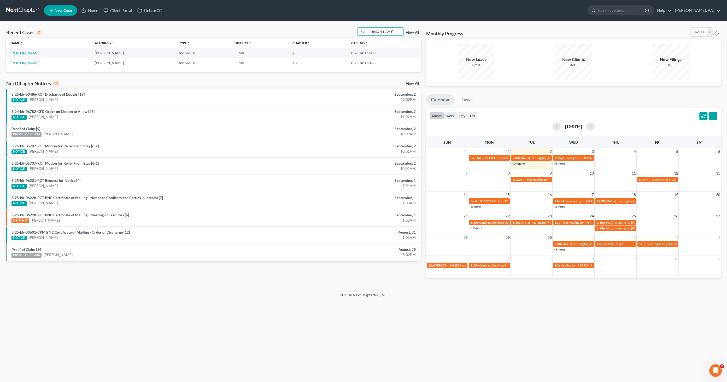
type input "[PERSON_NAME]"
click at [29, 53] on link "[PERSON_NAME]" at bounding box center [24, 53] width 29 height 4
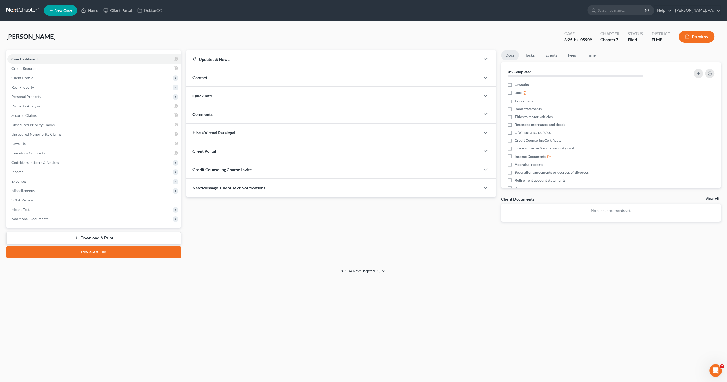
click at [104, 237] on link "Download & Print" at bounding box center [93, 238] width 175 height 12
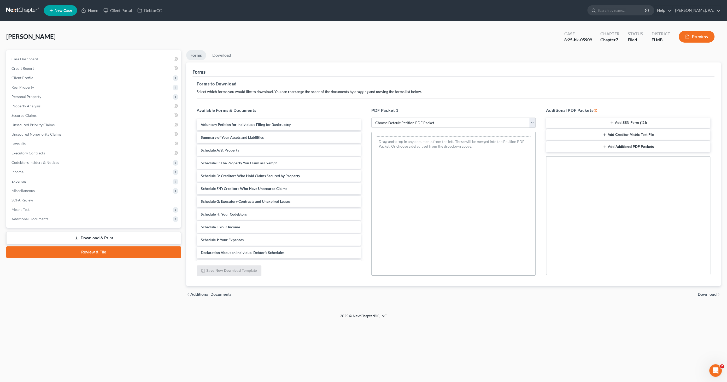
click at [402, 121] on select "Choose Default Petition PDF Packet Complete Bankruptcy Petition (all forms and …" at bounding box center [453, 123] width 164 height 10
select select "0"
click at [371, 118] on select "Choose Default Petition PDF Packet Complete Bankruptcy Petition (all forms and …" at bounding box center [453, 123] width 164 height 10
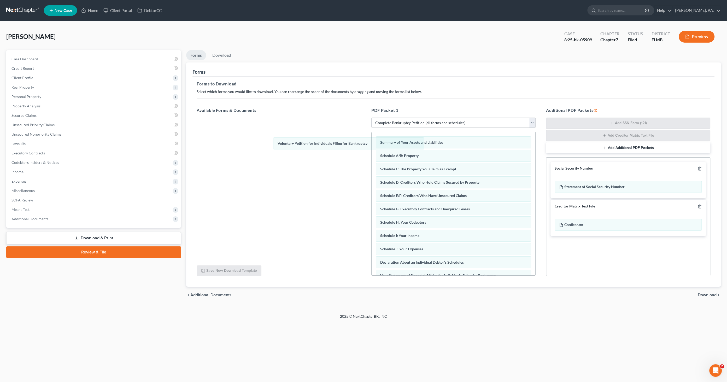
drag, startPoint x: 407, startPoint y: 141, endPoint x: 320, endPoint y: 154, distance: 87.6
click at [372, 142] on div "Voluntary Petition for Individuals Filing for Bankruptcy Voluntary Petition for…" at bounding box center [454, 257] width 164 height 250
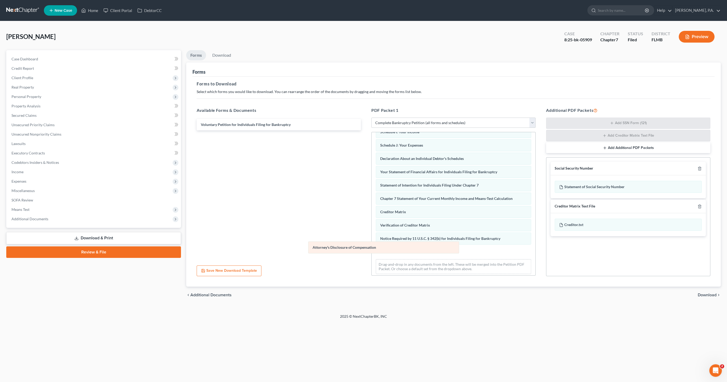
scroll to position [91, 0]
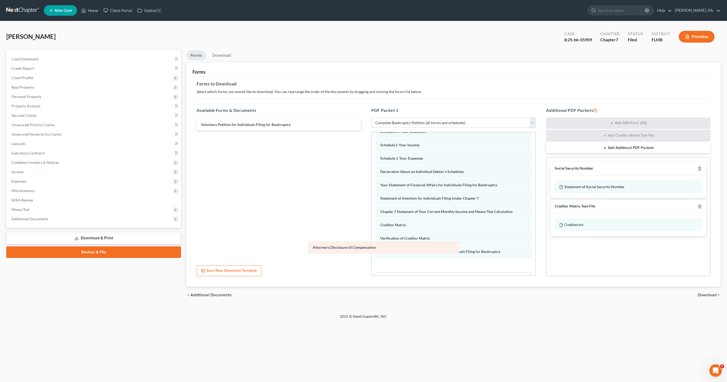
drag, startPoint x: 419, startPoint y: 251, endPoint x: 303, endPoint y: 238, distance: 116.9
click at [372, 245] on div "Attorney's Disclosure of Compensation Summary of Your Assets and Liabilities Sc…" at bounding box center [454, 166] width 164 height 249
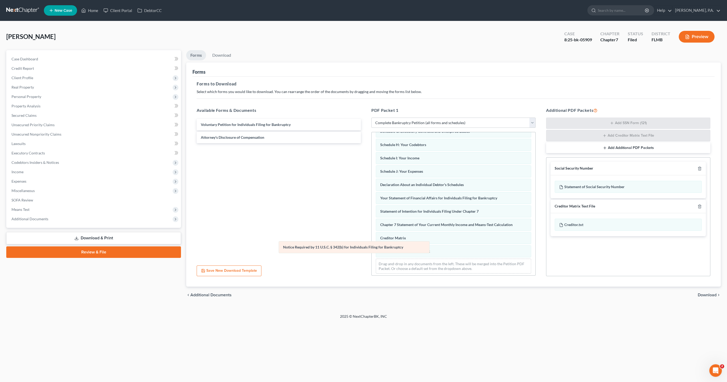
drag, startPoint x: 399, startPoint y: 250, endPoint x: 345, endPoint y: 248, distance: 54.4
click at [372, 248] on div "Notice Required by 11 U.S.C. § 342(b) for Individuals Filing for Bankruptcy Sum…" at bounding box center [454, 166] width 164 height 223
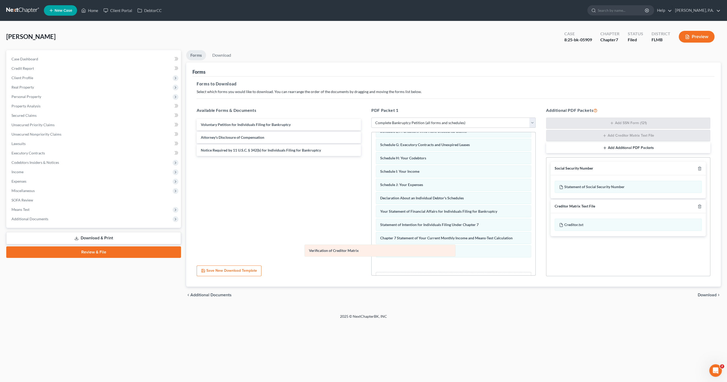
drag, startPoint x: 410, startPoint y: 247, endPoint x: 342, endPoint y: 245, distance: 68.4
click at [372, 246] on div "Verification of Creditor Matrix Summary of Your Assets and Liabilities Schedule…" at bounding box center [454, 179] width 164 height 223
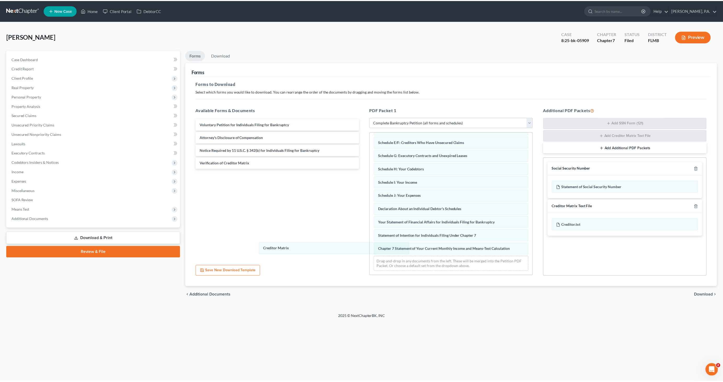
scroll to position [51, 0]
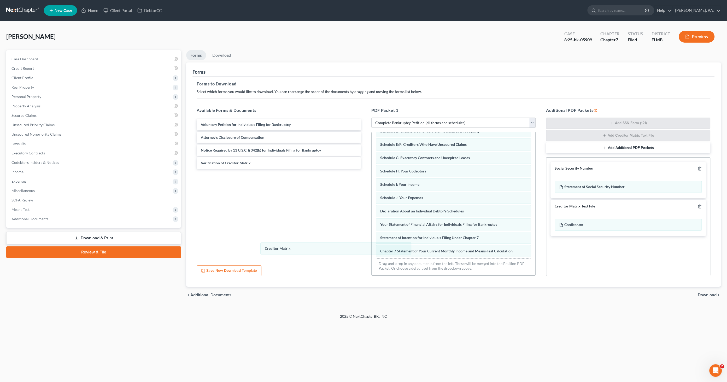
drag, startPoint x: 409, startPoint y: 245, endPoint x: 299, endPoint y: 233, distance: 110.8
click at [372, 244] on div "Creditor Matrix Summary of Your Assets and Liabilities Schedule A/B: Property S…" at bounding box center [454, 179] width 164 height 196
click at [714, 294] on span "Download" at bounding box center [707, 295] width 19 height 4
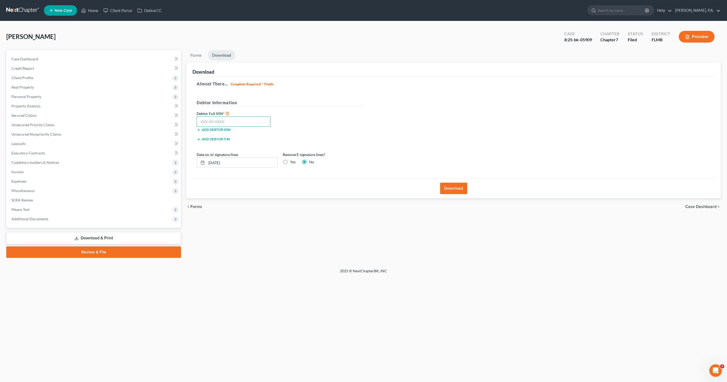
click at [242, 122] on input "text" at bounding box center [234, 121] width 74 height 10
type input "594-63-6573"
click at [290, 162] on label "Yes" at bounding box center [292, 161] width 5 height 5
click at [292, 162] on input "Yes" at bounding box center [293, 160] width 3 height 3
radio input "true"
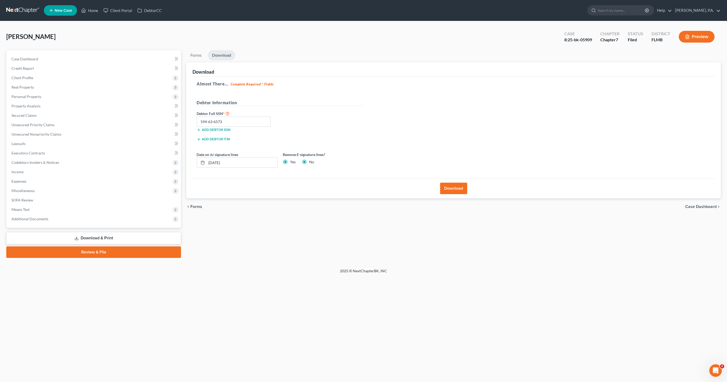
radio input "false"
click at [458, 189] on button "Download" at bounding box center [453, 188] width 27 height 11
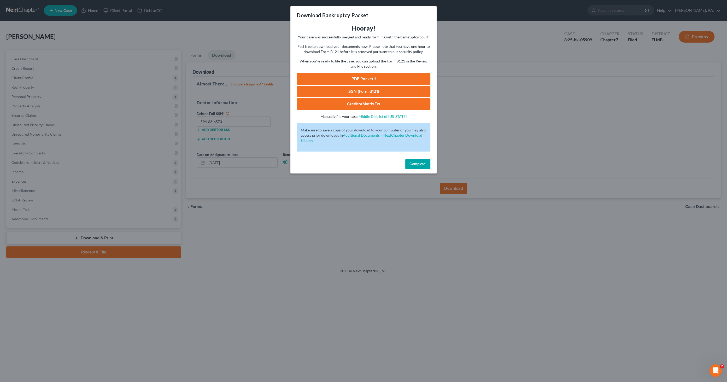
click at [356, 79] on link "PDF Packet 1" at bounding box center [364, 78] width 134 height 11
click at [418, 164] on span "Complete!" at bounding box center [417, 164] width 17 height 4
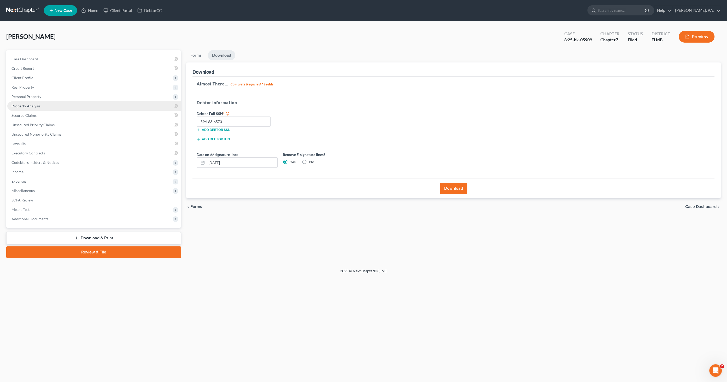
click at [33, 106] on span "Property Analysis" at bounding box center [25, 106] width 29 height 4
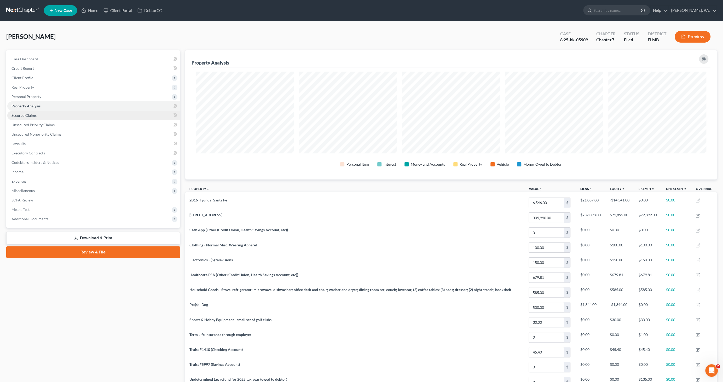
scroll to position [129, 531]
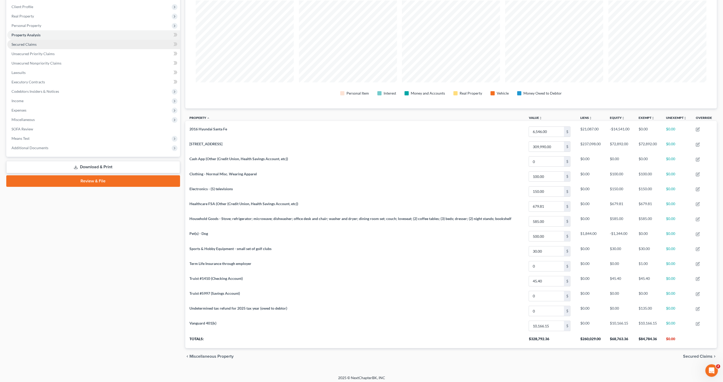
click at [20, 44] on span "Secured Claims" at bounding box center [23, 44] width 25 height 4
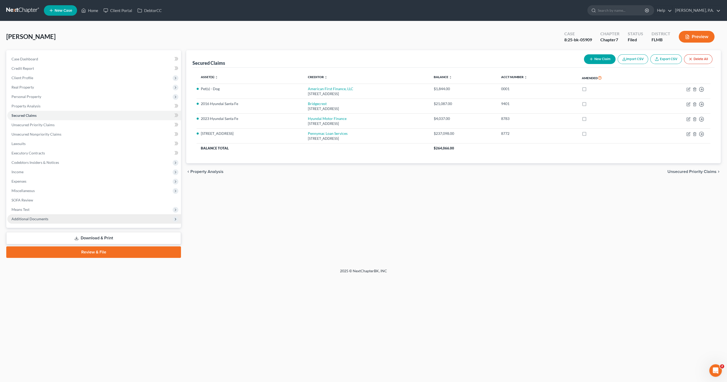
click at [59, 221] on span "Additional Documents" at bounding box center [94, 218] width 174 height 9
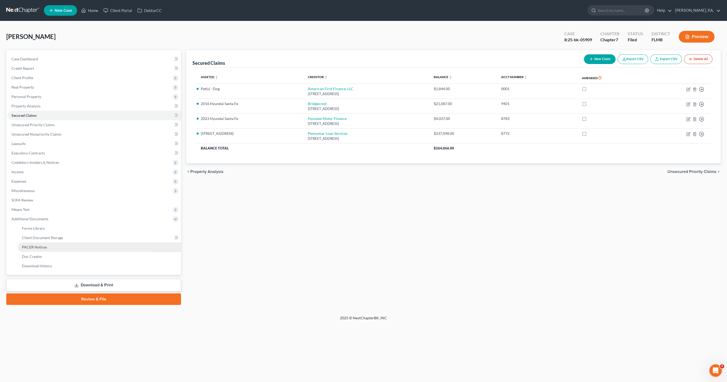
click at [51, 247] on link "PACER Notices" at bounding box center [99, 246] width 163 height 9
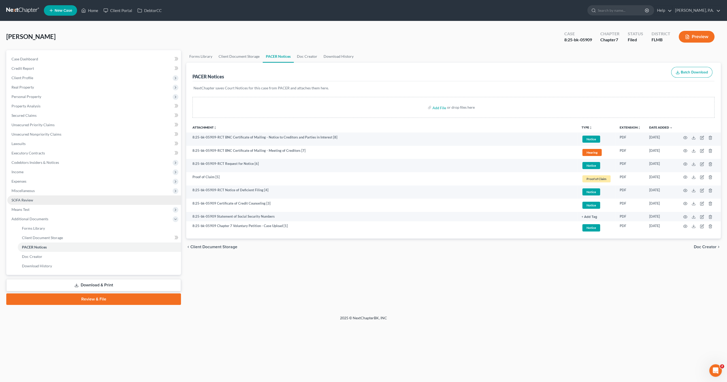
click at [25, 200] on span "SOFA Review" at bounding box center [22, 200] width 22 height 4
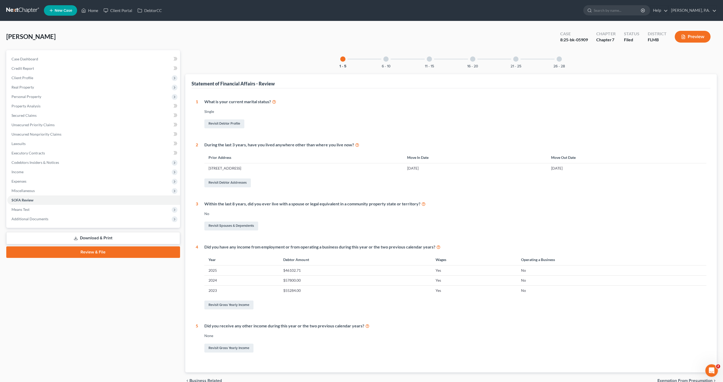
click at [431, 60] on div "11 - 15" at bounding box center [429, 59] width 18 height 18
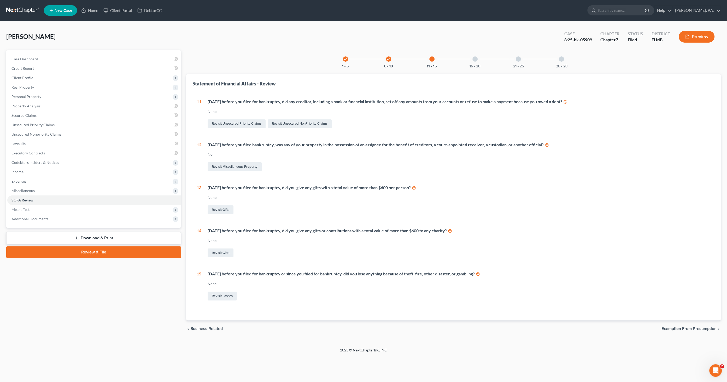
click at [477, 57] on div at bounding box center [474, 58] width 5 height 5
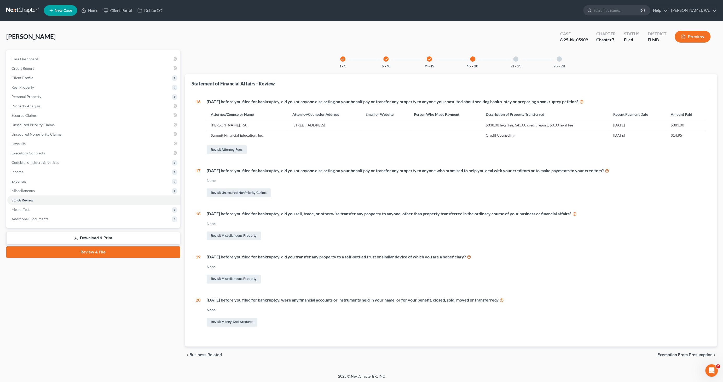
click at [386, 58] on icon "check" at bounding box center [386, 59] width 4 height 4
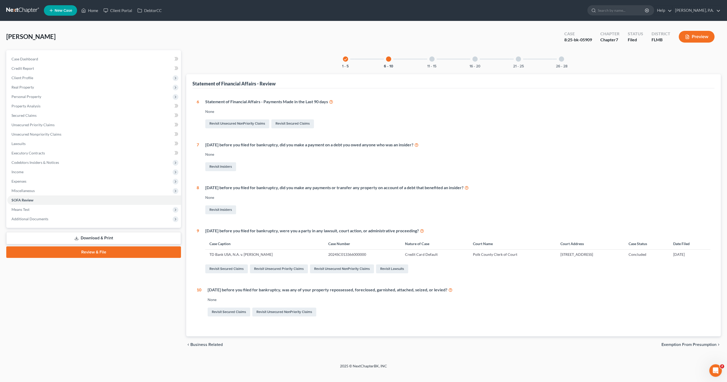
click at [431, 57] on div at bounding box center [431, 58] width 5 height 5
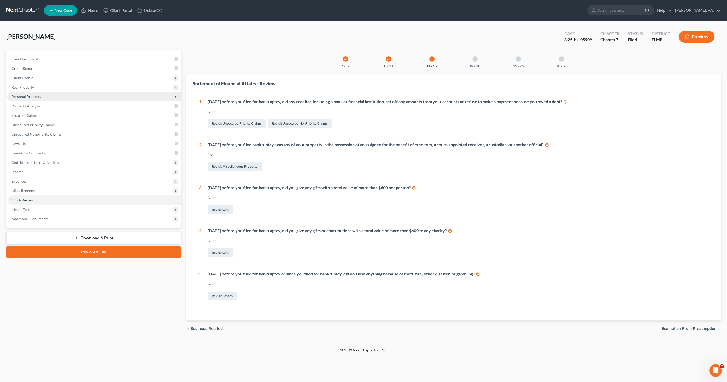
click at [30, 94] on span "Personal Property" at bounding box center [26, 96] width 30 height 4
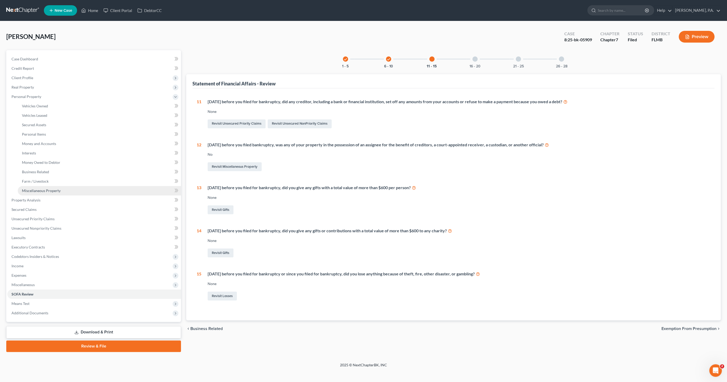
click at [37, 191] on span "Miscellaneous Property" at bounding box center [41, 190] width 39 height 4
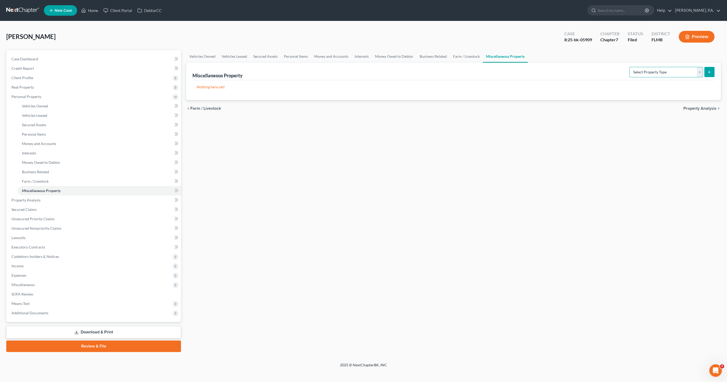
click at [676, 73] on select "Select Property Type Assigned for Creditor Benefit [DATE] Holding for Another N…" at bounding box center [666, 72] width 74 height 10
select select "holding_for_another"
click at [629, 67] on select "Select Property Type Assigned for Creditor Benefit [DATE] Holding for Another N…" at bounding box center [666, 72] width 74 height 10
click at [711, 72] on icon "submit" at bounding box center [709, 72] width 4 height 4
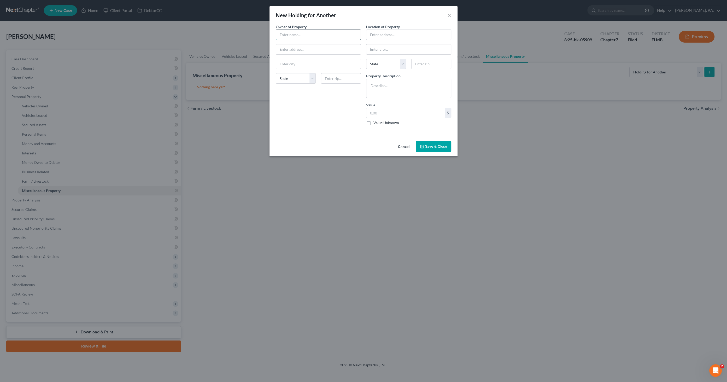
click at [301, 34] on input "text" at bounding box center [318, 35] width 85 height 10
type input "k"
type input "[PERSON_NAME]"
type input "[STREET_ADDRESS][PERSON_NAME]"
type input "Lakeland"
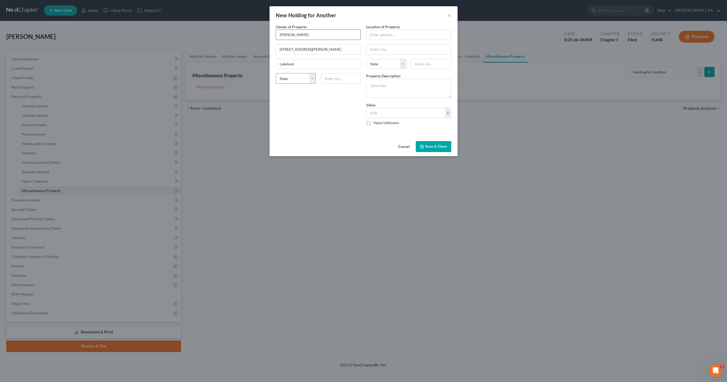
select select "9"
type input "33811"
type input "[STREET_ADDRESS][PERSON_NAME]"
type input "Lakeland"
select select "9"
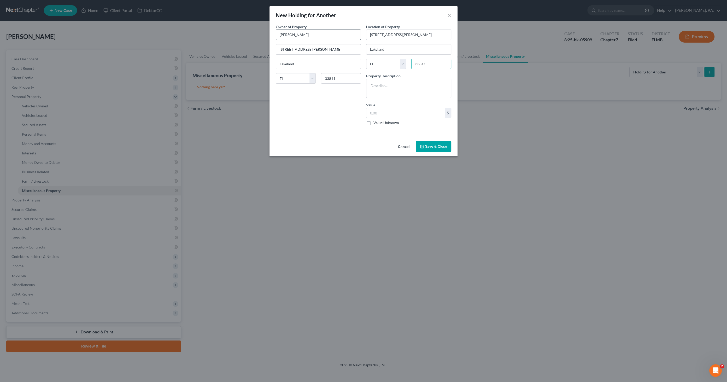
type input "33811"
type textarea "o"
type textarea "Other household goods and misc. personal belongings located at residence owned …"
click at [387, 123] on label "Value Unknown" at bounding box center [386, 122] width 26 height 5
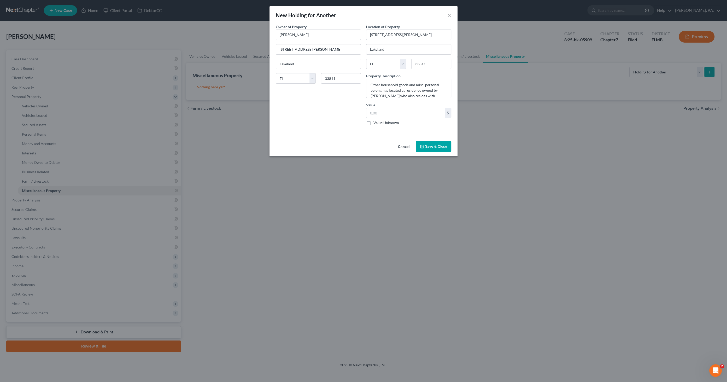
click at [379, 123] on input "Value Unknown" at bounding box center [377, 121] width 3 height 3
checkbox input "true"
type input "0.00"
click at [430, 144] on button "Save & Close" at bounding box center [434, 146] width 36 height 11
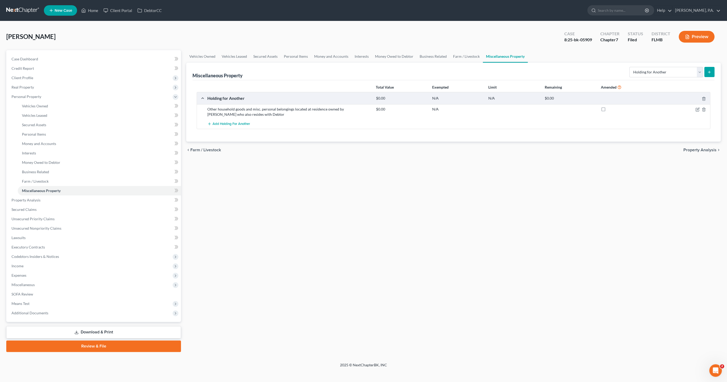
click at [129, 330] on link "Download & Print" at bounding box center [93, 332] width 175 height 12
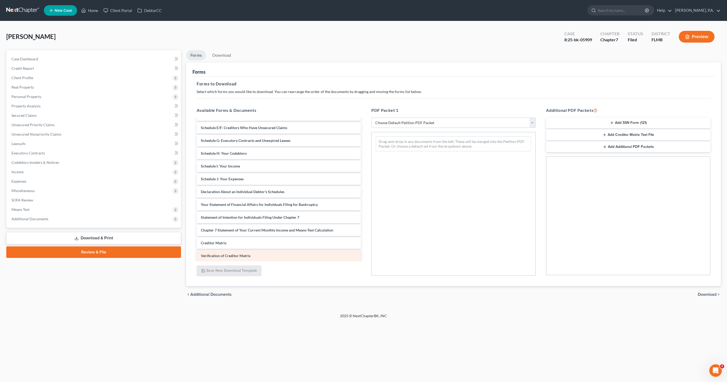
scroll to position [87, 0]
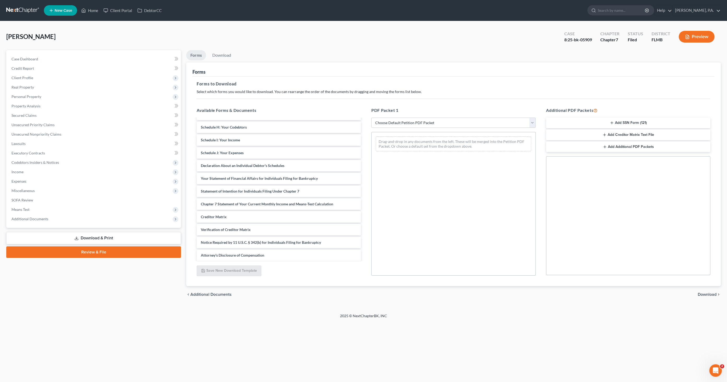
click at [151, 316] on footer "2025 © NextChapterBK, INC" at bounding box center [363, 317] width 727 height 9
click at [28, 201] on span "SOFA Review" at bounding box center [22, 200] width 22 height 4
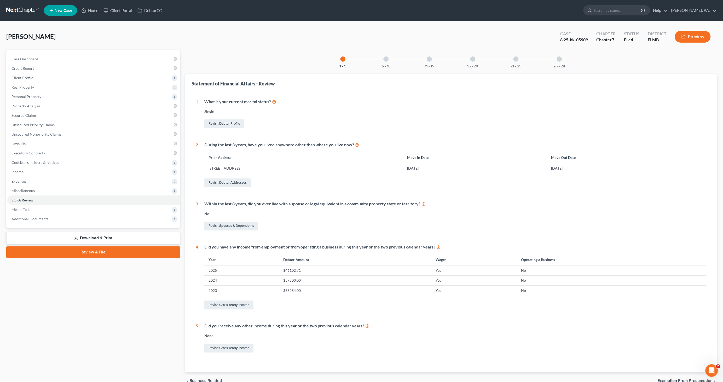
drag, startPoint x: 554, startPoint y: 63, endPoint x: 559, endPoint y: 59, distance: 5.6
click at [556, 62] on div "26 - 28" at bounding box center [559, 59] width 18 height 18
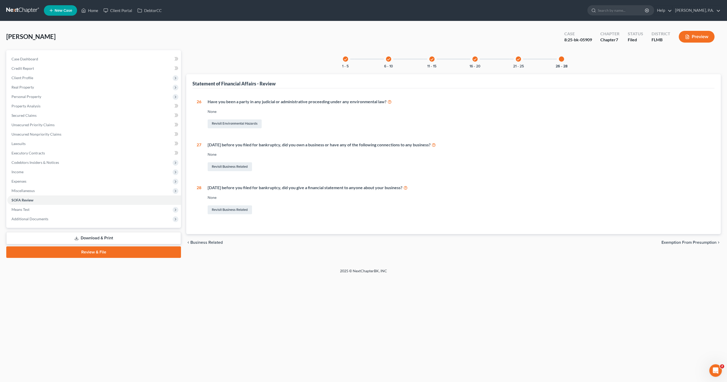
click at [559, 59] on div at bounding box center [561, 58] width 5 height 5
click at [519, 59] on icon "check" at bounding box center [519, 59] width 4 height 4
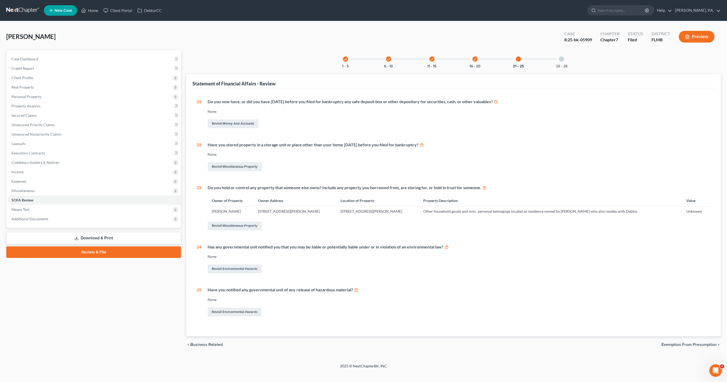
click at [565, 59] on div "26 - 28" at bounding box center [562, 59] width 18 height 18
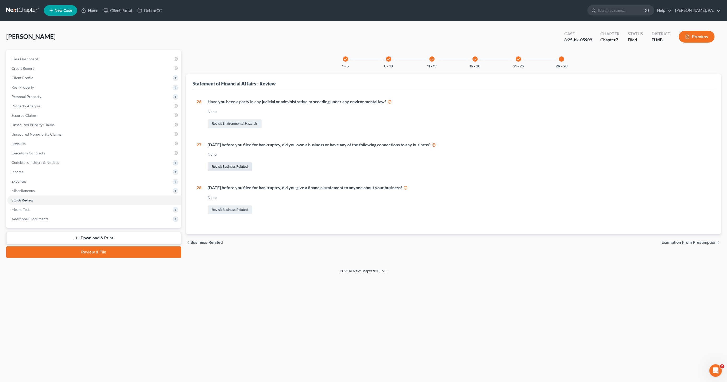
click at [225, 165] on link "Revisit Business Related" at bounding box center [230, 166] width 44 height 9
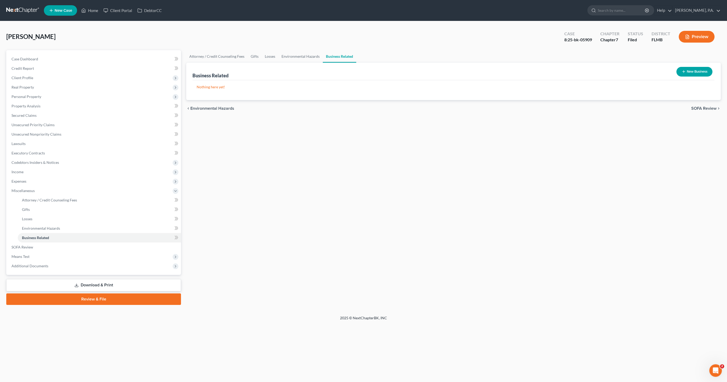
click at [708, 71] on button "New Business" at bounding box center [694, 72] width 36 height 10
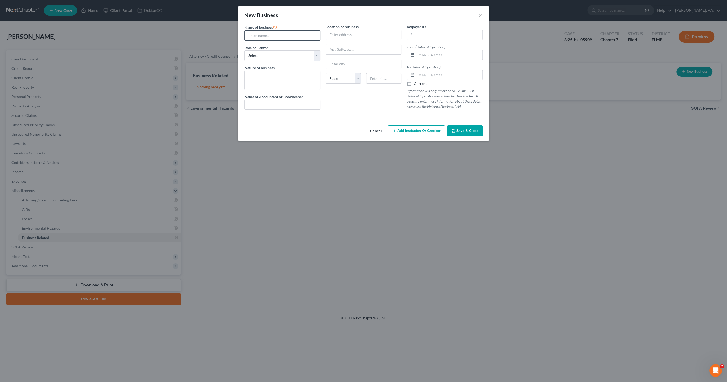
drag, startPoint x: 262, startPoint y: 34, endPoint x: 269, endPoint y: 34, distance: 6.3
click at [262, 34] on input "text" at bounding box center [282, 36] width 75 height 10
type input "Krown Head Transport, LLC"
click at [272, 58] on select "Select A member of a limited liability company (LLC) or limited liability partn…" at bounding box center [282, 55] width 76 height 10
select select "member"
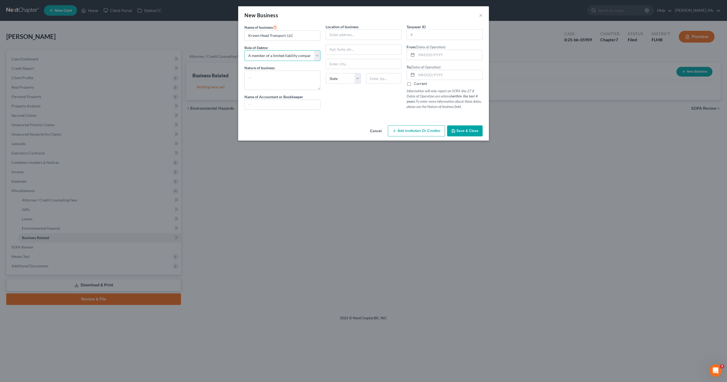
click at [244, 50] on select "Select A member of a limited liability company (LLC) or limited liability partn…" at bounding box center [282, 55] width 76 height 10
click at [272, 74] on textarea at bounding box center [282, 80] width 76 height 19
type textarea "Opened but never active, administratively dissolved"
click at [356, 32] on input "text" at bounding box center [363, 35] width 75 height 10
type input "[STREET_ADDRESS]"
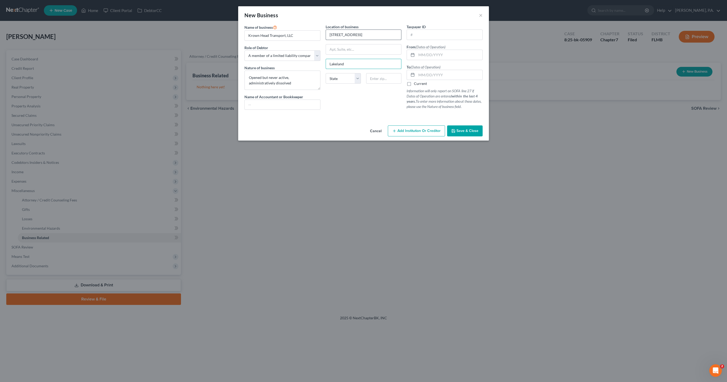
type input "Lakeland"
select select "9"
type input "33813"
click at [250, 78] on textarea "Opened but never active, administratively dissolved" at bounding box center [282, 80] width 76 height 19
type textarea "Transportation; Opened but never active, administratively dissolved"
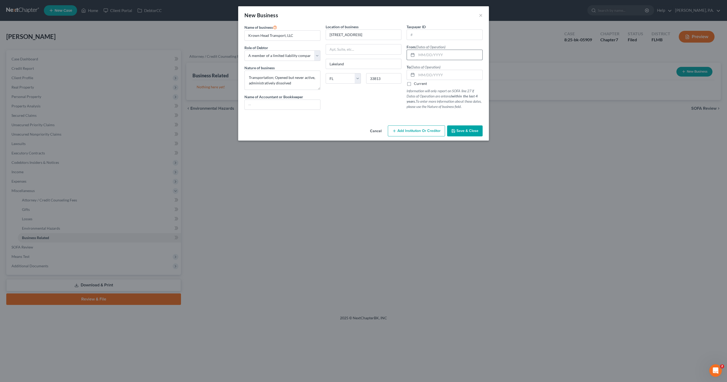
click at [432, 52] on input "text" at bounding box center [450, 55] width 66 height 10
type input "[DATE]"
click at [426, 75] on input "text" at bounding box center [450, 75] width 66 height 10
type input "[DATE]"
click at [472, 127] on button "Save & Close" at bounding box center [465, 130] width 36 height 11
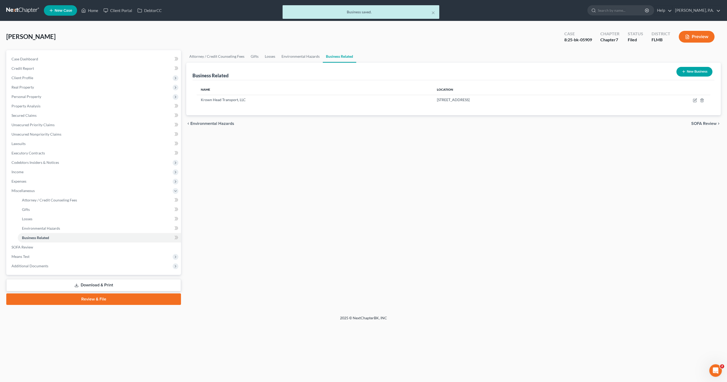
drag, startPoint x: 108, startPoint y: 283, endPoint x: 122, endPoint y: 285, distance: 13.7
click at [109, 283] on link "Download & Print" at bounding box center [93, 285] width 175 height 12
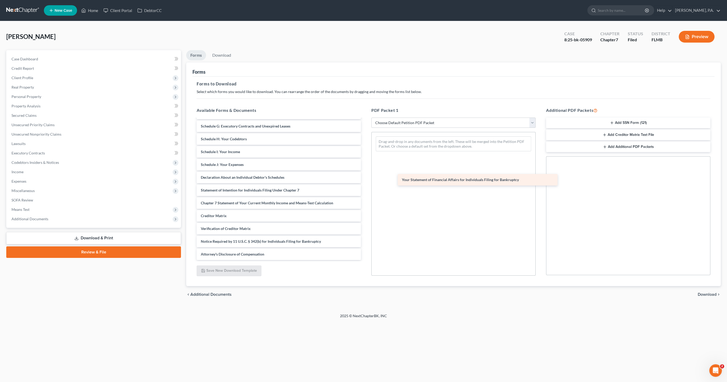
scroll to position [75, 0]
drag, startPoint x: 229, startPoint y: 178, endPoint x: 473, endPoint y: 168, distance: 243.6
click at [365, 162] on div "Your Statement of Financial Affairs for Individuals Filing for Bankruptcy Volun…" at bounding box center [278, 152] width 173 height 216
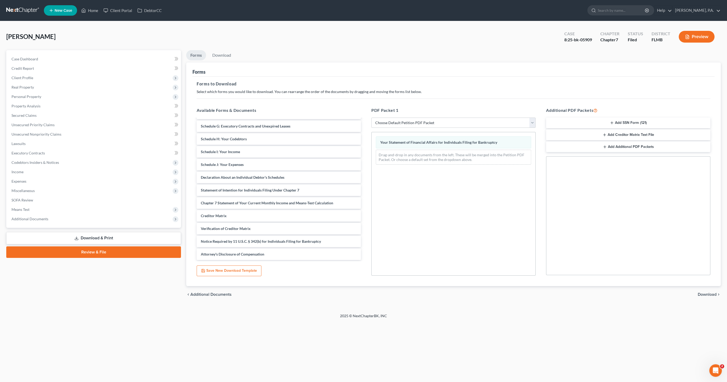
click at [703, 293] on span "Download" at bounding box center [707, 294] width 19 height 4
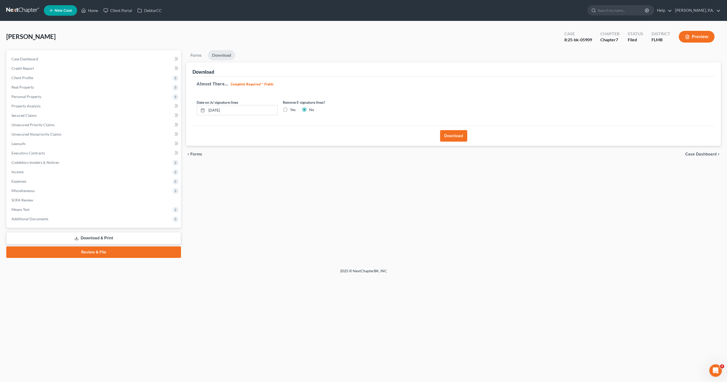
click at [290, 109] on label "Yes" at bounding box center [292, 109] width 5 height 5
click at [292, 109] on input "Yes" at bounding box center [293, 108] width 3 height 3
radio input "true"
radio input "false"
click at [444, 132] on button "Download" at bounding box center [453, 135] width 27 height 11
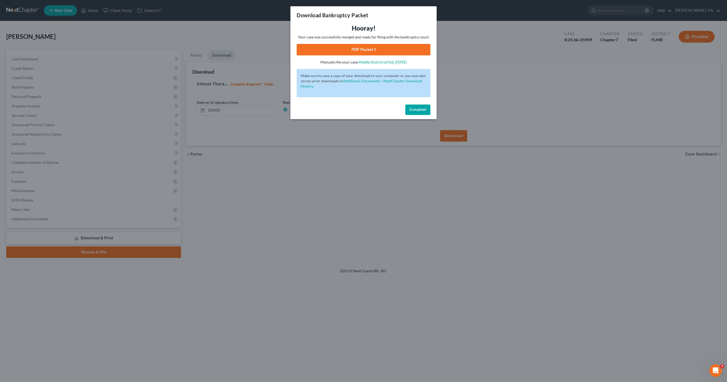
click at [381, 51] on link "PDF Packet 1" at bounding box center [364, 49] width 134 height 11
click at [409, 112] on span "Complete!" at bounding box center [417, 109] width 17 height 4
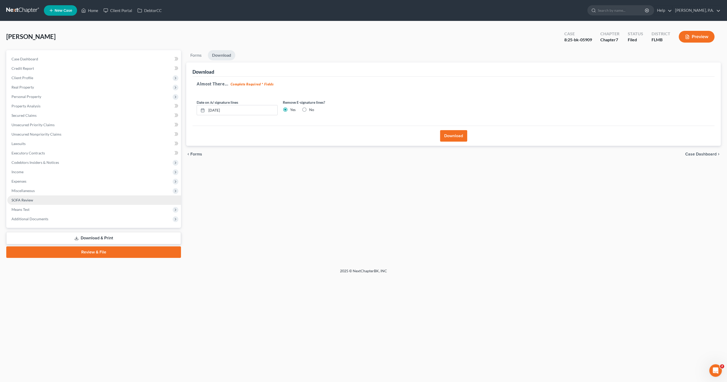
click at [26, 200] on span "SOFA Review" at bounding box center [22, 200] width 22 height 4
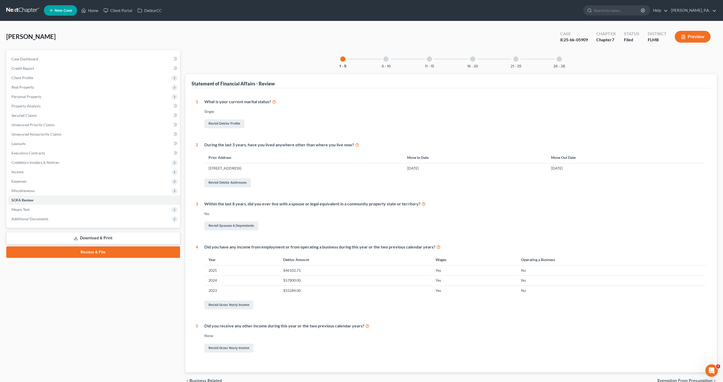
click at [559, 58] on div at bounding box center [558, 58] width 5 height 5
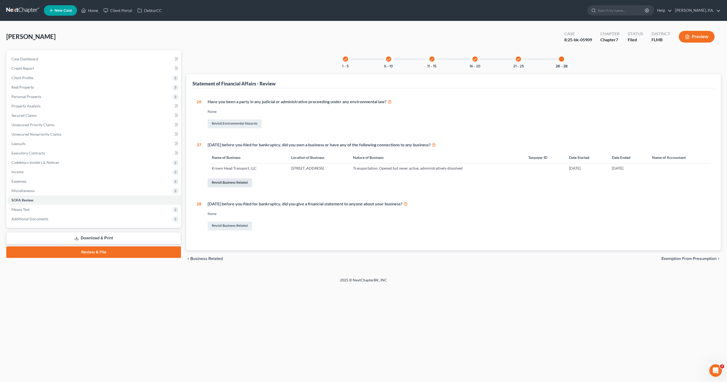
click at [242, 184] on link "Revisit Business Related" at bounding box center [230, 182] width 44 height 9
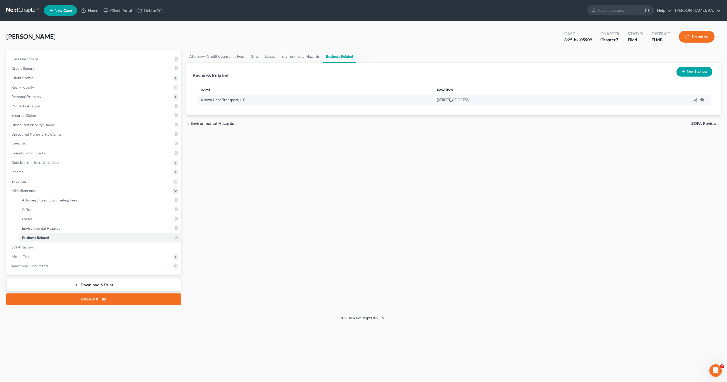
click at [703, 98] on icon "button" at bounding box center [702, 100] width 4 height 4
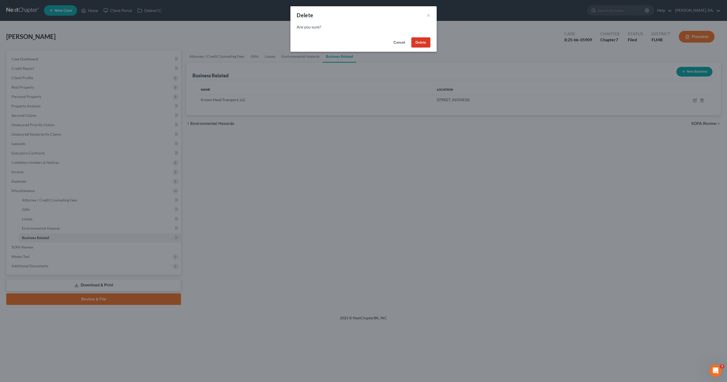
drag, startPoint x: 423, startPoint y: 42, endPoint x: 419, endPoint y: 41, distance: 3.4
click at [422, 42] on button "Delete" at bounding box center [420, 42] width 19 height 10
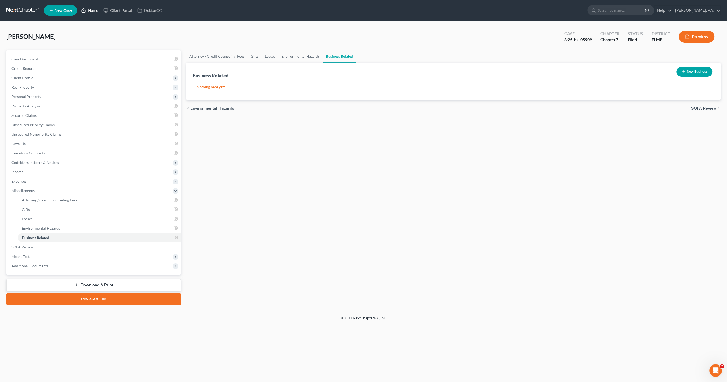
click at [89, 9] on link "Home" at bounding box center [90, 10] width 22 height 9
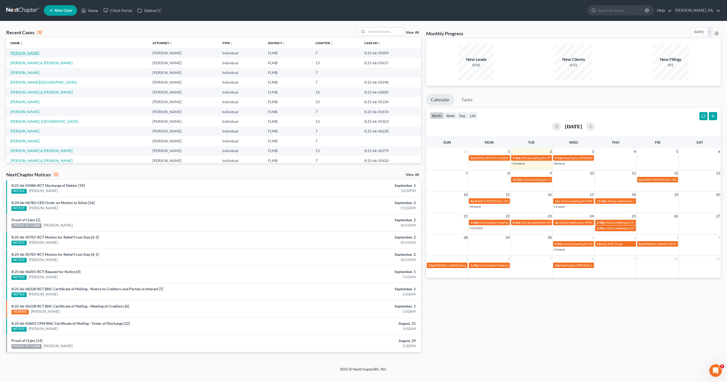
click at [29, 52] on link "[PERSON_NAME]" at bounding box center [24, 53] width 29 height 4
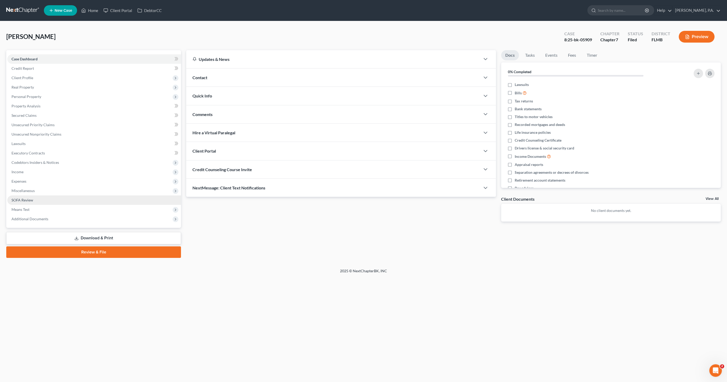
click at [22, 198] on span "SOFA Review" at bounding box center [22, 200] width 22 height 4
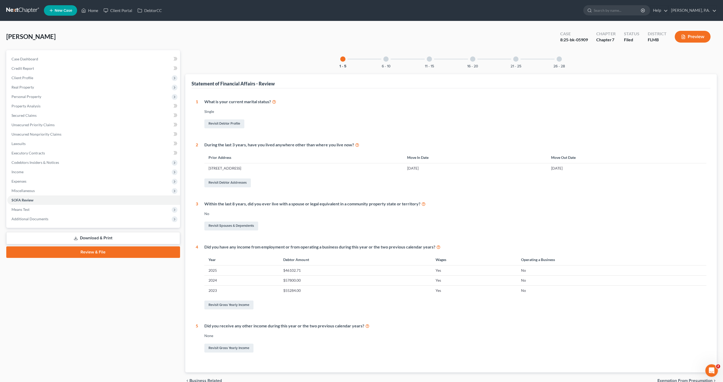
click at [384, 59] on div at bounding box center [385, 58] width 5 height 5
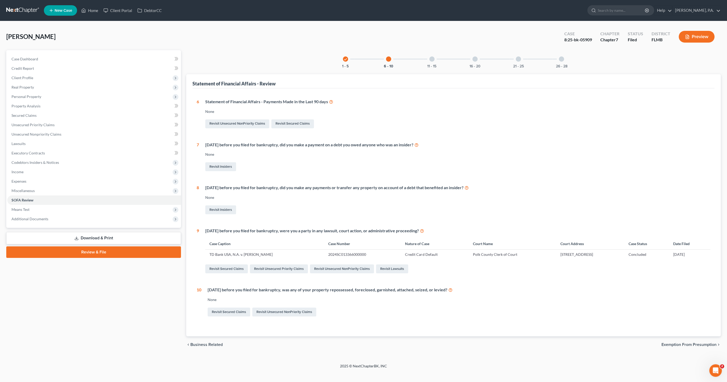
click at [434, 56] on div "11 - 15" at bounding box center [432, 59] width 18 height 18
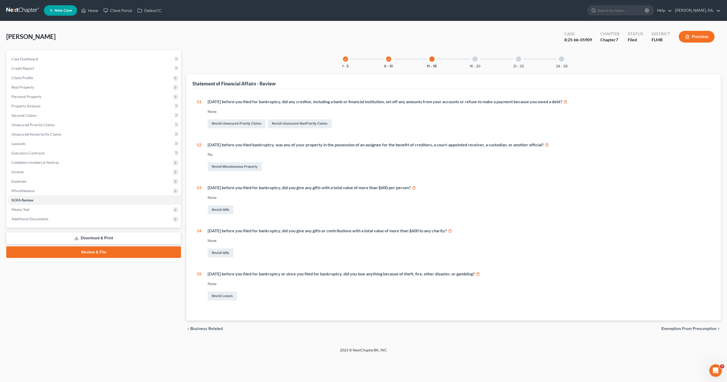
click at [473, 61] on div "16 - 20" at bounding box center [475, 59] width 18 height 18
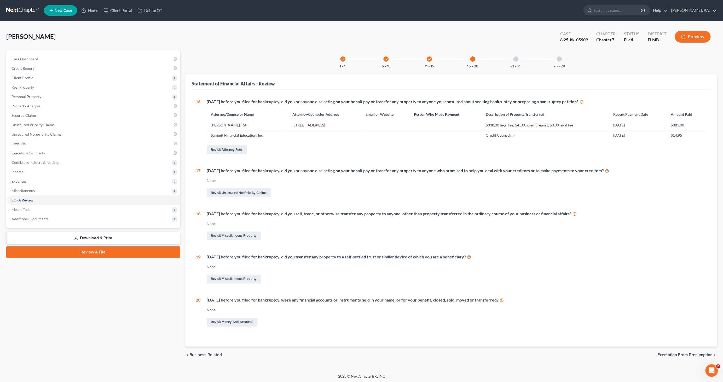
click at [517, 60] on div at bounding box center [515, 58] width 5 height 5
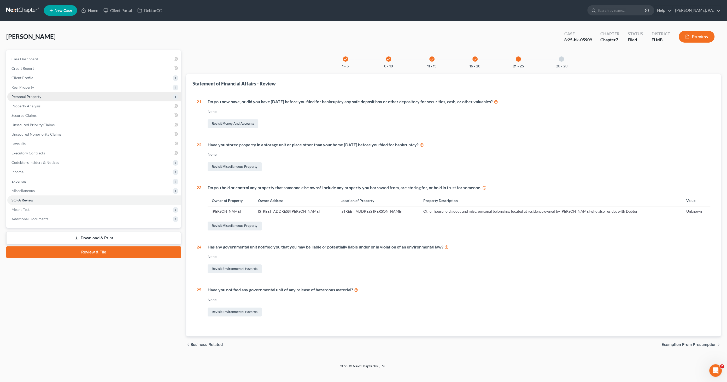
click at [37, 98] on span "Personal Property" at bounding box center [26, 96] width 30 height 4
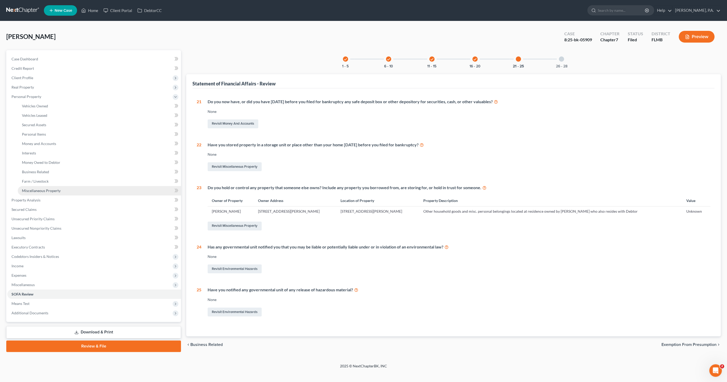
click at [45, 189] on span "Miscellaneous Property" at bounding box center [41, 190] width 39 height 4
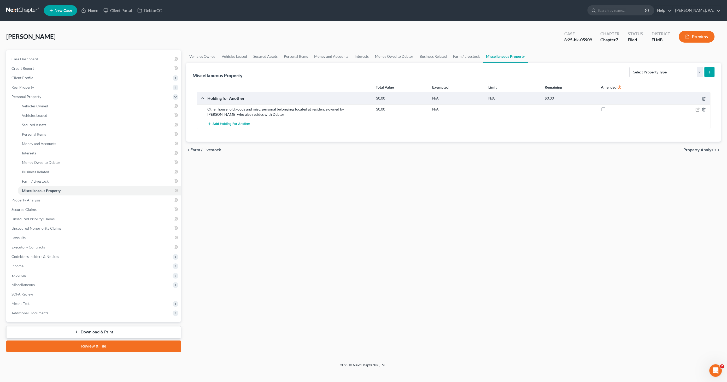
click at [695, 108] on icon "button" at bounding box center [697, 109] width 4 height 4
select select "9"
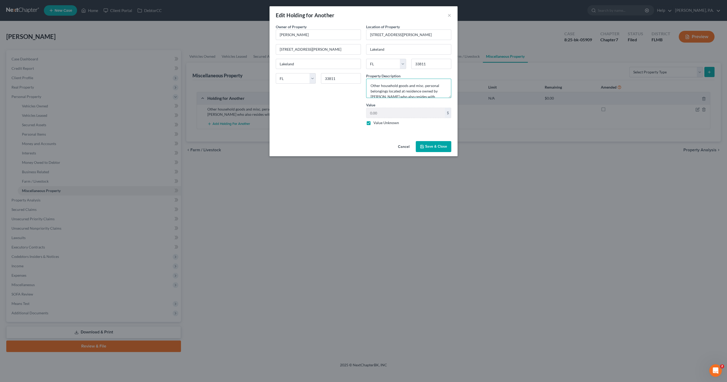
scroll to position [5, 0]
drag, startPoint x: 372, startPoint y: 84, endPoint x: 422, endPoint y: 92, distance: 50.7
click at [452, 105] on div "Location of Property [STREET_ADDRESS][GEOGRAPHIC_DATA][PERSON_NAME] [US_STATE][…" at bounding box center [409, 76] width 90 height 105
click at [398, 144] on button "Cancel" at bounding box center [404, 147] width 20 height 10
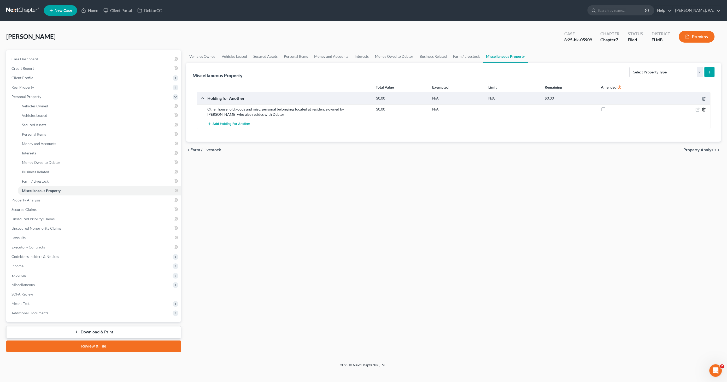
click at [704, 107] on icon "button" at bounding box center [704, 109] width 4 height 4
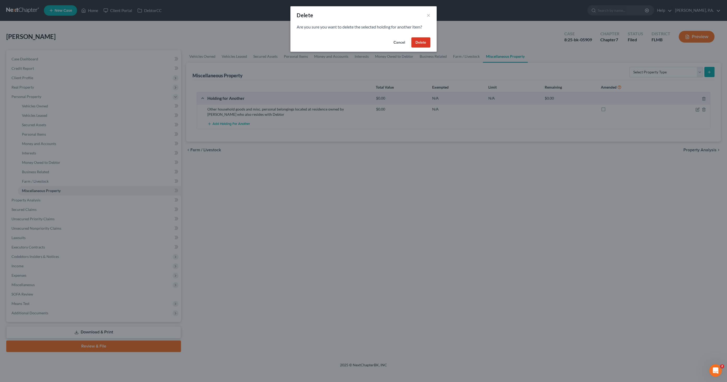
click at [419, 39] on button "Delete" at bounding box center [420, 42] width 19 height 10
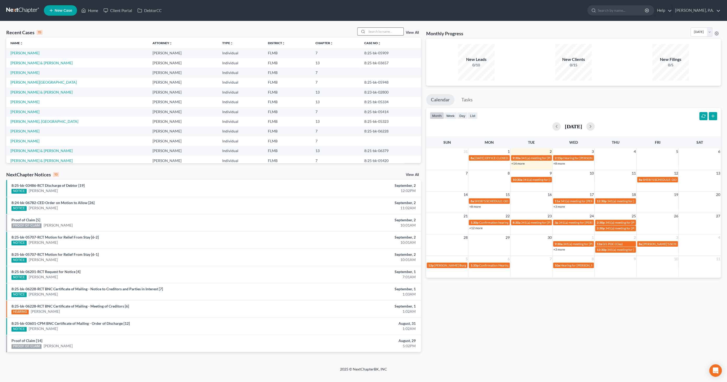
click at [384, 28] on input "search" at bounding box center [385, 32] width 37 height 8
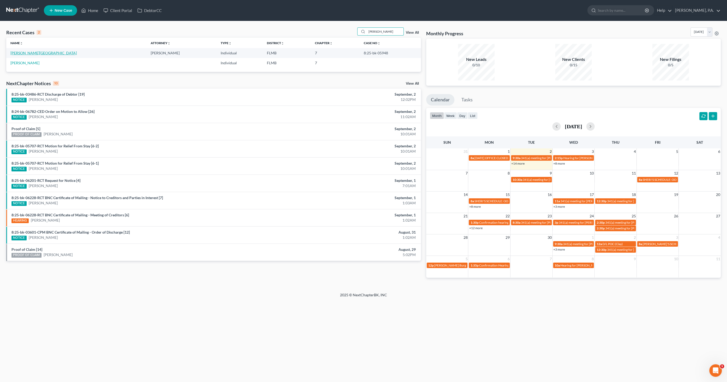
type input "[PERSON_NAME]"
click at [27, 54] on link "[PERSON_NAME][GEOGRAPHIC_DATA]" at bounding box center [43, 53] width 66 height 4
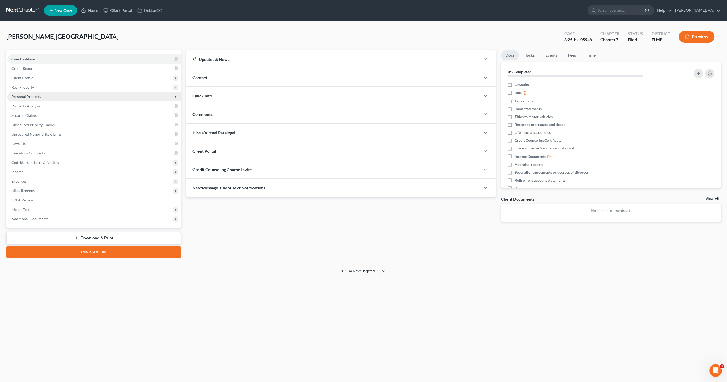
click at [31, 98] on span "Personal Property" at bounding box center [26, 96] width 30 height 4
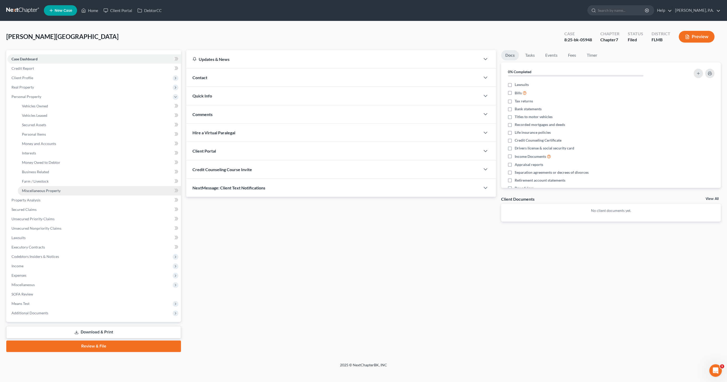
click at [55, 192] on span "Miscellaneous Property" at bounding box center [41, 190] width 39 height 4
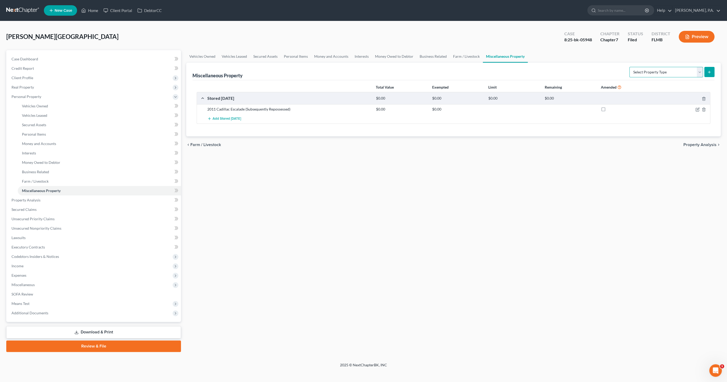
click at [698, 70] on select "Select Property Type Assigned for Creditor Benefit [DATE] Holding for Another N…" at bounding box center [666, 72] width 74 height 10
select select "holding_for_another"
click at [629, 67] on select "Select Property Type Assigned for Creditor Benefit [DATE] Holding for Another N…" at bounding box center [666, 72] width 74 height 10
click at [708, 70] on icon "submit" at bounding box center [709, 72] width 4 height 4
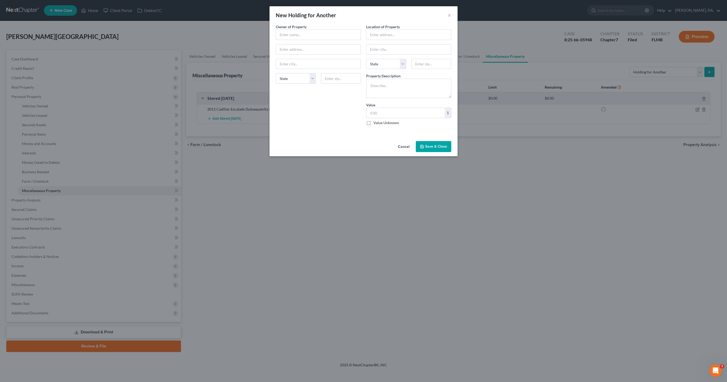
click at [302, 33] on input "text" at bounding box center [318, 35] width 85 height 10
type input "[PERSON_NAME]"
type input "[STREET_ADDRESS][PERSON_NAME]"
type input "Lakeland"
select select "9"
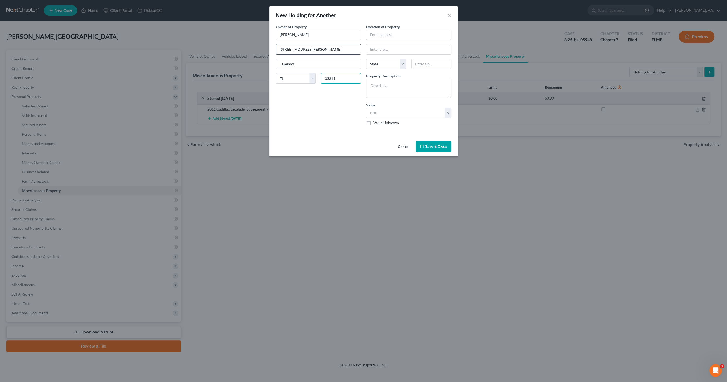
type input "33811"
type input "[STREET_ADDRESS][PERSON_NAME]"
type input "Lakeland"
select select "9"
type input "33811"
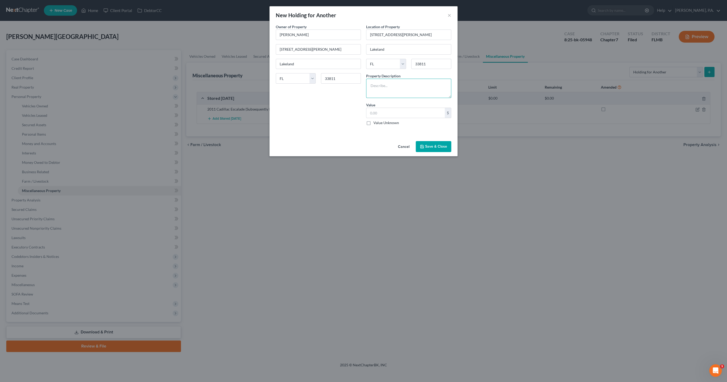
click at [375, 80] on textarea at bounding box center [408, 88] width 85 height 19
paste textarea "Other household goods and misc. personal belongings located at residence owned …"
type textarea "Other household goods and misc. personal belongings located at residence owned …"
click at [389, 112] on input "text" at bounding box center [405, 113] width 78 height 10
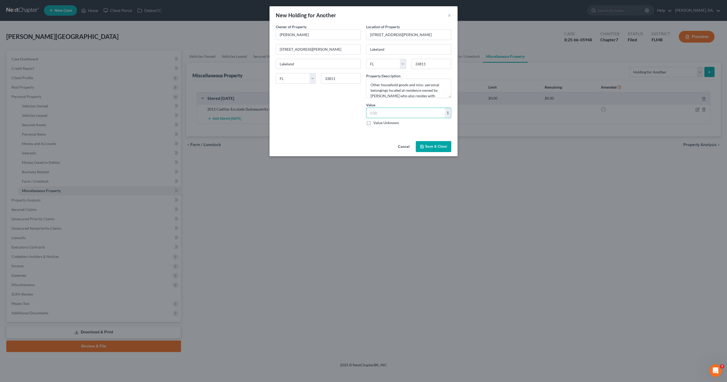
click at [373, 122] on label "Value Unknown" at bounding box center [386, 122] width 26 height 5
click at [435, 148] on button "Save & Close" at bounding box center [434, 146] width 36 height 11
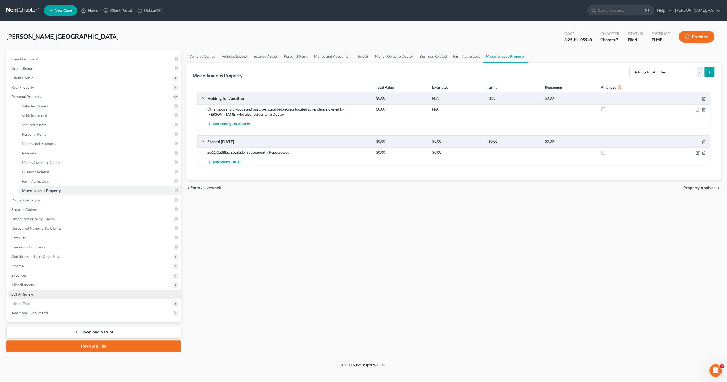
click at [32, 295] on span "SOFA Review" at bounding box center [22, 294] width 22 height 4
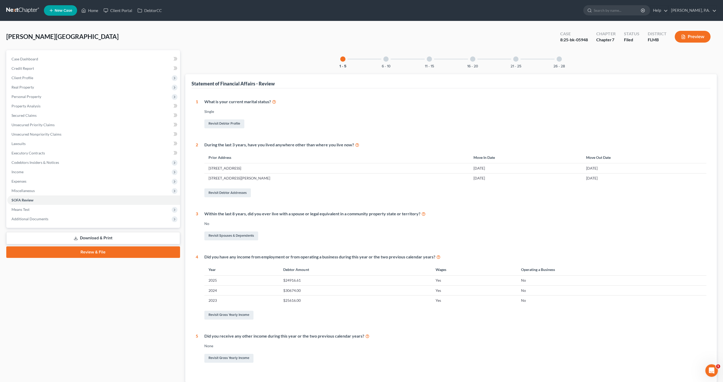
click at [557, 60] on div at bounding box center [558, 58] width 5 height 5
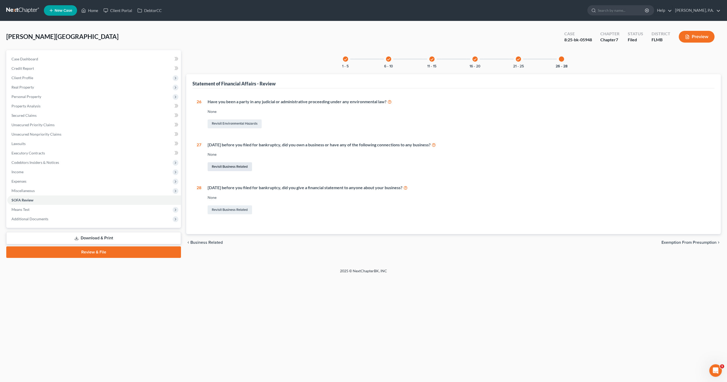
click at [224, 168] on link "Revisit Business Related" at bounding box center [230, 166] width 44 height 9
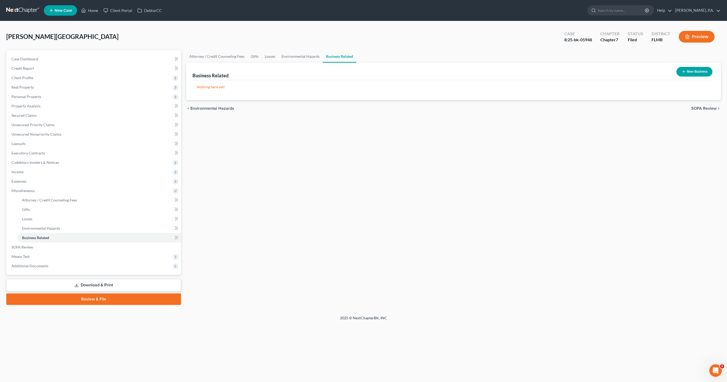
click at [694, 69] on button "New Business" at bounding box center [694, 72] width 36 height 10
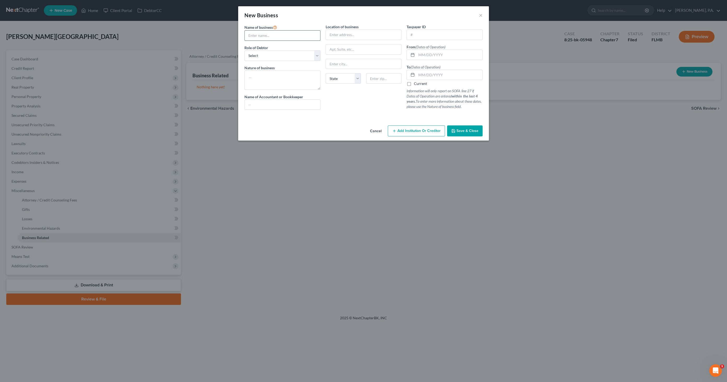
drag, startPoint x: 380, startPoint y: 69, endPoint x: 278, endPoint y: 38, distance: 106.5
click at [278, 38] on input "text" at bounding box center [282, 36] width 75 height 10
type input "Krown Head Transport, LLC"
drag, startPoint x: 285, startPoint y: 55, endPoint x: 288, endPoint y: 57, distance: 4.2
click at [285, 55] on select "Select A member of a limited liability company (LLC) or limited liability partn…" at bounding box center [282, 55] width 76 height 10
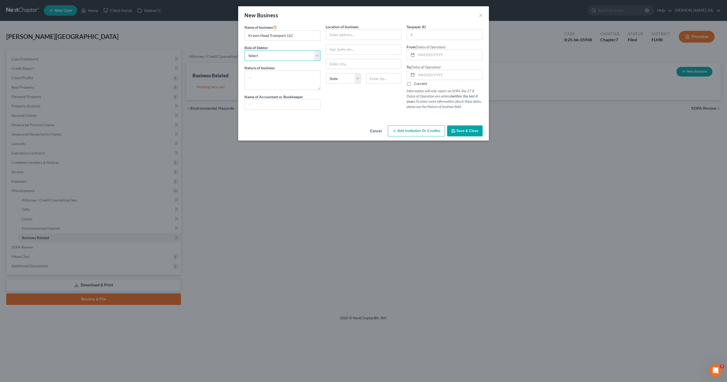
select select "member"
click at [244, 50] on select "Select A member of a limited liability company (LLC) or limited liability partn…" at bounding box center [282, 55] width 76 height 10
click at [279, 78] on textarea at bounding box center [282, 80] width 76 height 19
type textarea "Transportation; opened by never active, administratively dissolved"
click at [351, 32] on input "text" at bounding box center [363, 35] width 75 height 10
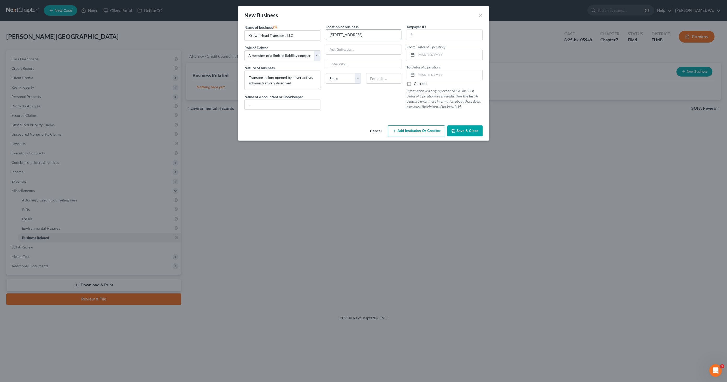
type input "[STREET_ADDRESS]"
type input "Lakeland"
select select "9"
type input "33813"
click at [428, 54] on input "text" at bounding box center [450, 55] width 66 height 10
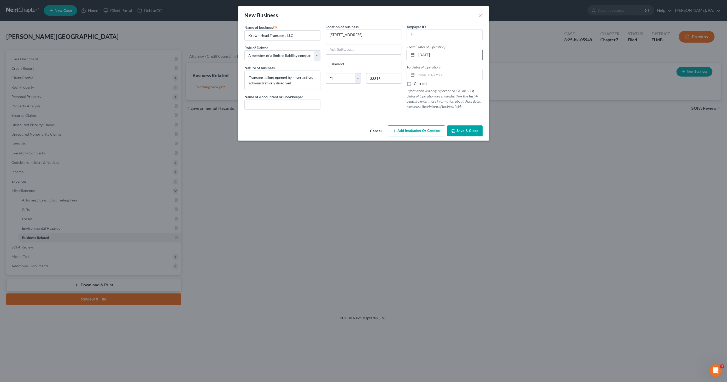
type input "[DATE]"
click at [475, 129] on span "Save & Close" at bounding box center [467, 130] width 22 height 4
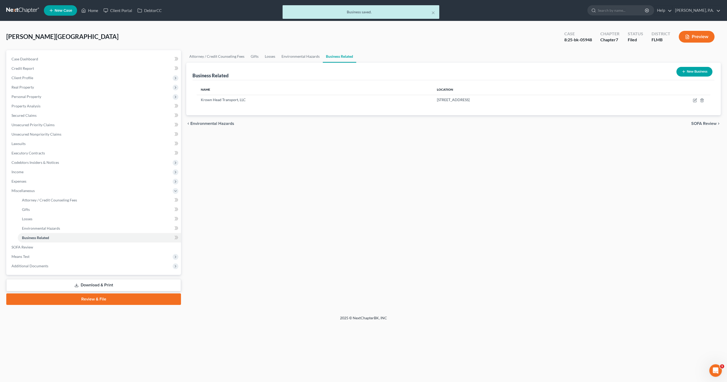
click at [96, 281] on link "Download & Print" at bounding box center [93, 285] width 175 height 12
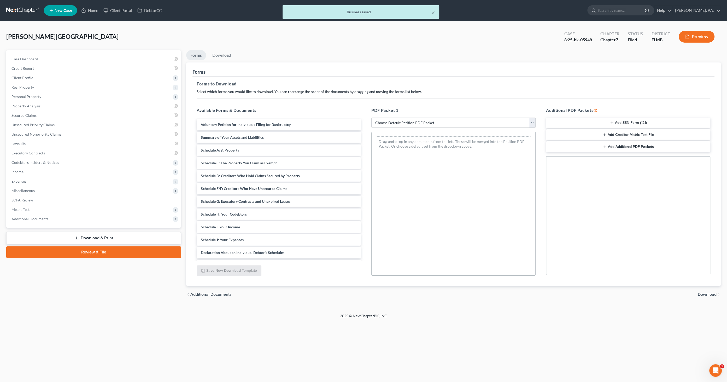
click at [388, 122] on select "Choose Default Petition PDF Packet Complete Bankruptcy Petition (all forms and …" at bounding box center [453, 123] width 164 height 10
click at [386, 119] on select "Choose Default Petition PDF Packet Complete Bankruptcy Petition (all forms and …" at bounding box center [453, 123] width 164 height 10
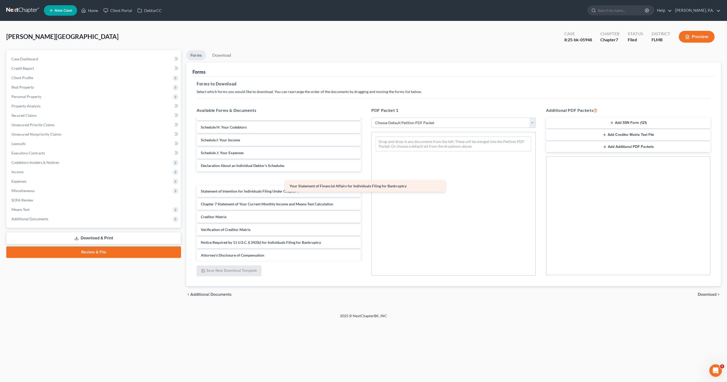
scroll to position [75, 0]
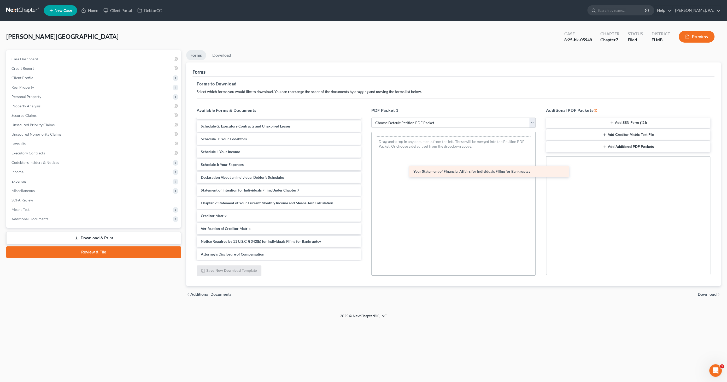
drag, startPoint x: 215, startPoint y: 175, endPoint x: 422, endPoint y: 161, distance: 207.6
click at [365, 160] on div "Your Statement of Financial Affairs for Individuals Filing for Bankruptcy Volun…" at bounding box center [278, 152] width 173 height 216
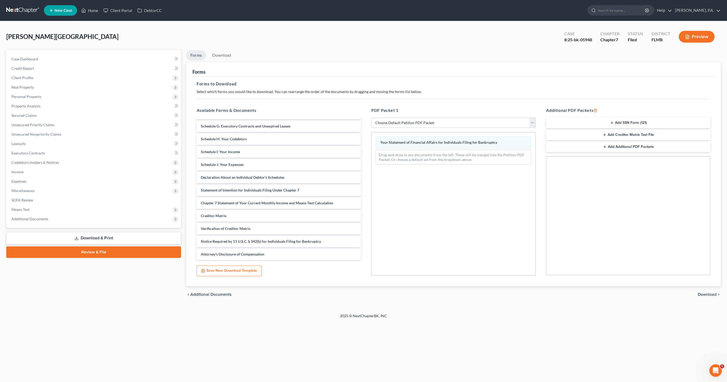
click at [708, 293] on span "Download" at bounding box center [707, 294] width 19 height 4
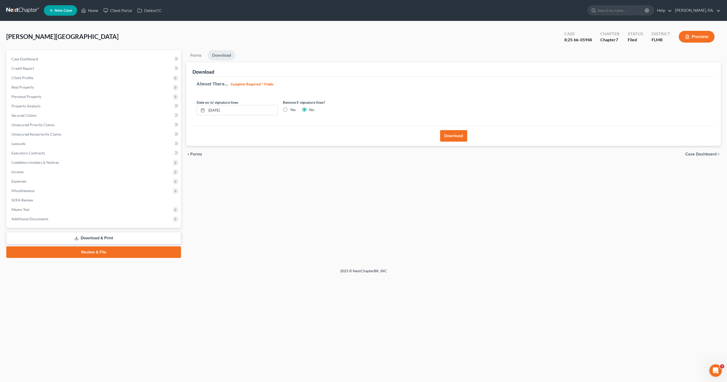
click at [290, 109] on label "Yes" at bounding box center [292, 109] width 5 height 5
click at [292, 109] on input "Yes" at bounding box center [293, 108] width 3 height 3
radio input "true"
radio input "false"
click at [464, 139] on button "Download" at bounding box center [453, 135] width 27 height 11
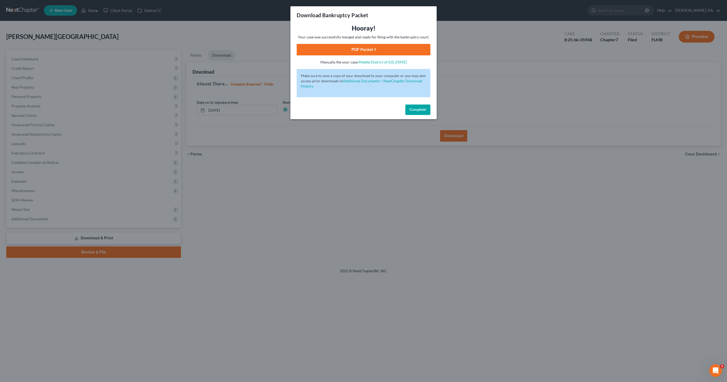
click at [384, 45] on link "PDF Packet 1" at bounding box center [364, 49] width 134 height 11
click at [422, 109] on span "Complete!" at bounding box center [417, 109] width 17 height 4
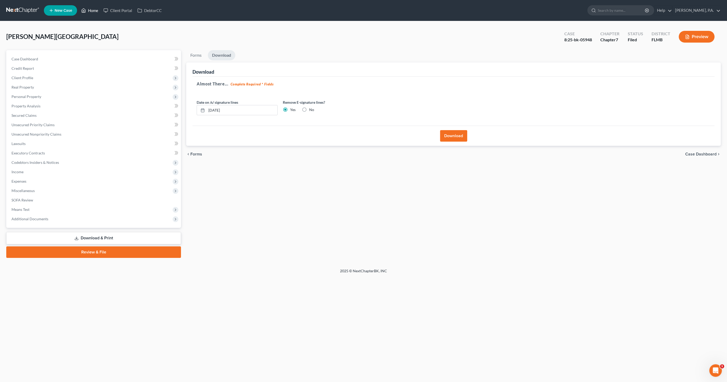
click at [91, 13] on link "Home" at bounding box center [90, 10] width 22 height 9
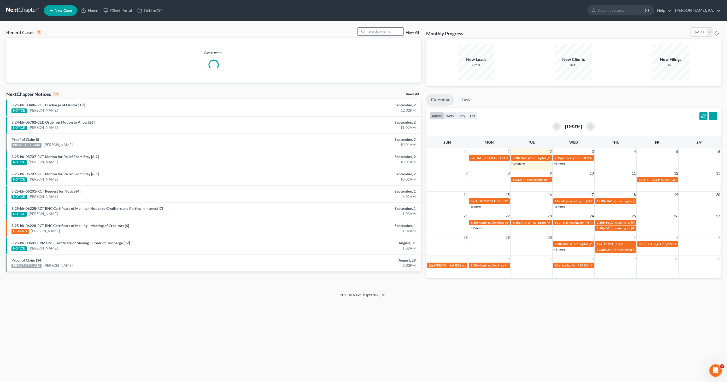
click at [377, 31] on input "search" at bounding box center [385, 32] width 37 height 8
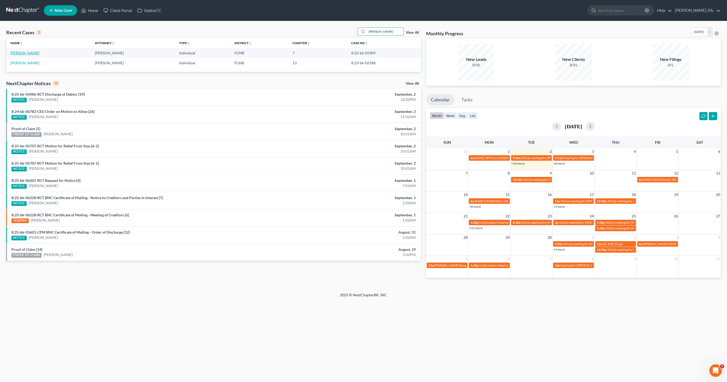
type input "[PERSON_NAME]"
click at [31, 52] on link "[PERSON_NAME]" at bounding box center [24, 53] width 29 height 4
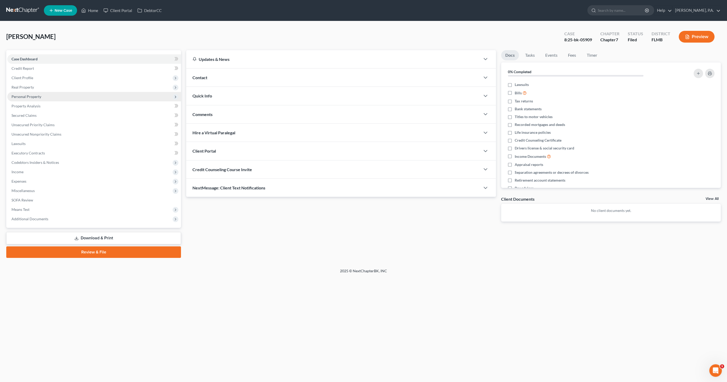
click at [24, 95] on span "Personal Property" at bounding box center [26, 96] width 30 height 4
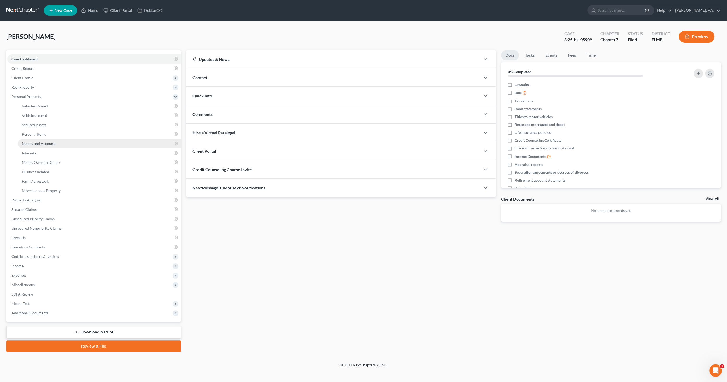
click at [33, 142] on span "Money and Accounts" at bounding box center [39, 143] width 34 height 4
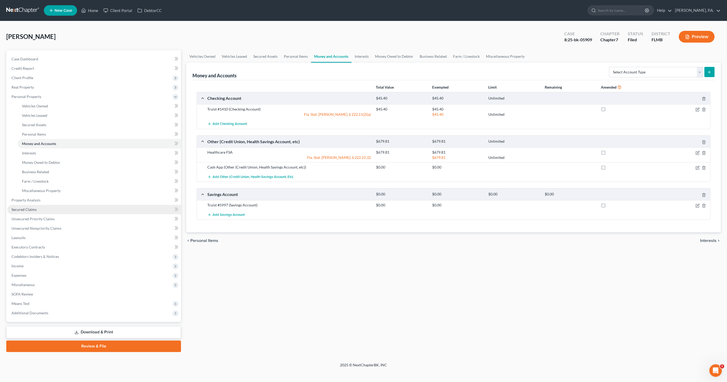
click at [31, 208] on span "Secured Claims" at bounding box center [23, 209] width 25 height 4
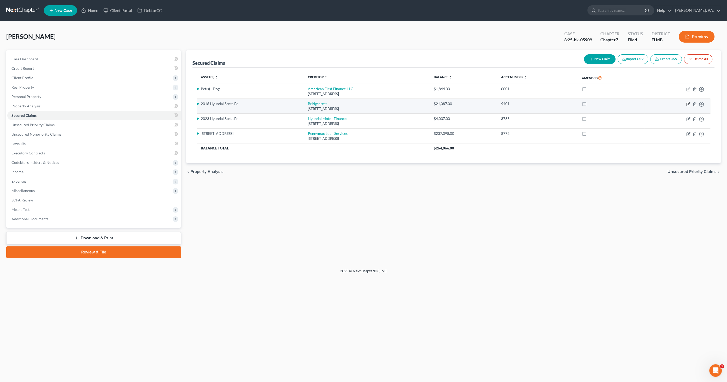
click at [688, 102] on icon "button" at bounding box center [688, 104] width 4 height 4
select select "3"
select select "0"
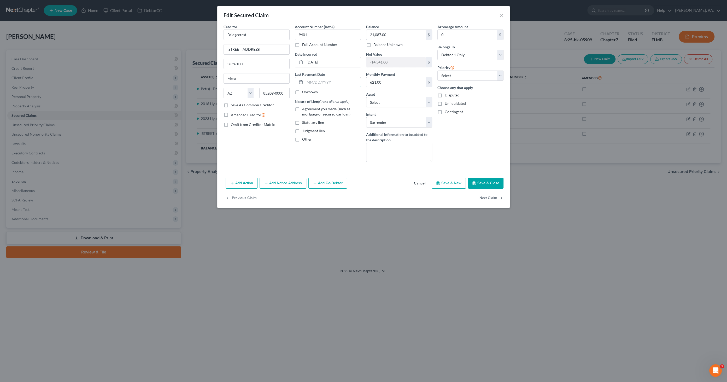
drag, startPoint x: 312, startPoint y: 80, endPoint x: 314, endPoint y: 74, distance: 5.8
click at [312, 80] on input "text" at bounding box center [333, 82] width 56 height 10
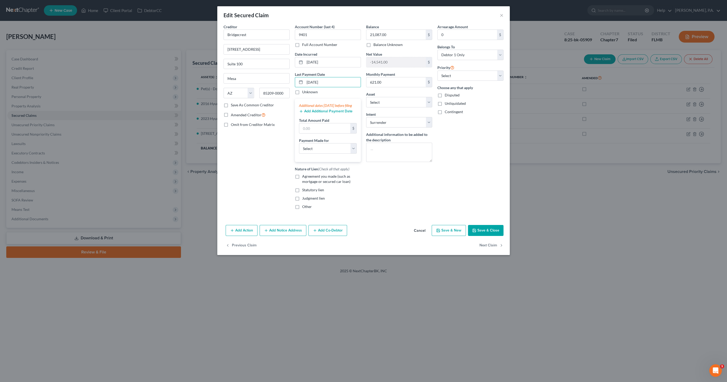
click at [318, 113] on div "Add Additional Payment Date" at bounding box center [328, 110] width 58 height 5
click at [329, 82] on input "08/16/2025" at bounding box center [333, 82] width 56 height 10
drag, startPoint x: 333, startPoint y: 83, endPoint x: 278, endPoint y: 78, distance: 55.0
click at [275, 76] on div "Creditor * Bridgecrest 7300 East Hampton Avenue Suite 100 Mesa State AL AK AR A…" at bounding box center [363, 118] width 285 height 189
type input "07/18/2025"
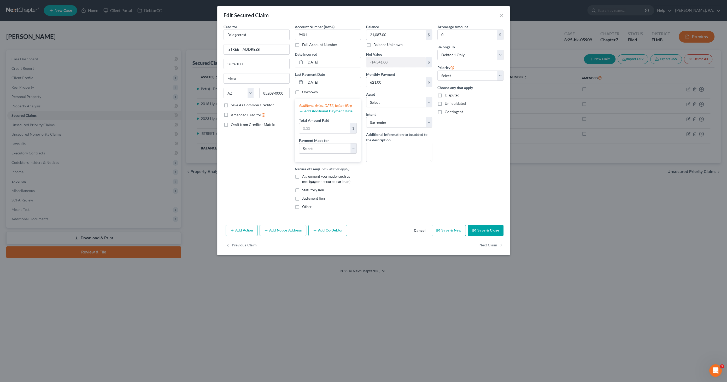
click at [322, 113] on button "Add Additional Payment Date" at bounding box center [326, 111] width 54 height 4
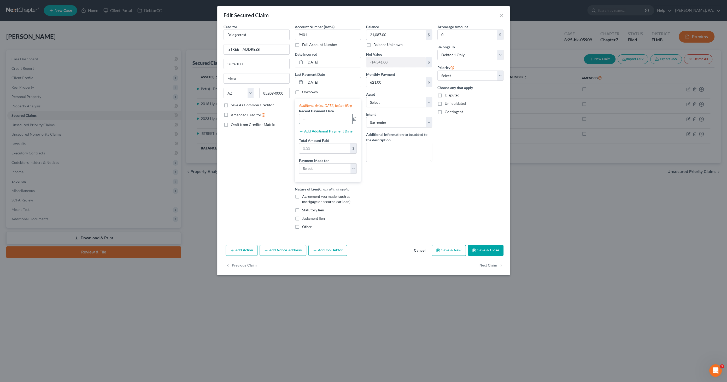
click at [328, 122] on input "text" at bounding box center [325, 119] width 53 height 10
type input "07/03/2025"
click at [325, 133] on button "Add Additional Payment Date" at bounding box center [326, 131] width 54 height 4
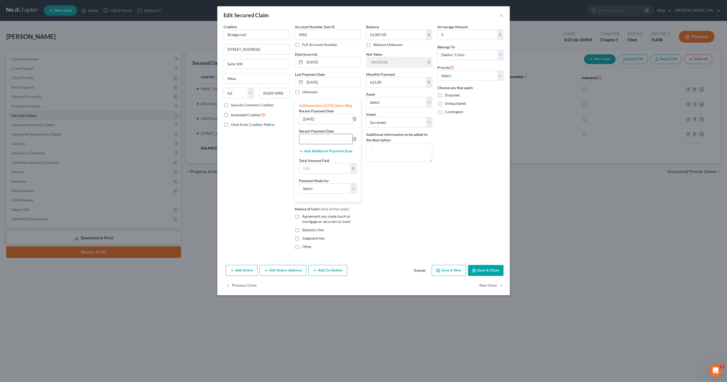
click at [325, 143] on input "text" at bounding box center [325, 139] width 53 height 10
type input "06/20/2025"
click at [330, 153] on button "Add Additional Payment Date" at bounding box center [326, 151] width 54 height 4
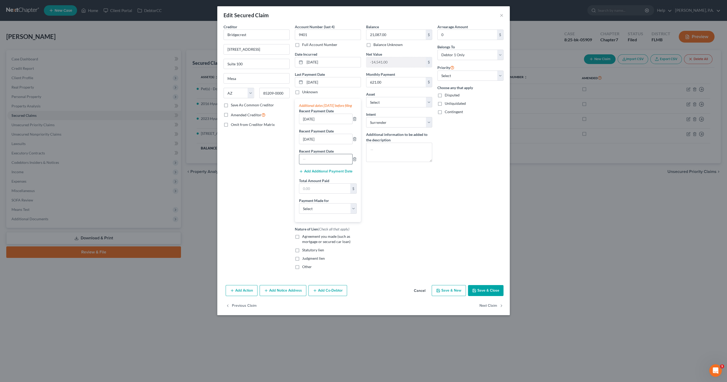
click at [326, 164] on input "text" at bounding box center [325, 159] width 53 height 10
type input "06/06/2025"
click at [323, 173] on div "Add Additional Payment Date" at bounding box center [328, 170] width 58 height 5
click at [322, 171] on div "Additional dates within 90 days before filing Recent Payment Date 07/03/2025 Re…" at bounding box center [328, 160] width 66 height 123
click at [320, 173] on button "Add Additional Payment Date" at bounding box center [326, 171] width 54 height 4
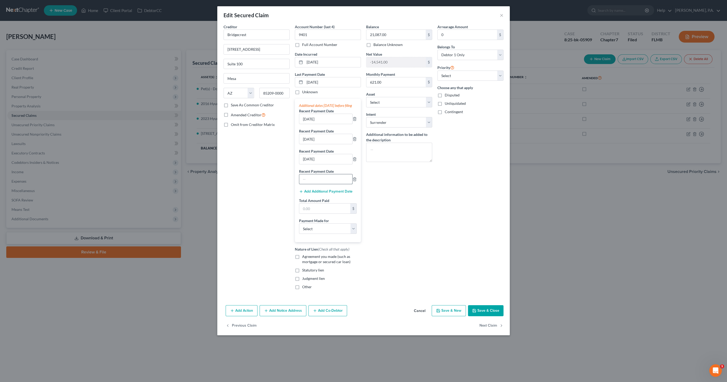
click at [315, 179] on input "text" at bounding box center [325, 179] width 53 height 10
type input "05/27/2025"
drag, startPoint x: 308, startPoint y: 215, endPoint x: 309, endPoint y: 212, distance: 2.7
click at [308, 213] on input "text" at bounding box center [324, 208] width 51 height 10
type input "1,453.10"
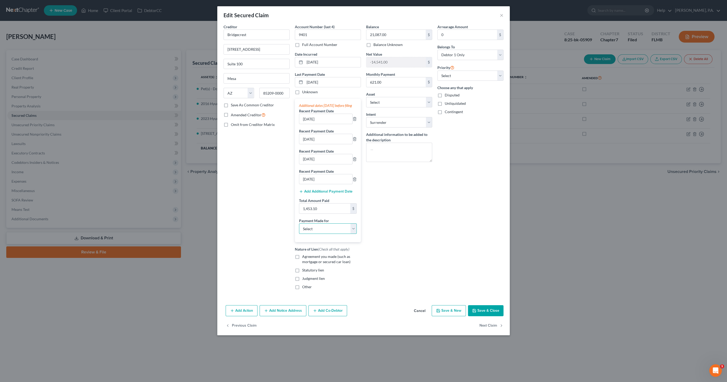
click at [323, 230] on select "Select Car Credit Card Loan Repayment Mortgage Other Suppliers Or Vendors" at bounding box center [328, 228] width 58 height 10
select select "0"
click at [299, 227] on select "Select Car Credit Card Loan Repayment Mortgage Other Suppliers Or Vendors" at bounding box center [328, 228] width 58 height 10
click at [317, 261] on span "Agreement you made (such as mortgage or secured car loan)" at bounding box center [326, 259] width 48 height 10
click at [308, 257] on input "Agreement you made (such as mortgage or secured car loan)" at bounding box center [305, 255] width 3 height 3
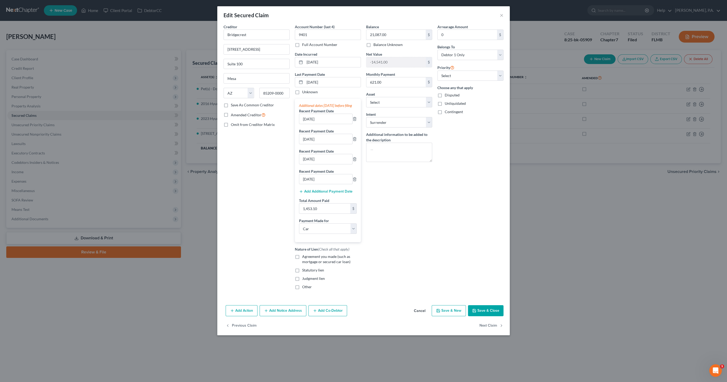
checkbox input "true"
click at [488, 314] on button "Save & Close" at bounding box center [486, 310] width 36 height 11
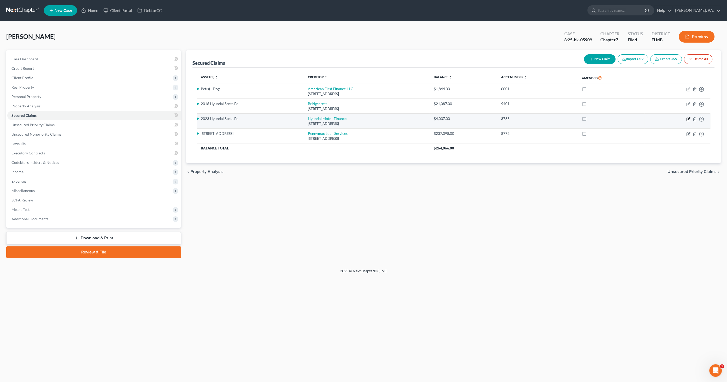
click at [688, 119] on icon "button" at bounding box center [688, 119] width 4 height 4
select select "4"
select select "0"
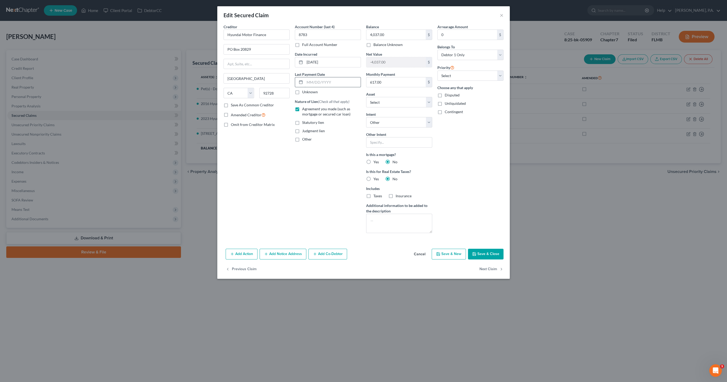
drag, startPoint x: 310, startPoint y: 83, endPoint x: 326, endPoint y: 83, distance: 15.2
click at [310, 83] on input "text" at bounding box center [333, 82] width 56 height 10
type input "[DATE]"
click at [313, 113] on button "Add Additional Payment Date" at bounding box center [326, 111] width 54 height 4
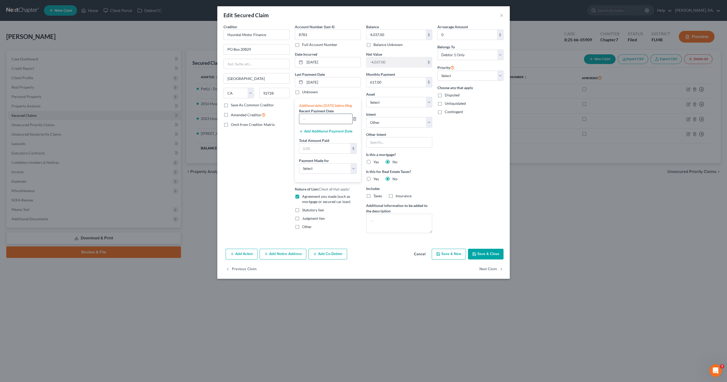
drag, startPoint x: 311, startPoint y: 125, endPoint x: 315, endPoint y: 124, distance: 3.9
click at [311, 124] on input "text" at bounding box center [325, 119] width 53 height 10
type input "07/03/2025"
click at [335, 133] on button "Add Additional Payment Date" at bounding box center [326, 131] width 54 height 4
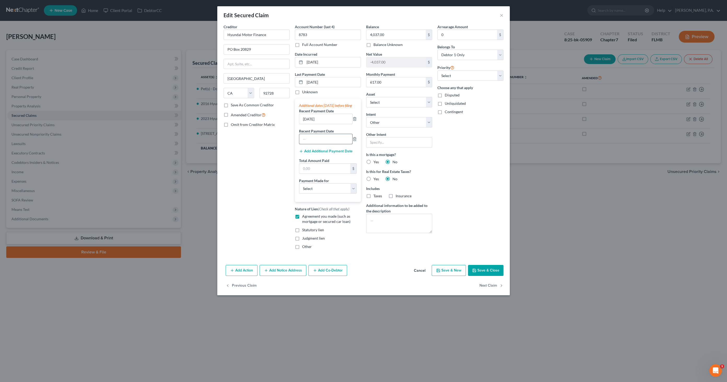
click at [330, 142] on input "text" at bounding box center [325, 139] width 53 height 10
type input "06/05/2025"
click at [318, 171] on input "text" at bounding box center [324, 168] width 51 height 10
type input "2,497.43"
click at [336, 192] on select "Select Car Credit Card Loan Repayment Mortgage Other Suppliers Or Vendors" at bounding box center [328, 188] width 58 height 10
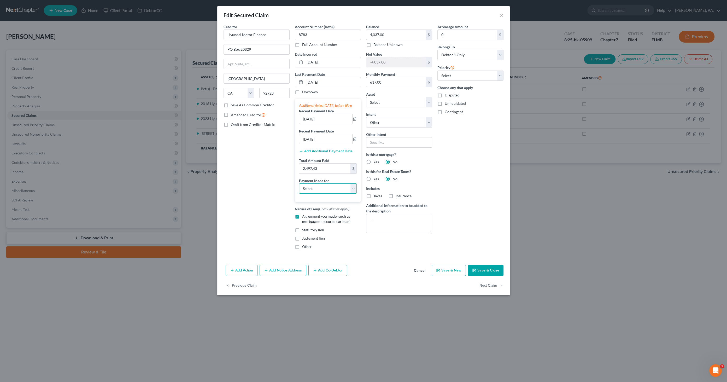
select select "0"
click at [299, 187] on select "Select Car Credit Card Loan Repayment Mortgage Other Suppliers Or Vendors" at bounding box center [328, 188] width 58 height 10
click at [491, 271] on button "Save & Close" at bounding box center [486, 270] width 36 height 11
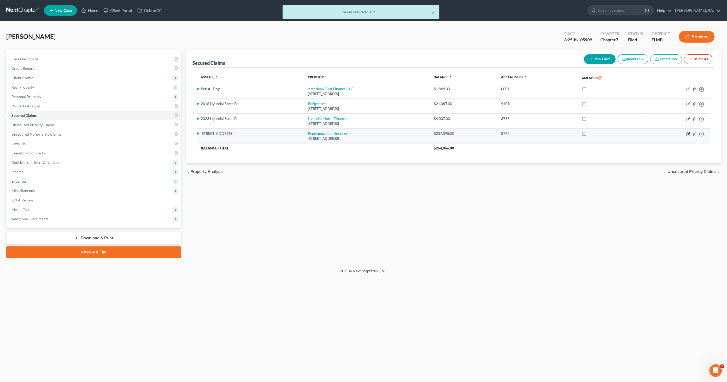
click at [687, 132] on icon "button" at bounding box center [688, 134] width 4 height 4
select select "4"
select select "2"
select select "0"
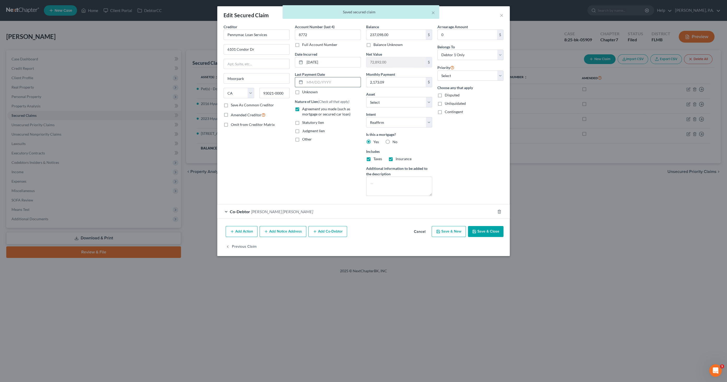
click at [310, 80] on input "text" at bounding box center [333, 82] width 56 height 10
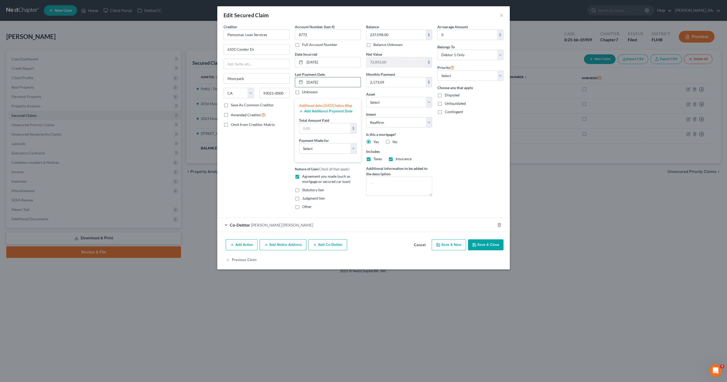
click at [335, 80] on input "[DATE]" at bounding box center [333, 82] width 56 height 10
drag, startPoint x: 338, startPoint y: 81, endPoint x: 272, endPoint y: 74, distance: 66.8
click at [267, 73] on div "Creditor * Pennymac Loan Services 6101 Condor Dr Moorpark State AL AK AR AZ CA …" at bounding box center [363, 118] width 285 height 189
type input "07/08/2025"
click at [325, 113] on button "Add Additional Payment Date" at bounding box center [326, 111] width 54 height 4
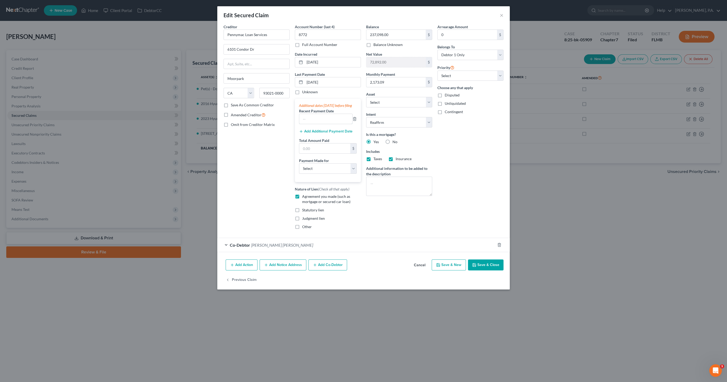
drag, startPoint x: 324, startPoint y: 120, endPoint x: 326, endPoint y: 118, distance: 3.5
click at [324, 120] on input "text" at bounding box center [325, 119] width 53 height 10
type input "06/06/2025"
click at [323, 151] on input "text" at bounding box center [324, 148] width 51 height 10
type input "3,762.50"
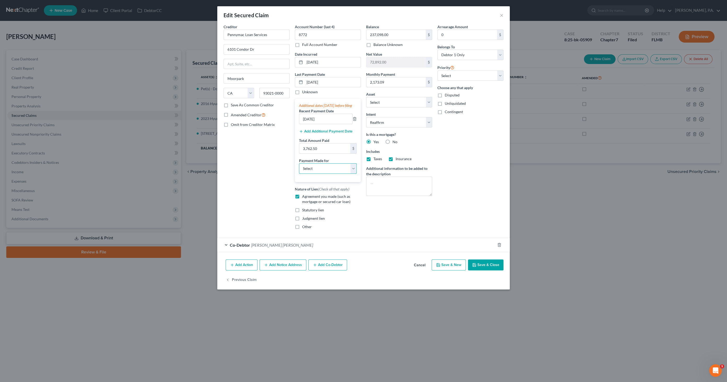
click at [326, 172] on select "Select Car Credit Card Loan Repayment Mortgage Other Suppliers Or Vendors" at bounding box center [328, 168] width 58 height 10
select select "3"
click at [299, 168] on select "Select Car Credit Card Loan Repayment Mortgage Other Suppliers Or Vendors" at bounding box center [328, 168] width 58 height 10
click at [485, 267] on button "Save & Close" at bounding box center [486, 264] width 36 height 11
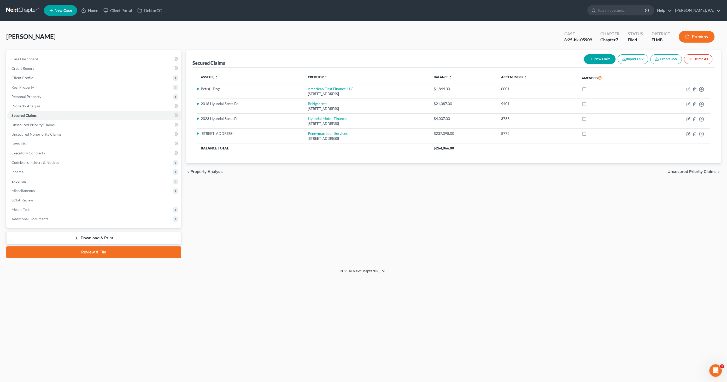
click at [105, 234] on link "Download & Print" at bounding box center [93, 238] width 175 height 12
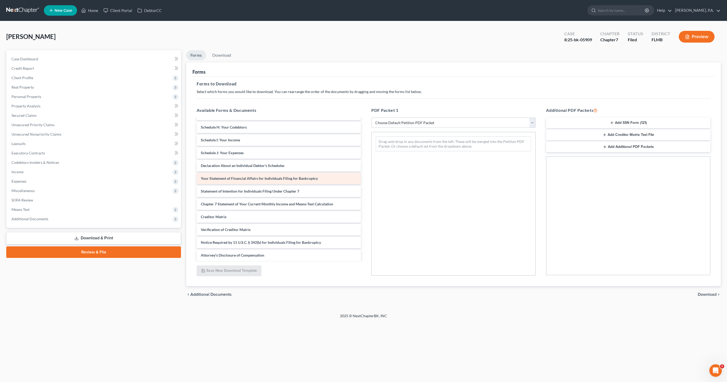
scroll to position [75, 0]
drag, startPoint x: 243, startPoint y: 178, endPoint x: 415, endPoint y: 178, distance: 172.4
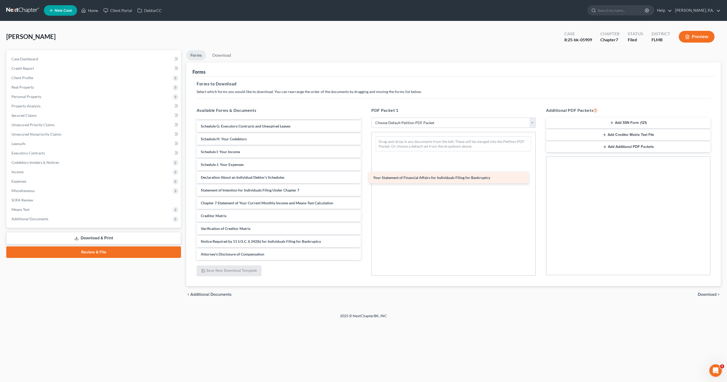
click at [365, 178] on div "Your Statement of Financial Affairs for Individuals Filing for Bankruptcy Volun…" at bounding box center [278, 152] width 173 height 216
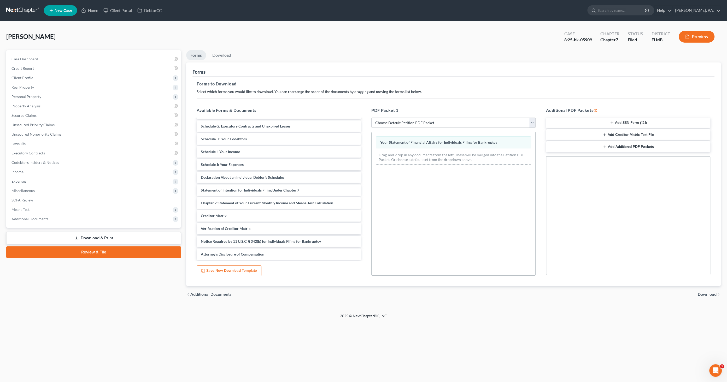
click at [702, 294] on span "Download" at bounding box center [707, 294] width 19 height 4
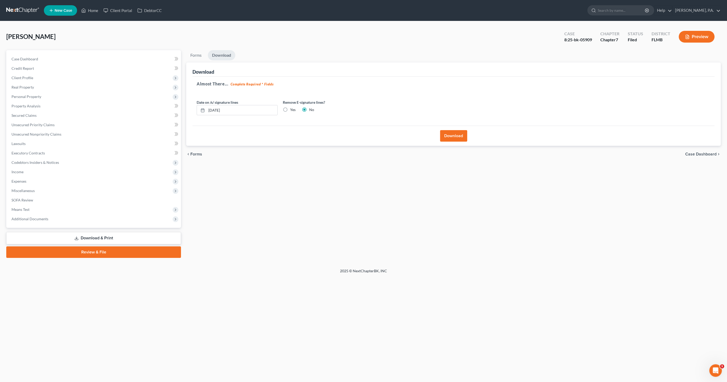
click at [290, 109] on label "Yes" at bounding box center [292, 109] width 5 height 5
click at [292, 109] on input "Yes" at bounding box center [293, 108] width 3 height 3
radio input "true"
radio input "false"
click at [449, 134] on button "Download" at bounding box center [453, 135] width 27 height 11
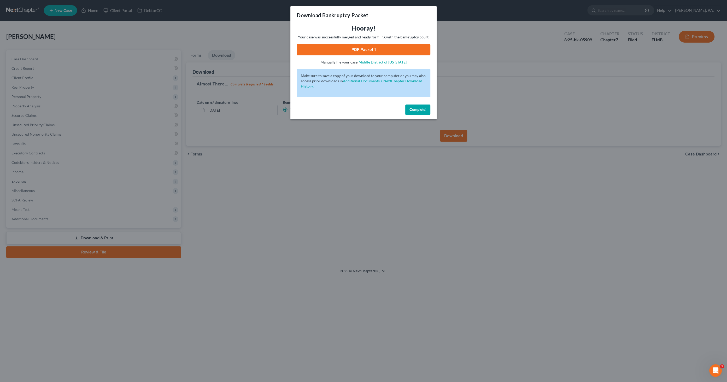
click at [365, 48] on link "PDF Packet 1" at bounding box center [364, 49] width 134 height 11
